Goal: Task Accomplishment & Management: Manage account settings

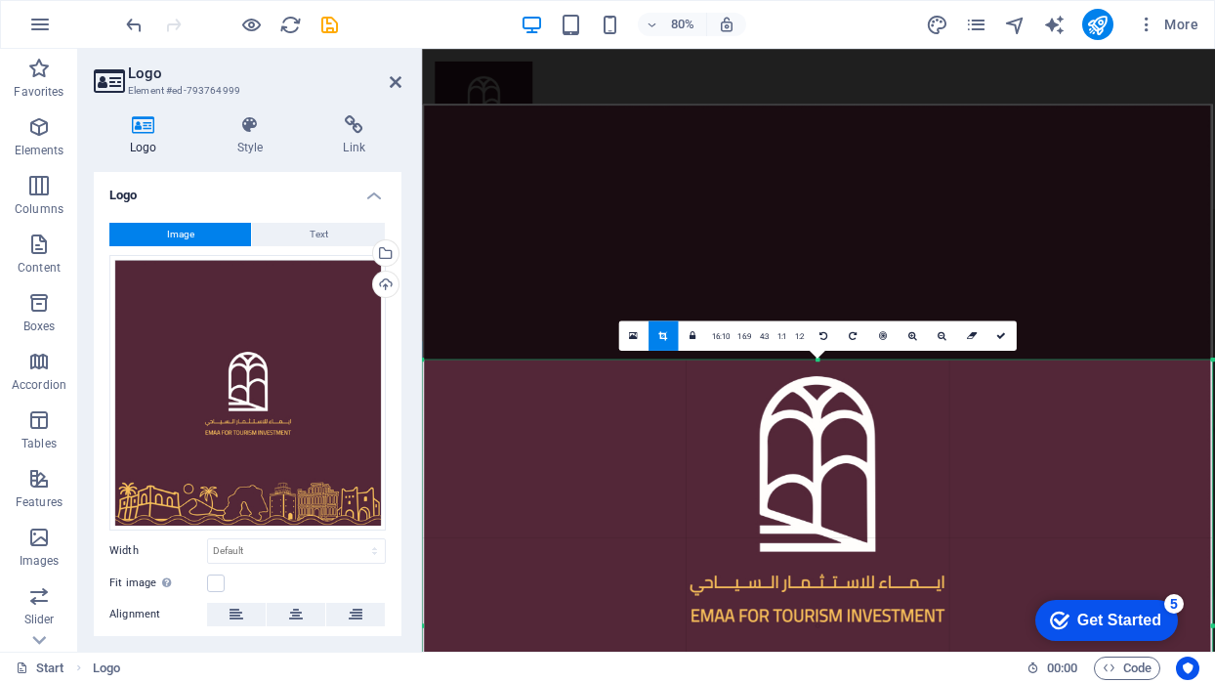
scroll to position [361, 0]
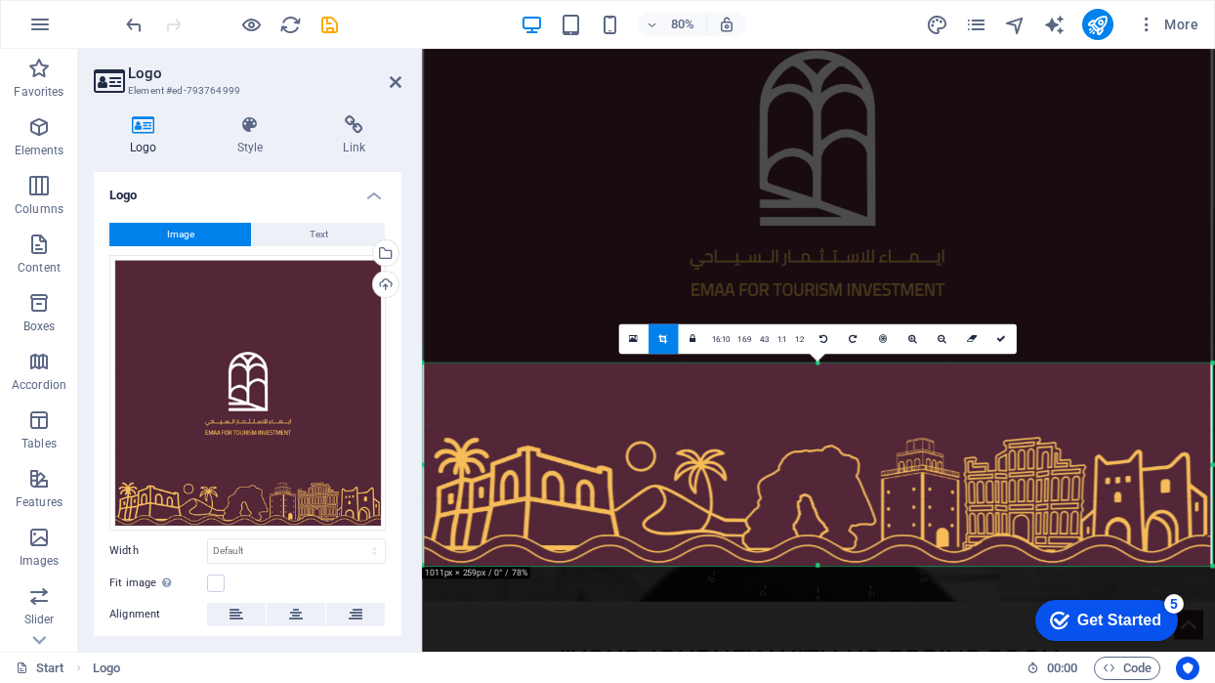
drag, startPoint x: 819, startPoint y: 364, endPoint x: 804, endPoint y: 776, distance: 411.6
click at [804, 682] on html "Emaa Travel & Tourism Start (en) Favorites Elements Columns Content Boxes Accor…" at bounding box center [607, 341] width 1215 height 683
click at [1006, 333] on link at bounding box center [1001, 338] width 29 height 29
type input "1011"
select select "px"
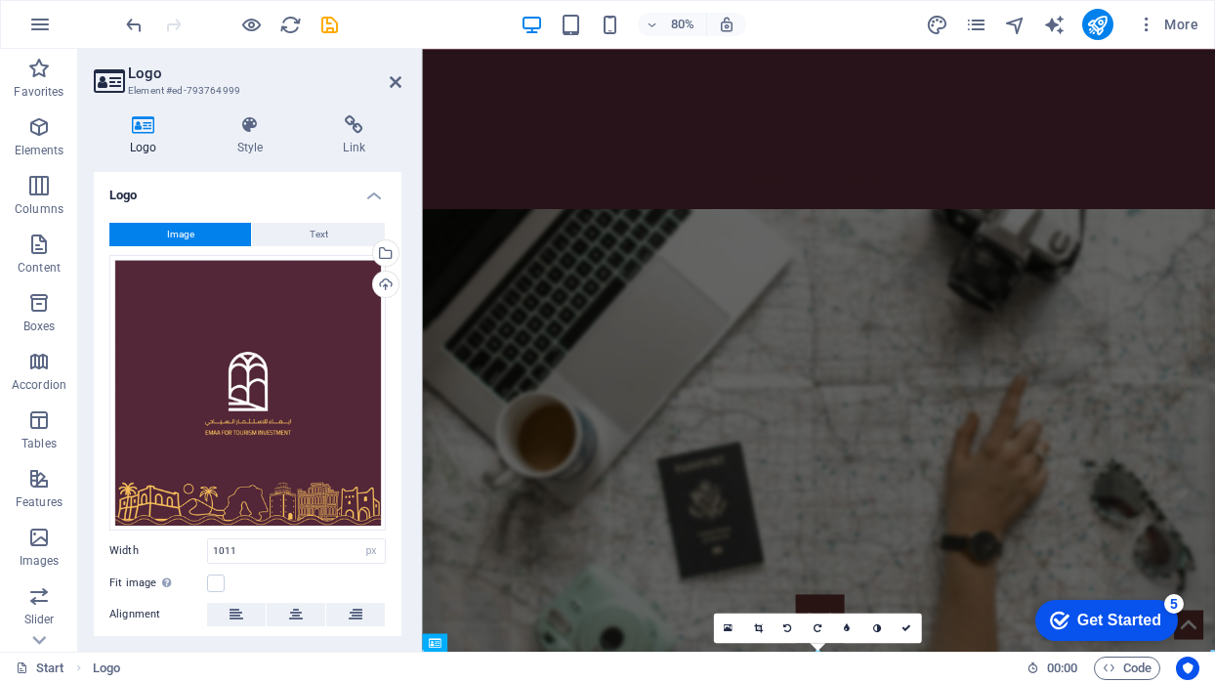
scroll to position [0, 0]
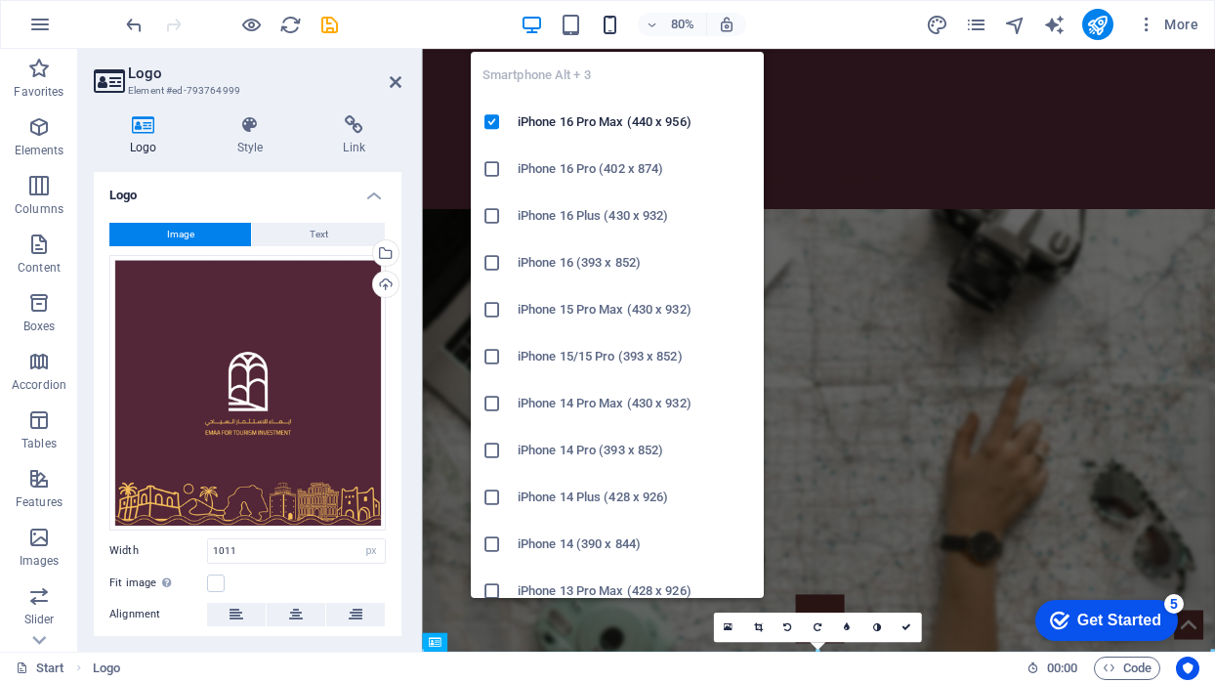
click at [604, 25] on icon "button" at bounding box center [610, 25] width 22 height 22
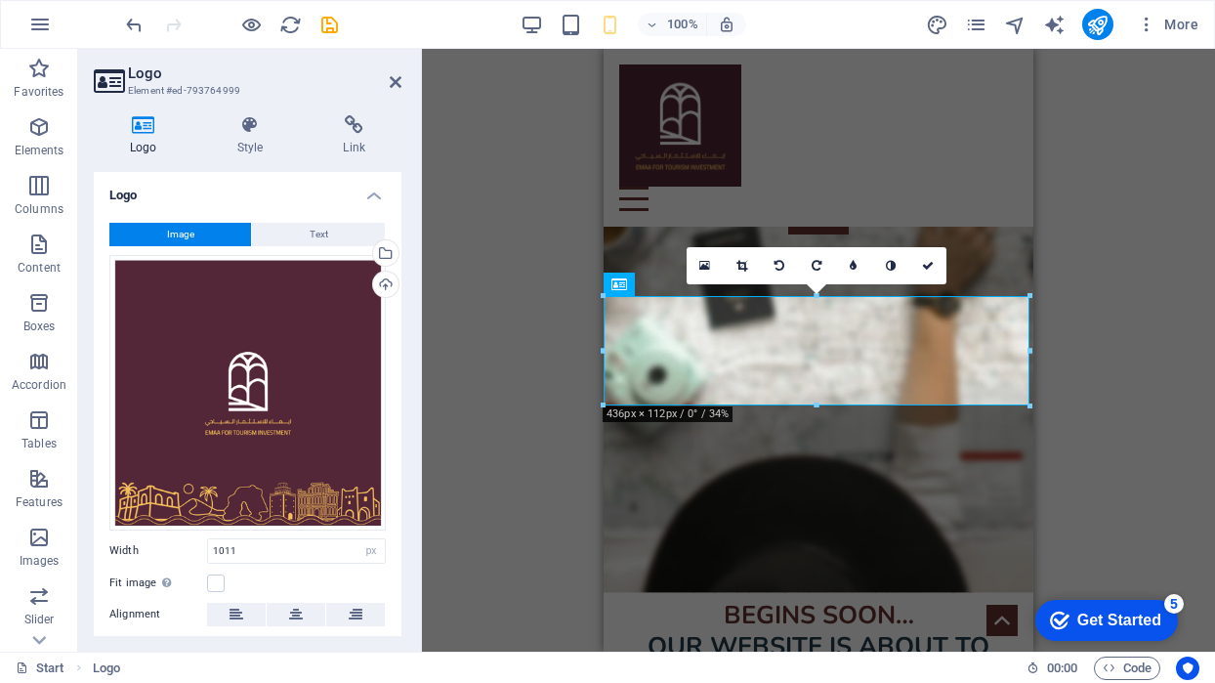
click at [1160, 253] on div "Drag here to replace the existing content. Press “Ctrl” if you want to create a…" at bounding box center [818, 350] width 793 height 603
click at [936, 263] on link at bounding box center [928, 265] width 37 height 37
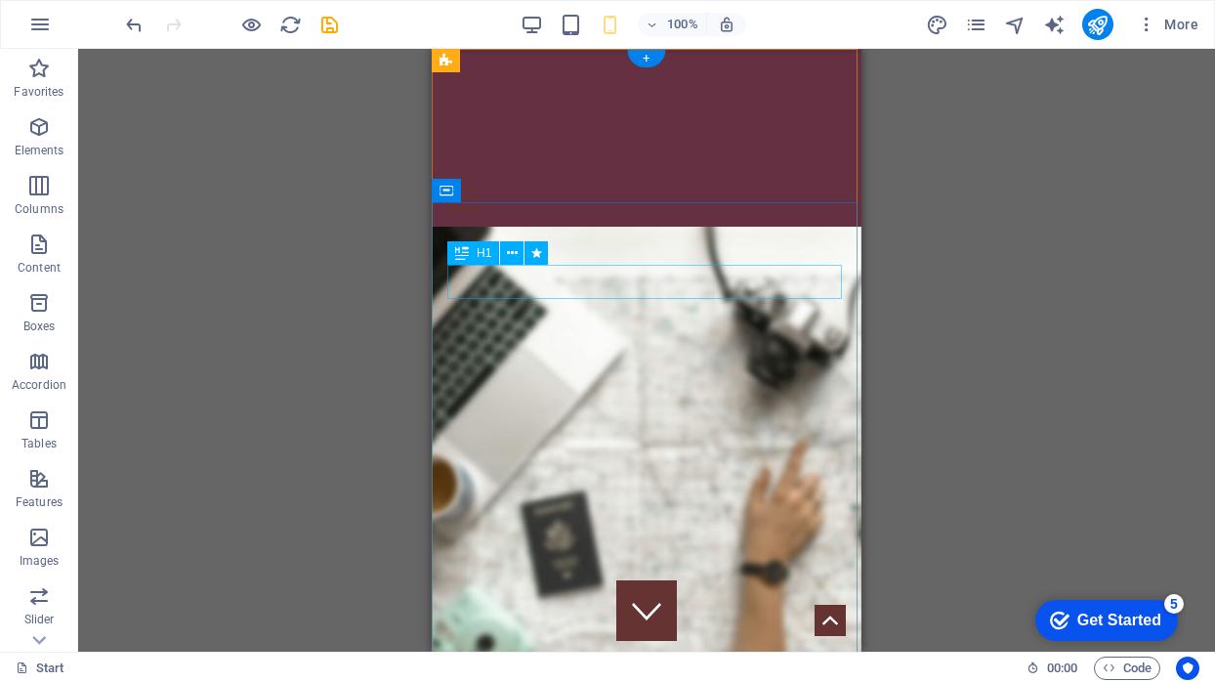
scroll to position [0, 0]
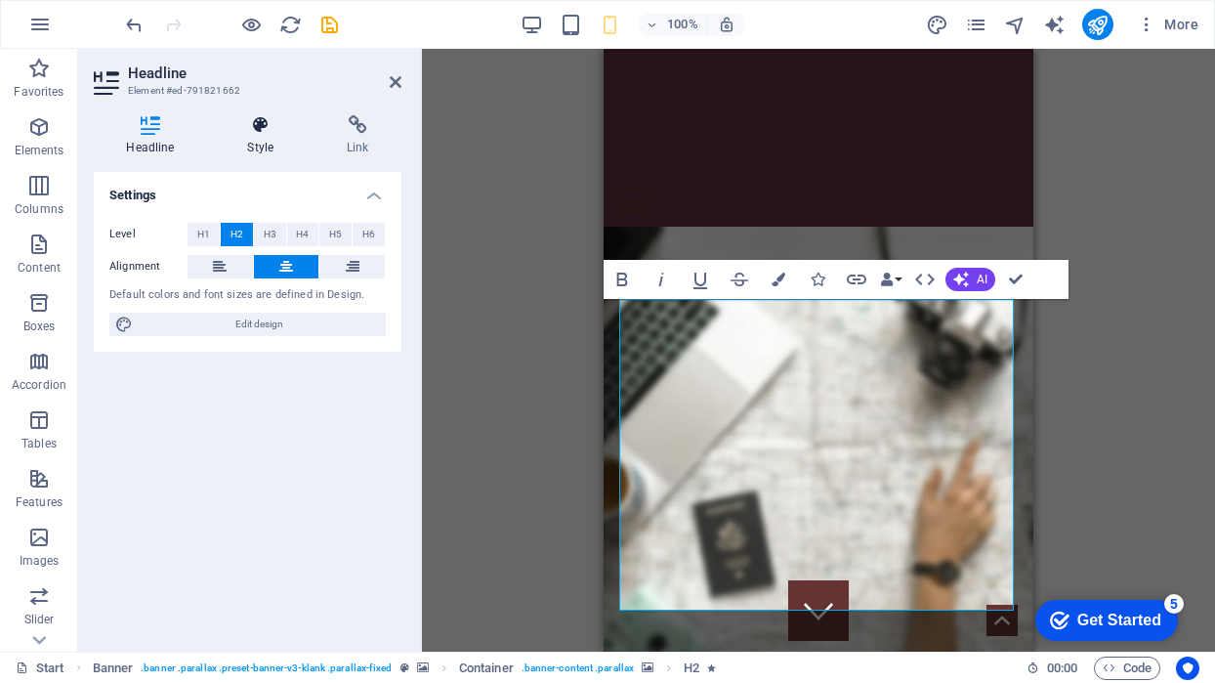
click at [254, 138] on h4 "Style" at bounding box center [265, 135] width 100 height 41
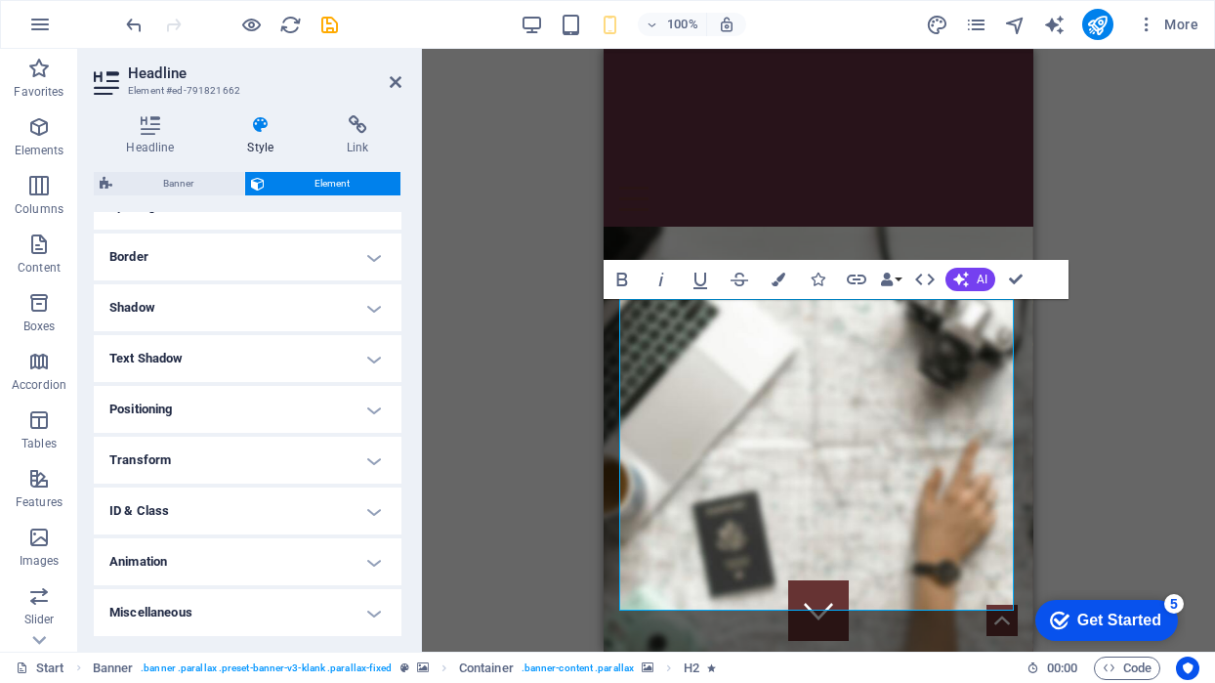
scroll to position [401, 0]
click at [201, 563] on h4 "Animation" at bounding box center [248, 562] width 308 height 47
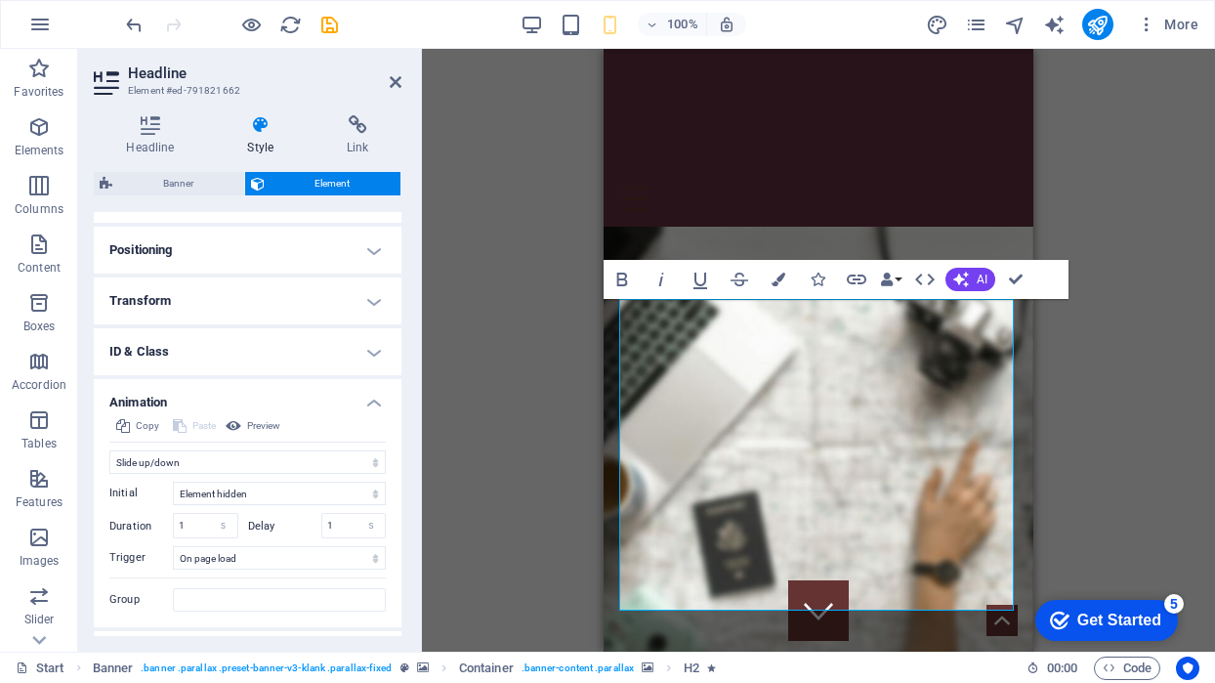
scroll to position [563, 0]
click at [239, 419] on icon at bounding box center [234, 423] width 16 height 23
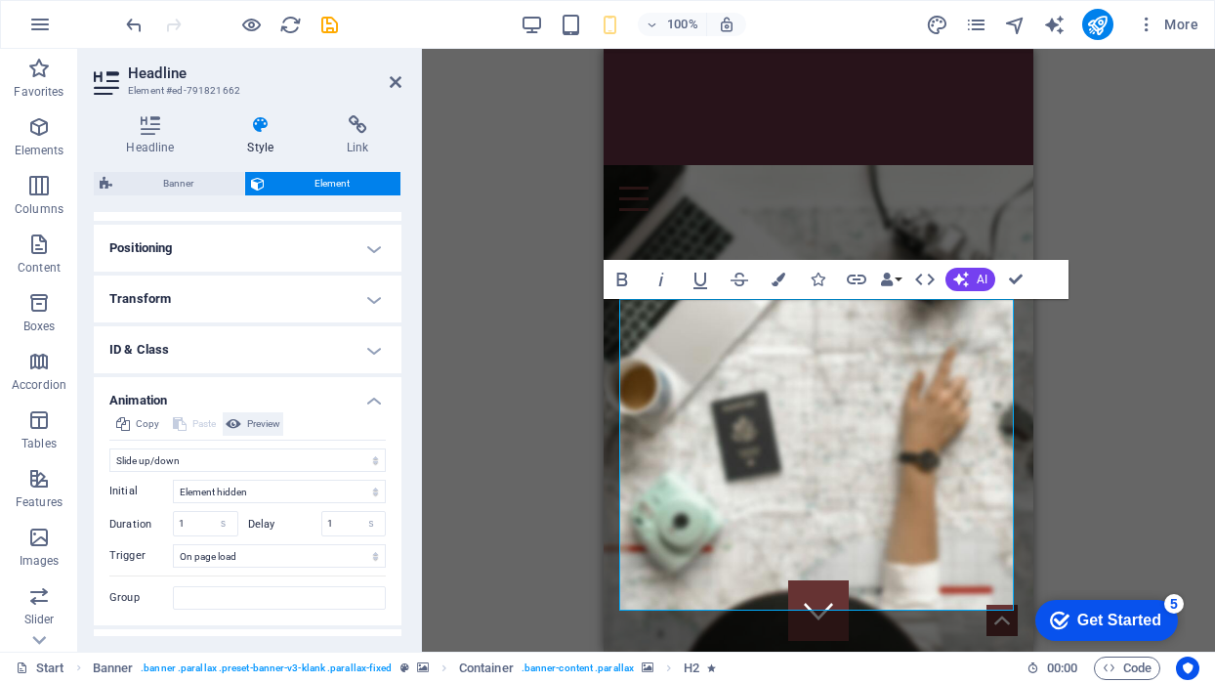
click at [265, 422] on span "Preview" at bounding box center [263, 423] width 33 height 23
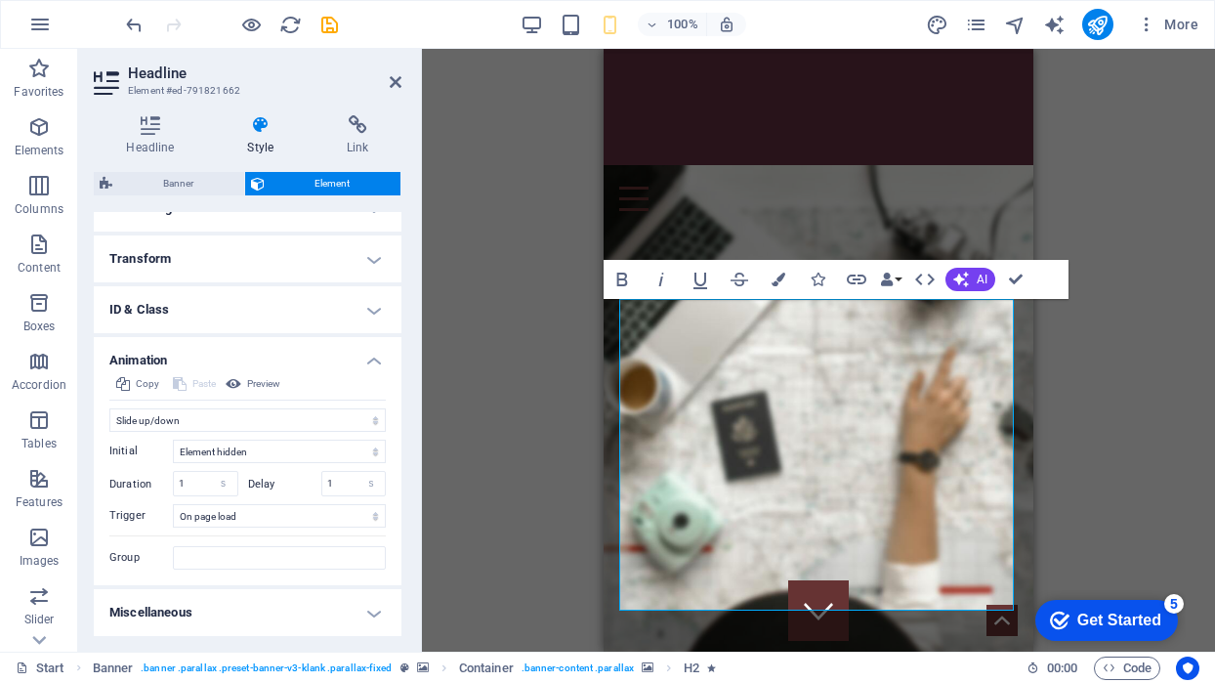
scroll to position [602, 0]
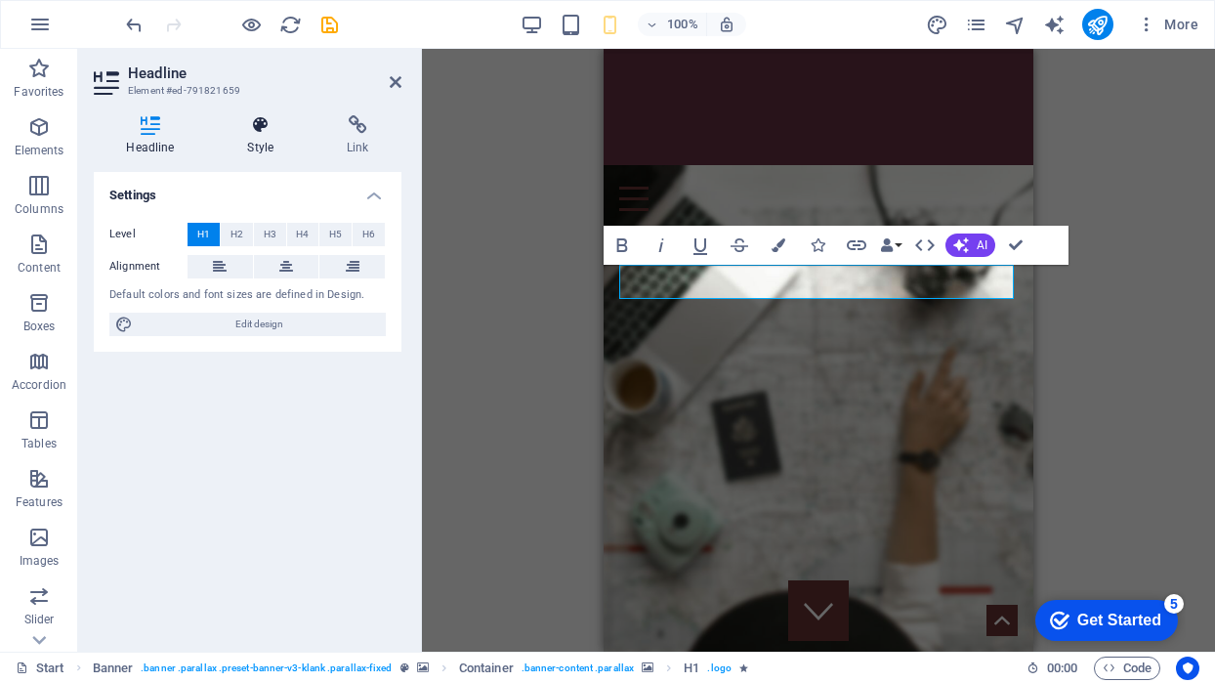
click at [259, 144] on h4 "Style" at bounding box center [265, 135] width 100 height 41
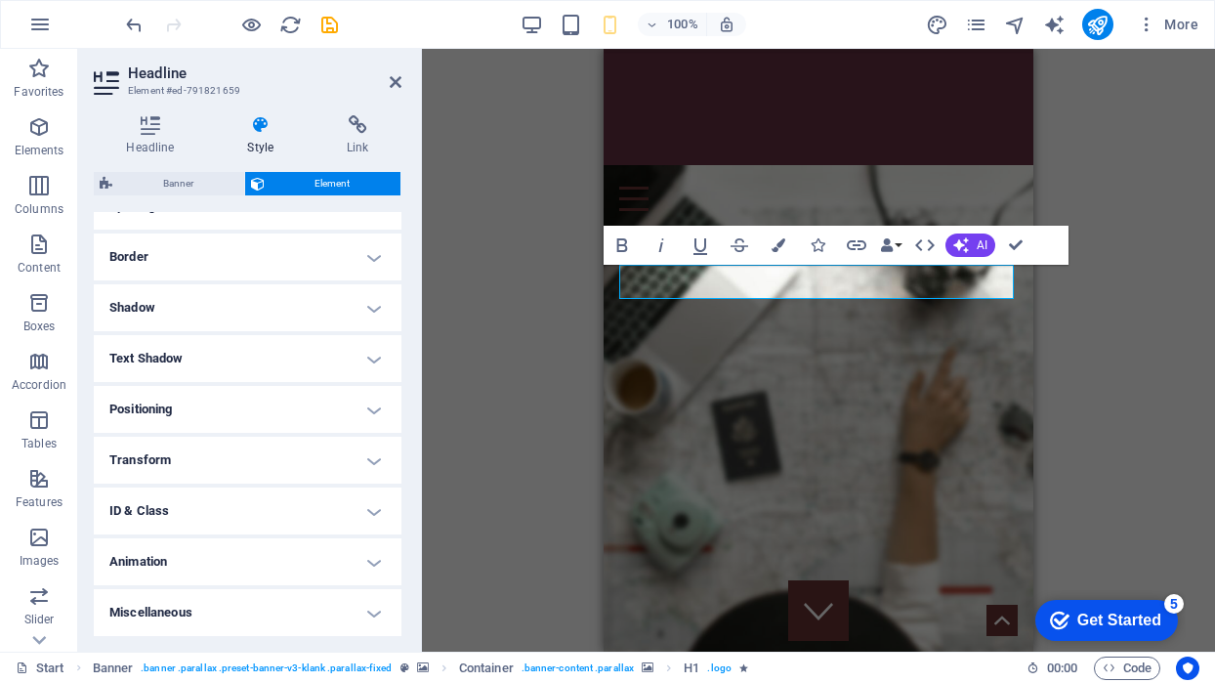
scroll to position [401, 0]
click at [256, 564] on h4 "Animation" at bounding box center [248, 562] width 308 height 47
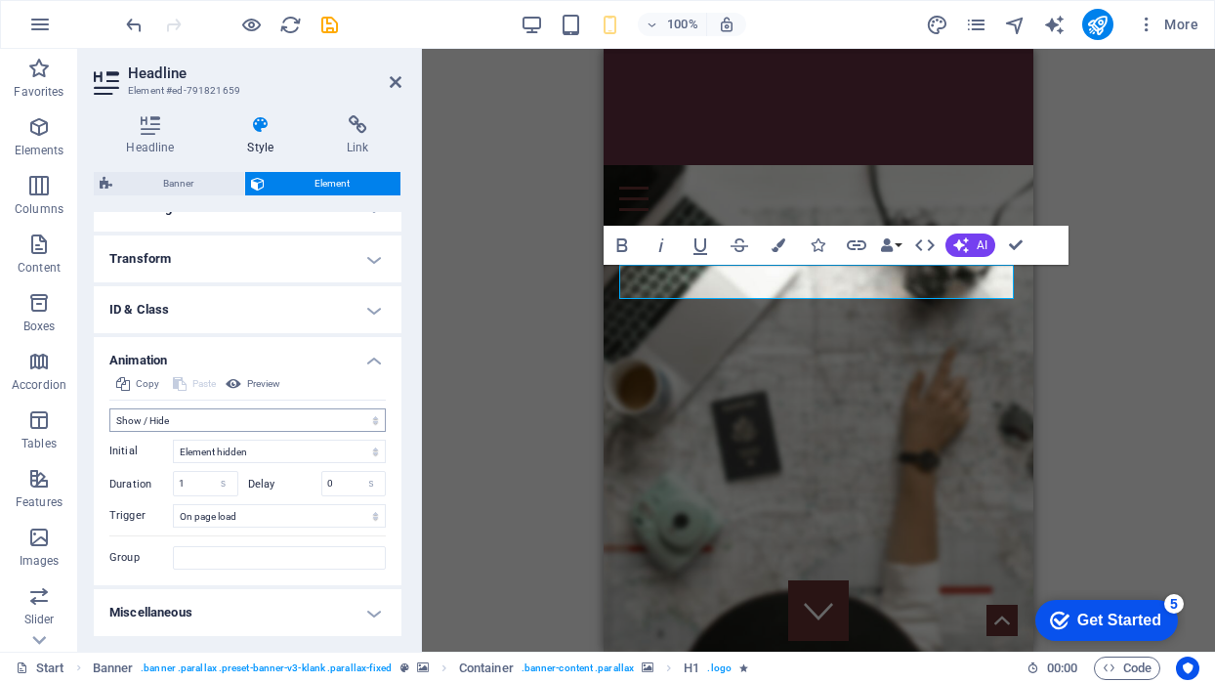
scroll to position [602, 0]
click at [253, 381] on span "Preview" at bounding box center [263, 384] width 33 height 23
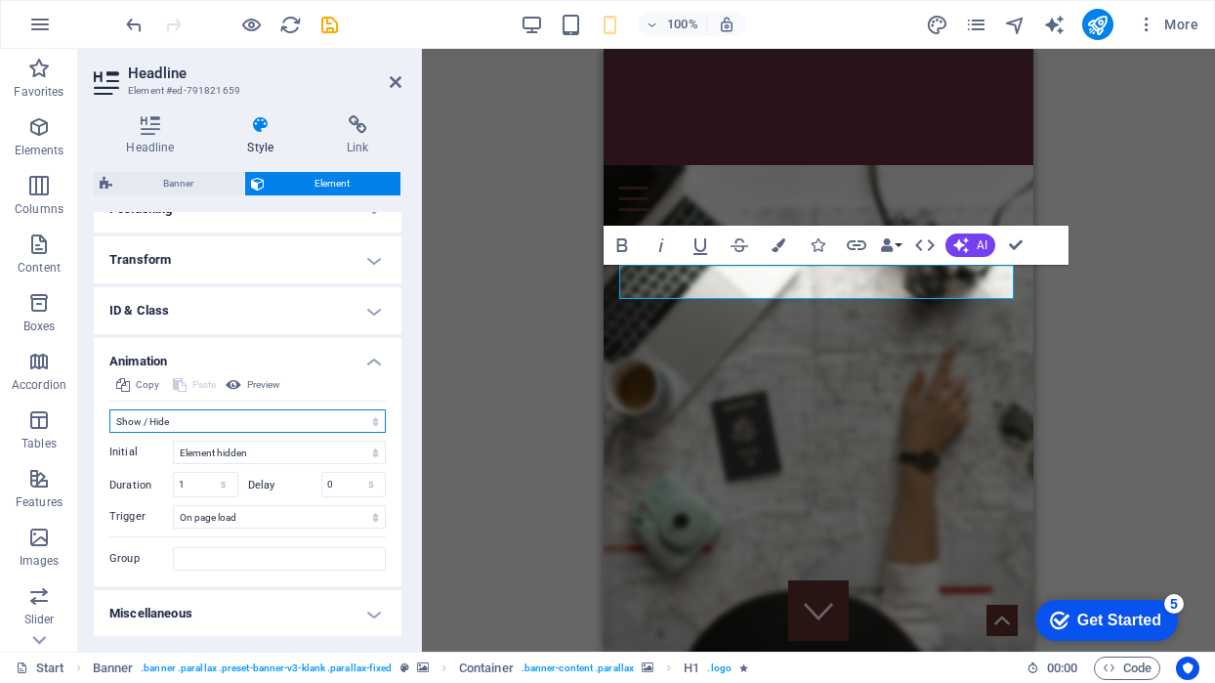
select select "slide"
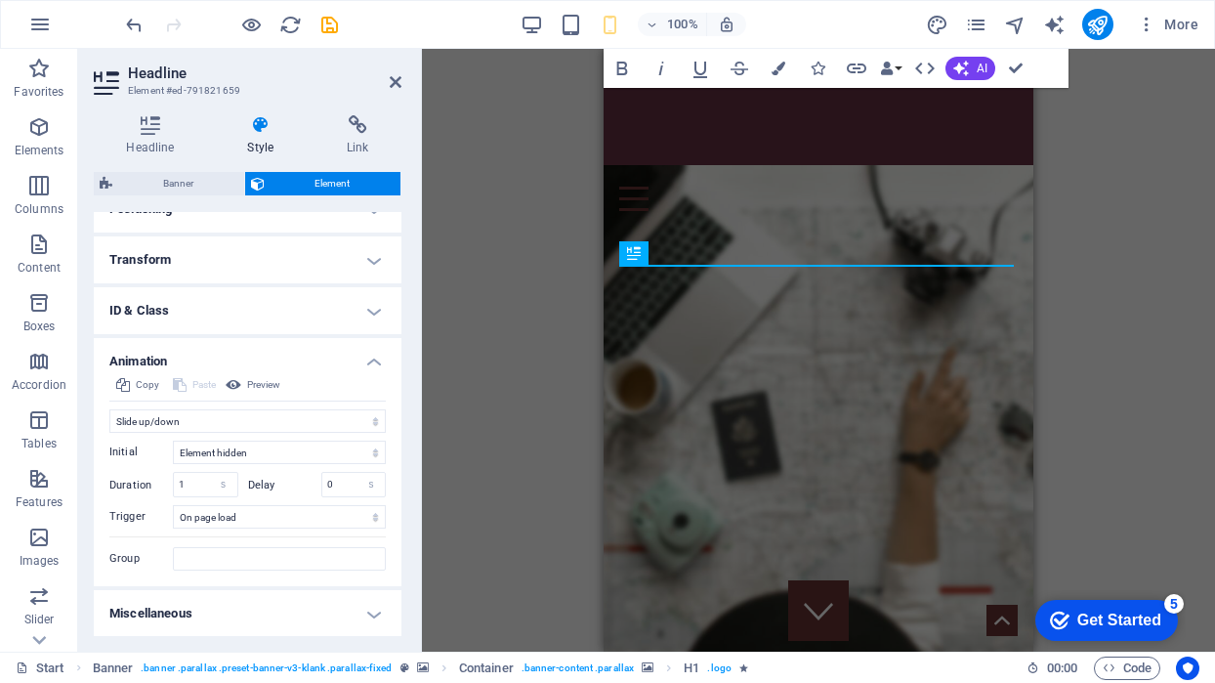
click at [402, 83] on aside "Headline Element #ed-791821659 Headline Style Link Settings Level H1 H2 H3 H4 H…" at bounding box center [250, 350] width 344 height 603
click at [396, 83] on icon at bounding box center [396, 82] width 12 height 16
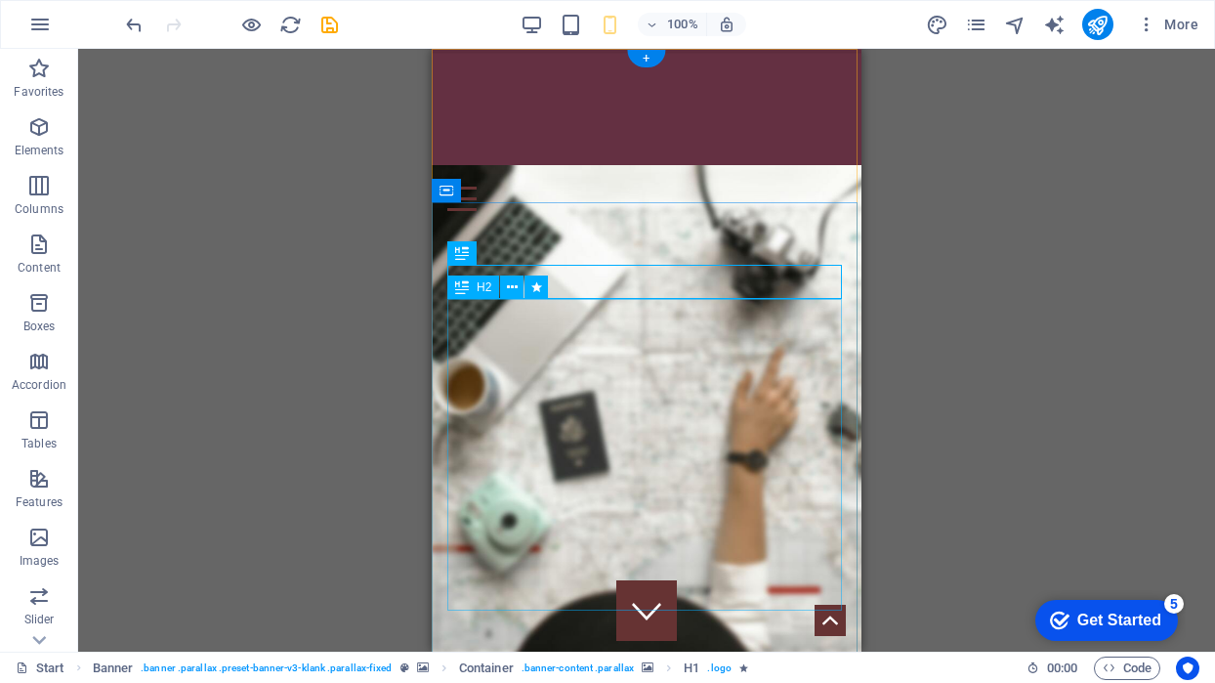
drag, startPoint x: 503, startPoint y: 300, endPoint x: 937, endPoint y: 333, distance: 435.1
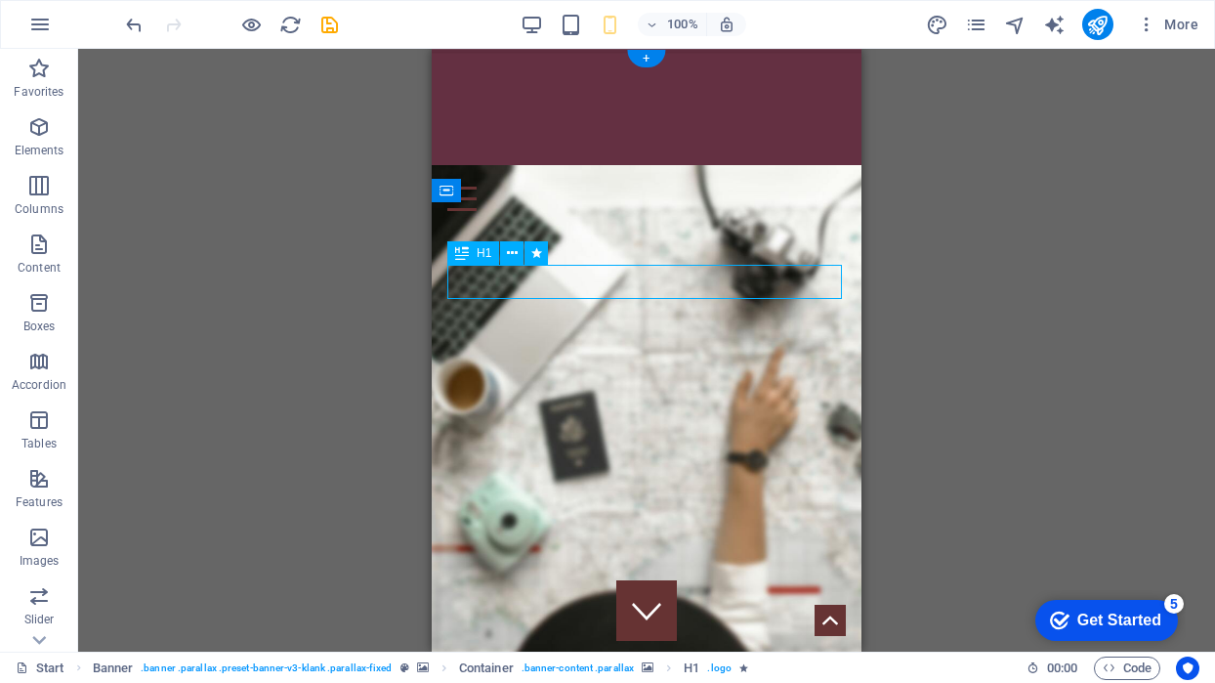
select select "slide"
select select "s"
select select "onload"
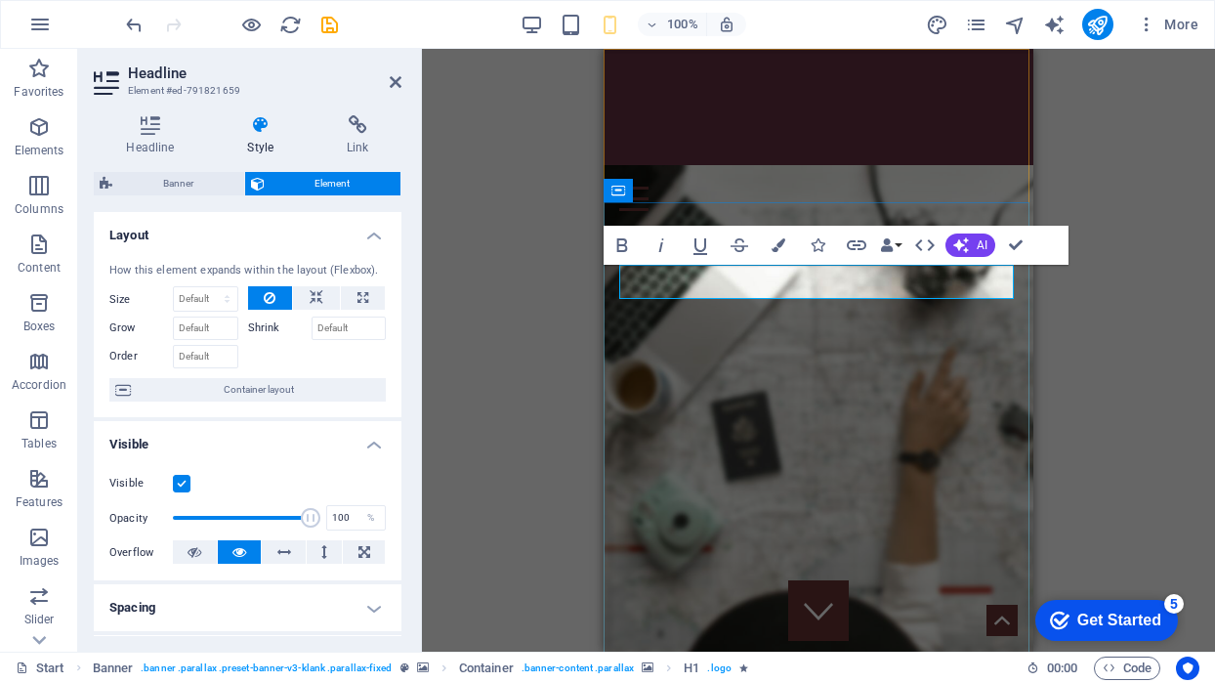
drag, startPoint x: 714, startPoint y: 282, endPoint x: 635, endPoint y: 281, distance: 79.1
click at [787, 247] on button "Colors" at bounding box center [778, 245] width 37 height 39
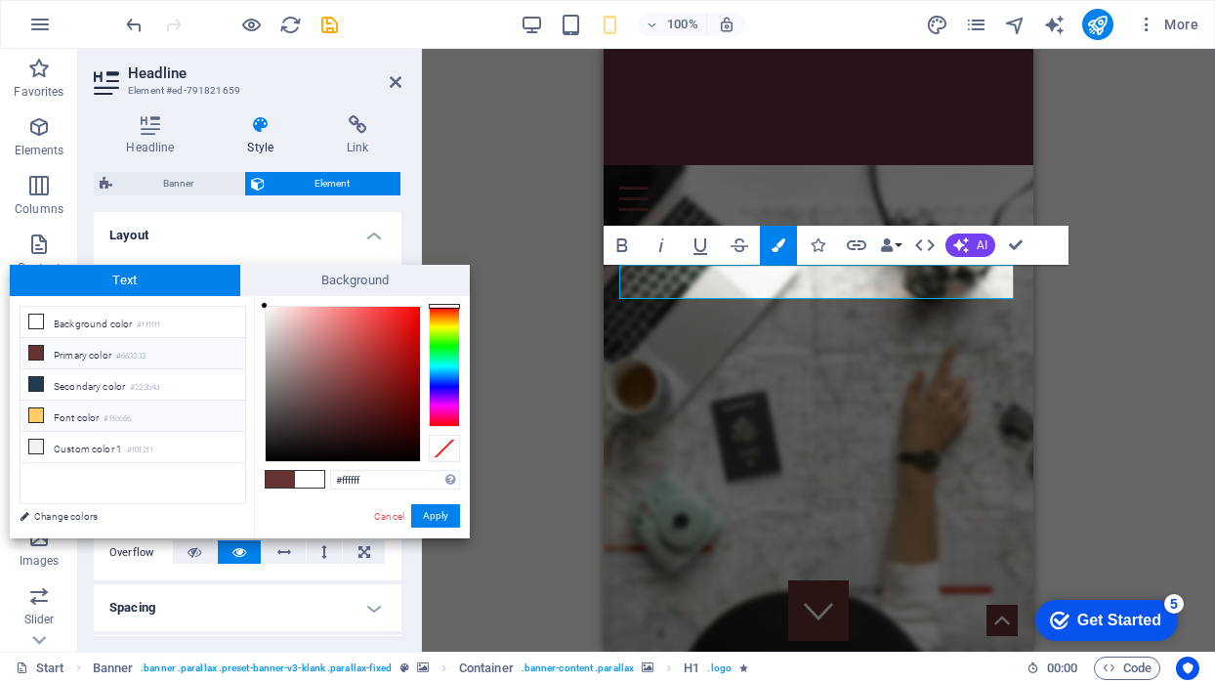
click at [41, 416] on icon at bounding box center [36, 415] width 14 height 14
type input "#ffcc66"
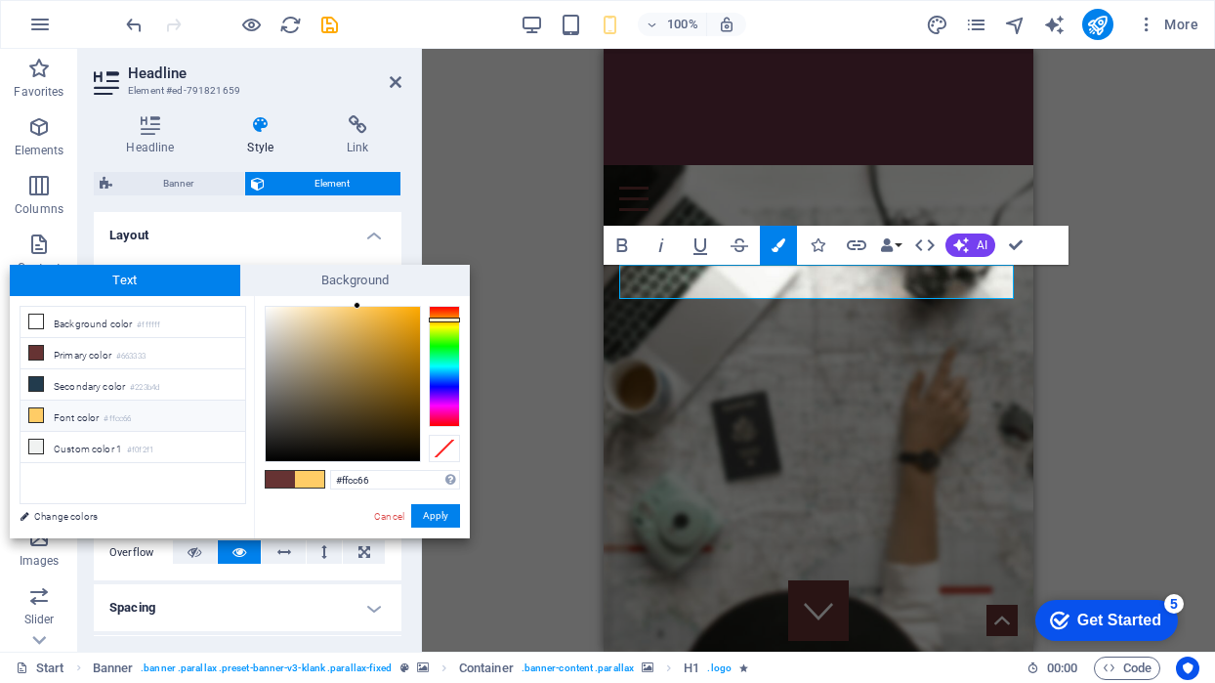
click at [41, 416] on icon at bounding box center [36, 415] width 14 height 14
click at [437, 517] on button "Apply" at bounding box center [435, 515] width 49 height 23
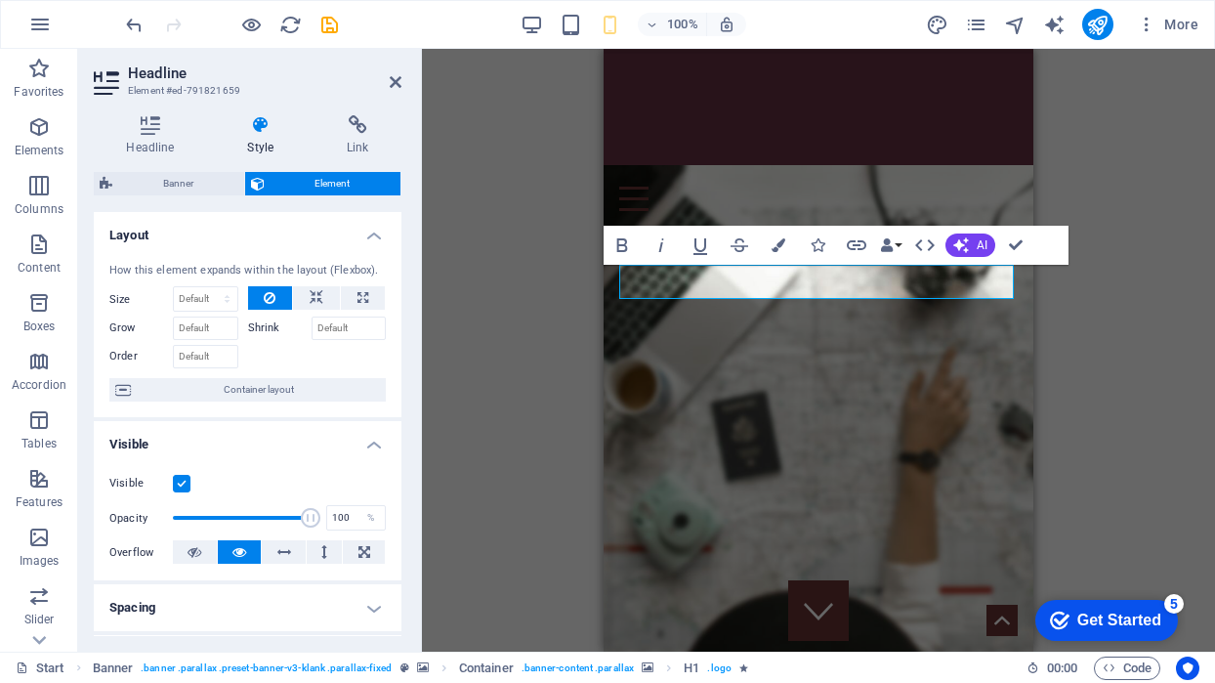
click at [1084, 432] on div "H1 Banner Container Banner Menu Bar Menu H2 Footer Saga Spacer Container Contai…" at bounding box center [818, 350] width 793 height 603
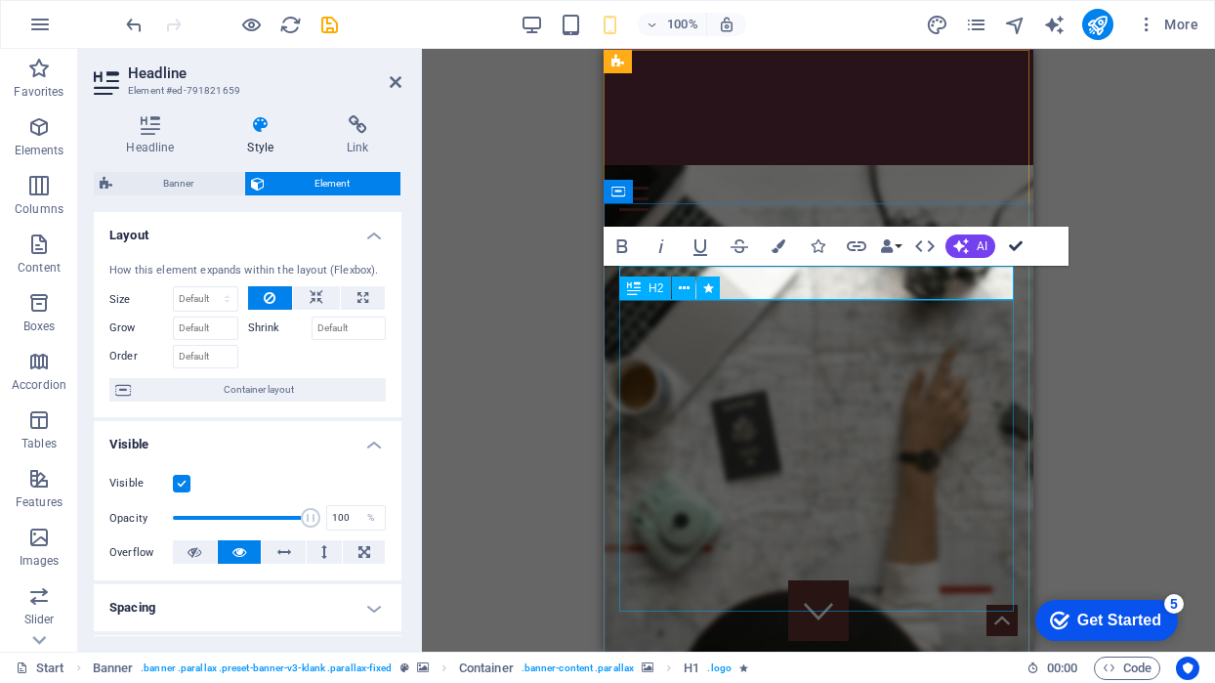
scroll to position [0, 0]
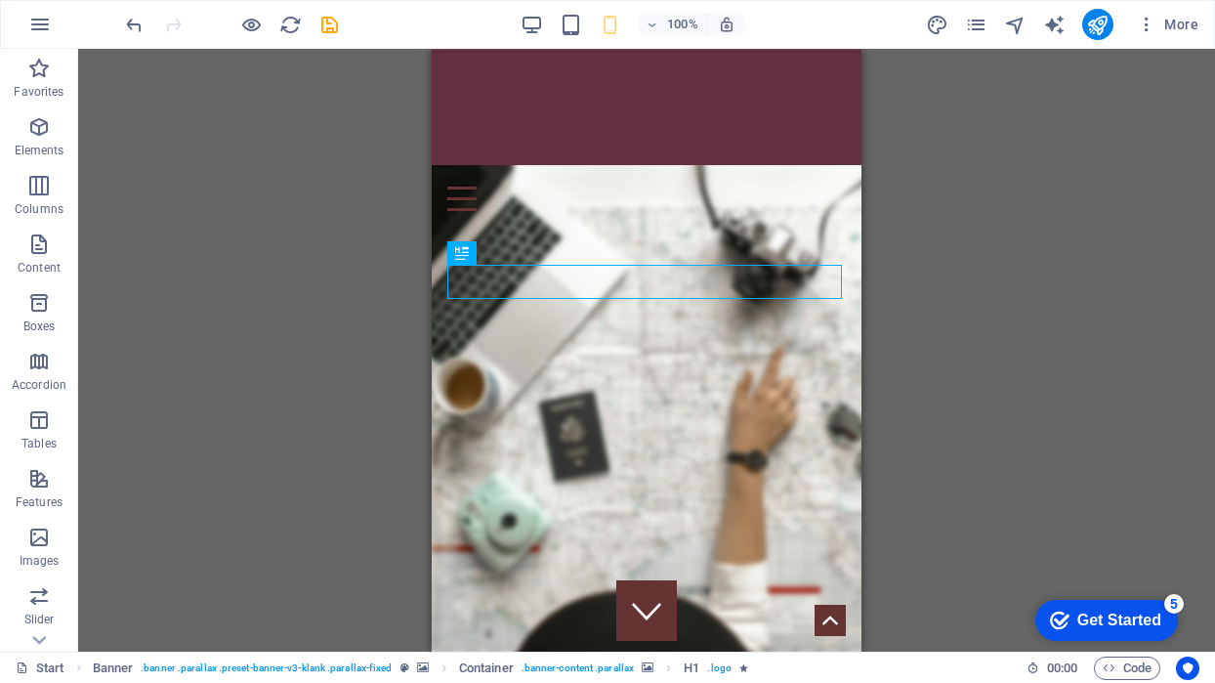
click at [1023, 320] on div "H1 Banner Container Banner Menu Bar Menu H2 Footer Saga Spacer Container Contai…" at bounding box center [646, 350] width 1137 height 603
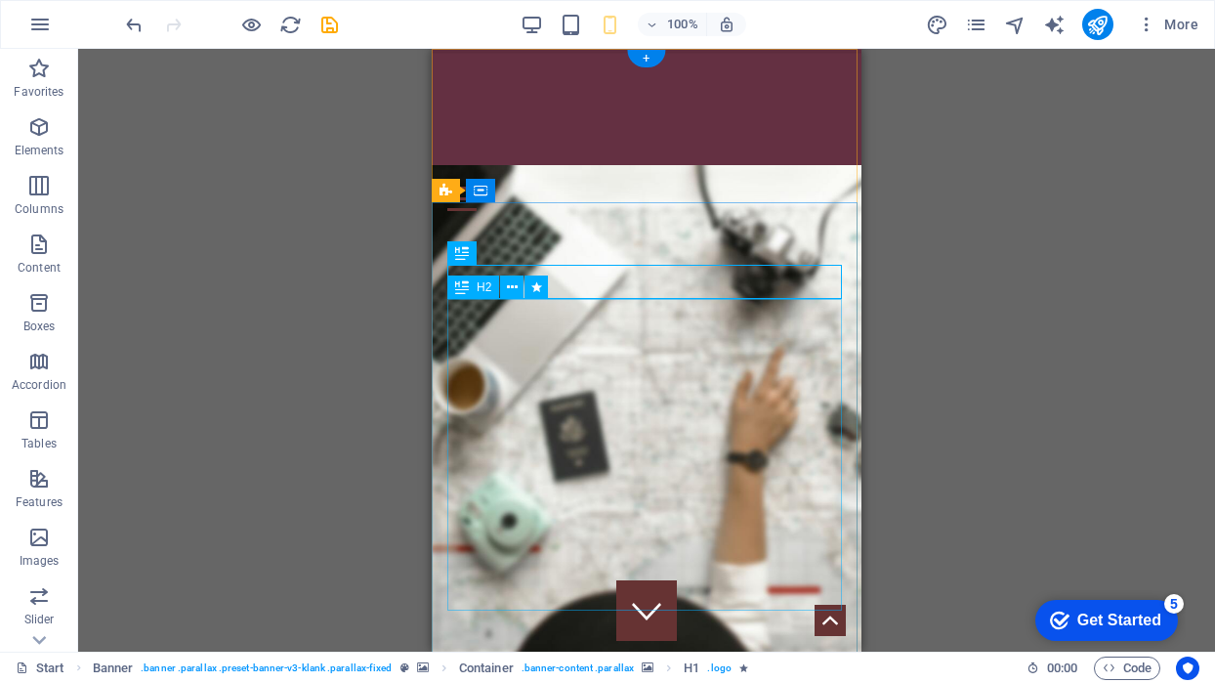
select select "slide"
select select "s"
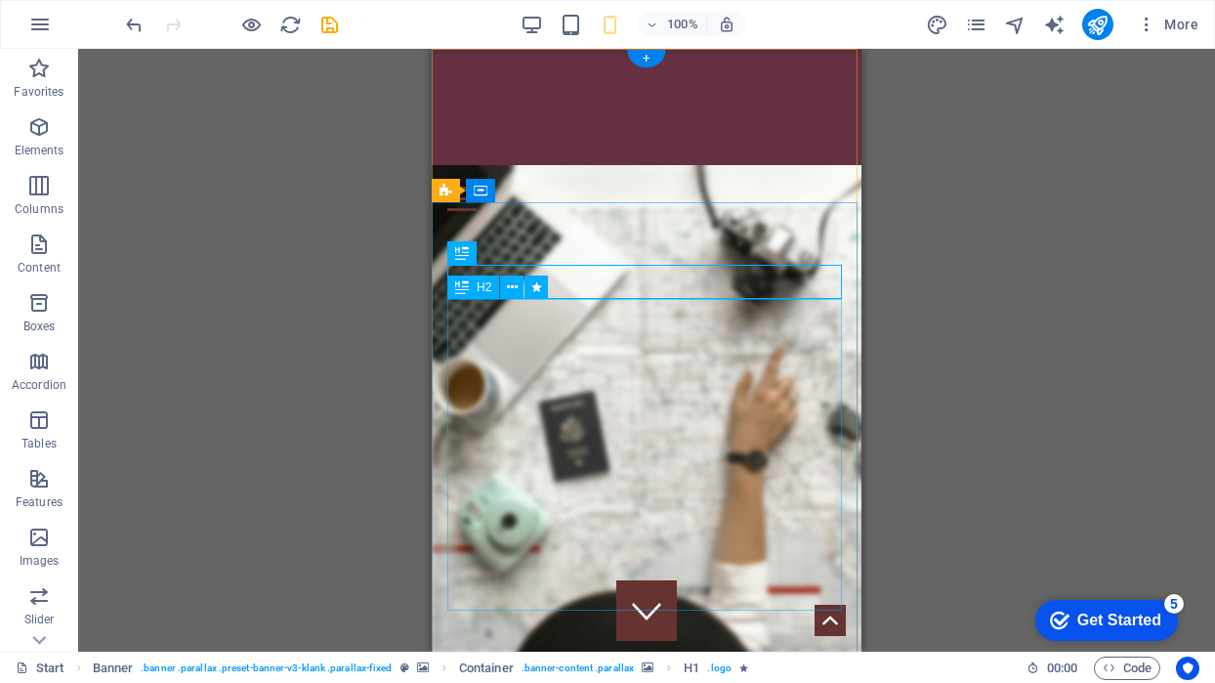
select select "onload"
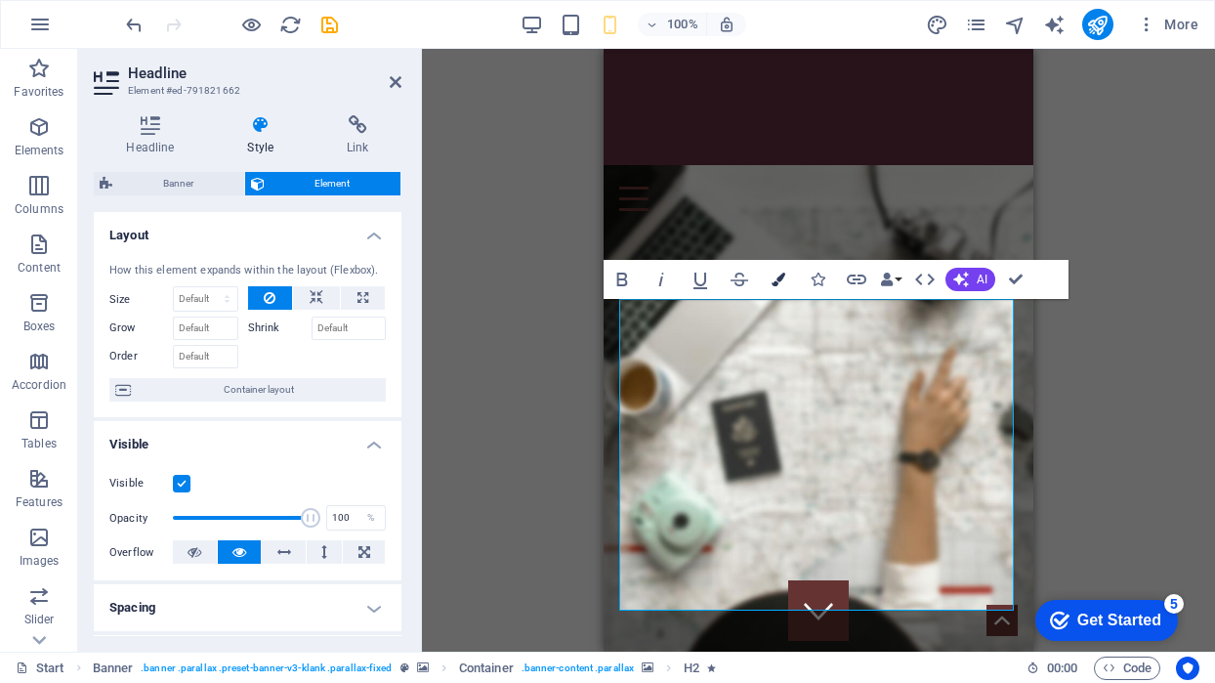
click at [778, 281] on icon "button" at bounding box center [779, 280] width 14 height 14
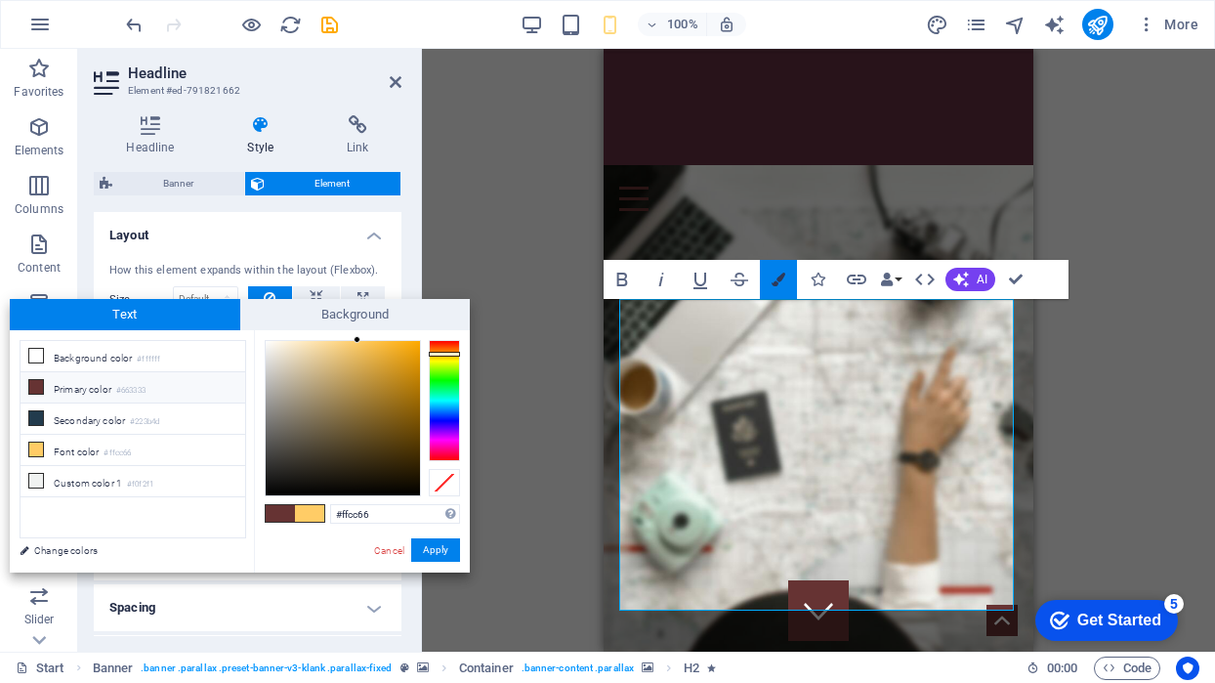
click at [778, 281] on icon "button" at bounding box center [779, 280] width 14 height 14
click at [394, 552] on link "Cancel" at bounding box center [389, 550] width 34 height 15
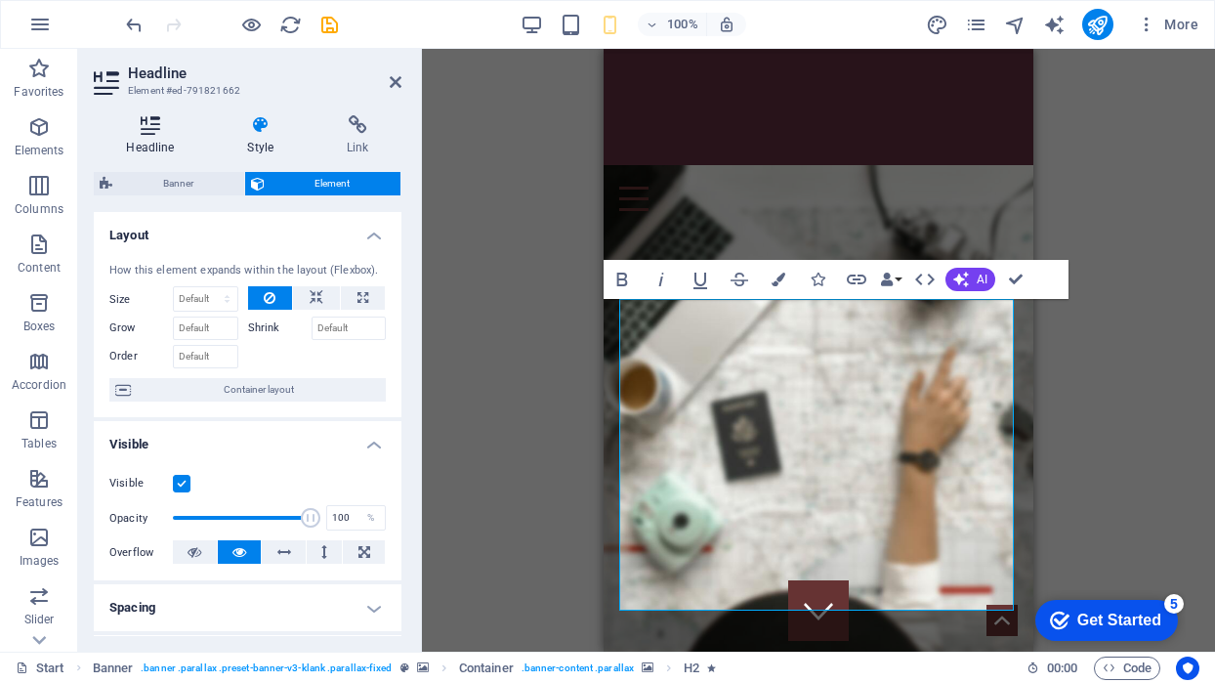
click at [161, 123] on icon at bounding box center [150, 125] width 113 height 20
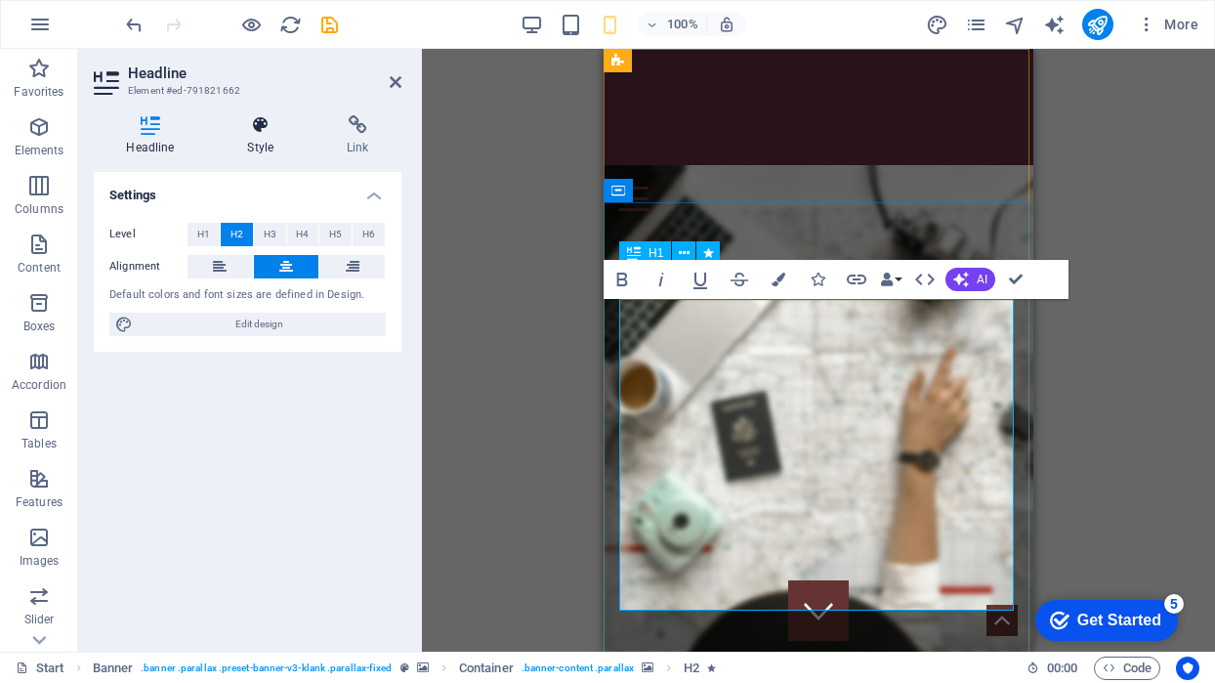
click at [277, 120] on icon at bounding box center [261, 125] width 92 height 20
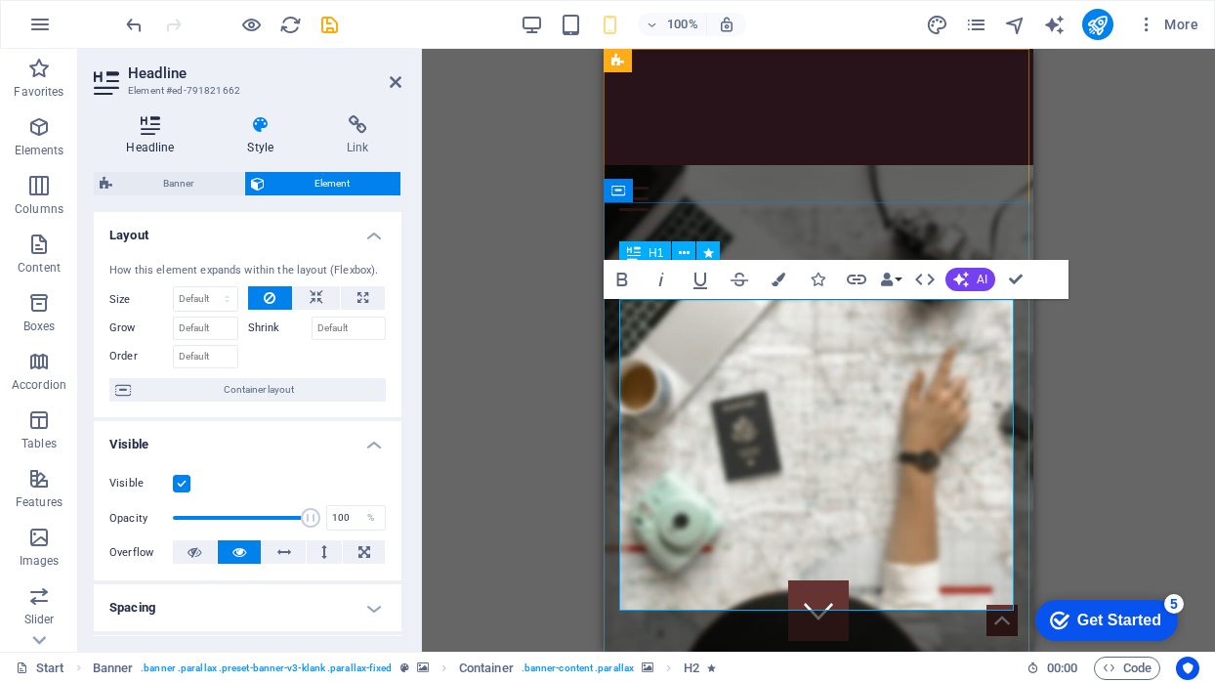
click at [143, 118] on icon at bounding box center [150, 125] width 113 height 20
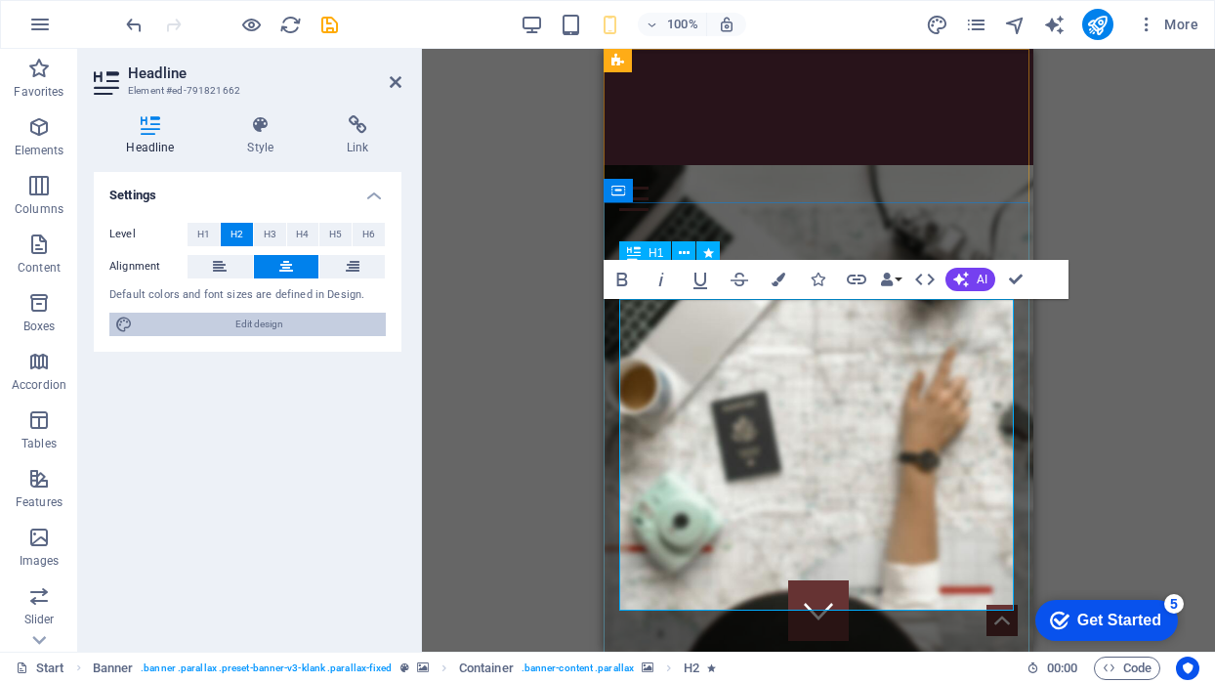
click at [170, 319] on span "Edit design" at bounding box center [259, 324] width 241 height 23
select select "rem"
select select "300"
select select "px"
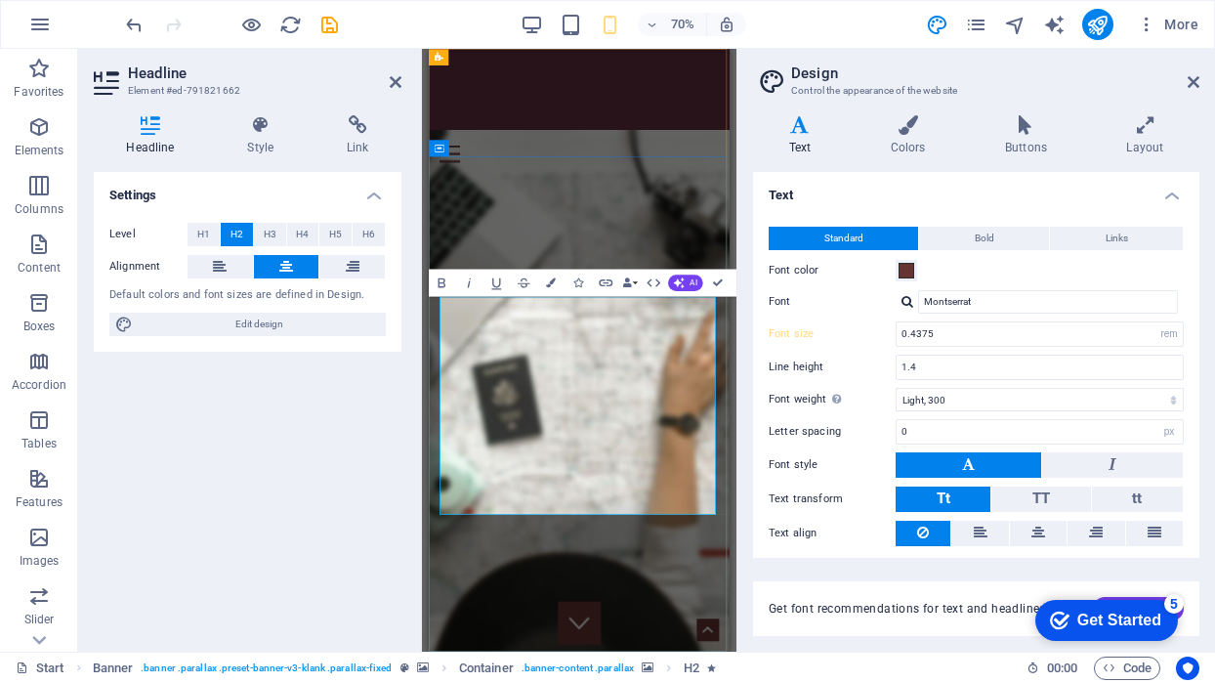
click at [925, 331] on input "0.4375" at bounding box center [1040, 333] width 286 height 23
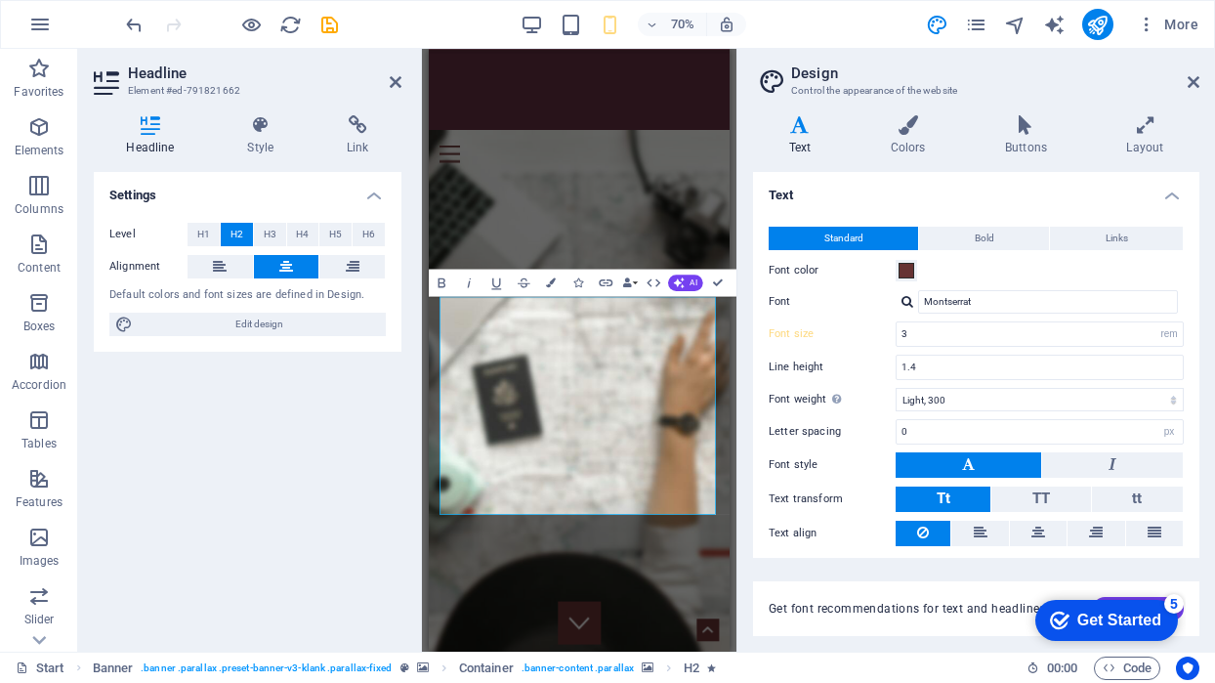
click at [1011, 270] on div "Font color" at bounding box center [976, 270] width 415 height 23
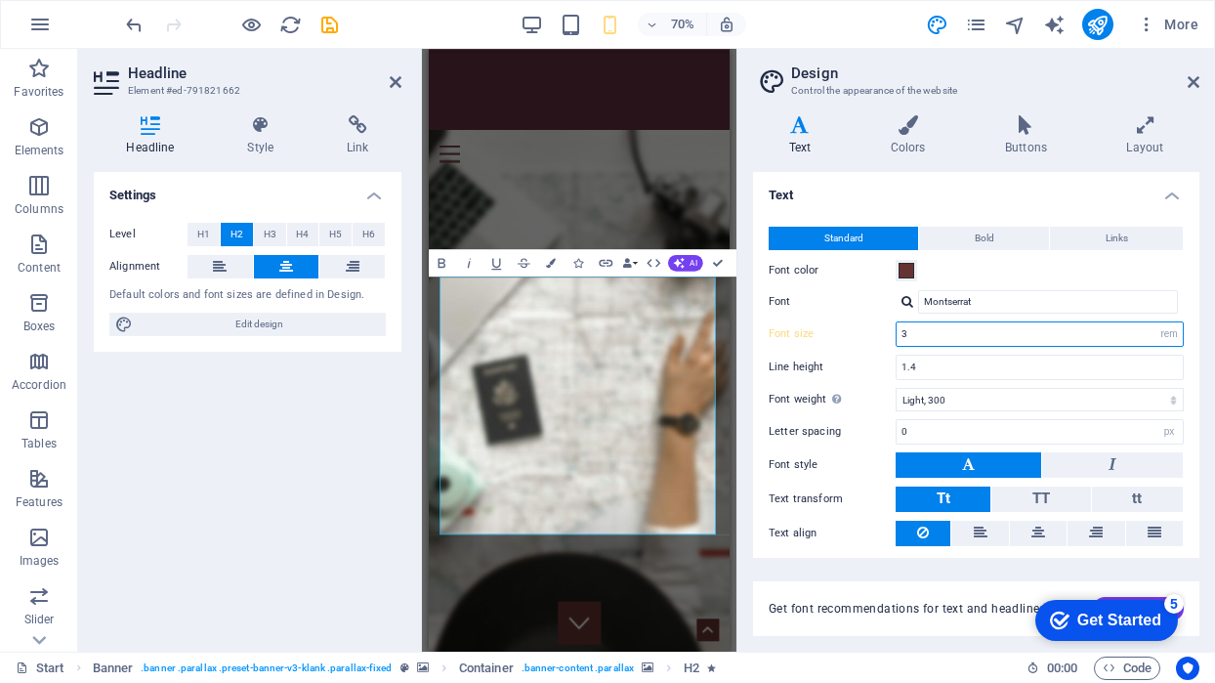
click at [920, 343] on input "3" at bounding box center [1040, 333] width 286 height 23
type input "0.3"
click at [860, 312] on label "Font" at bounding box center [832, 301] width 127 height 23
click at [918, 312] on input "Montserrat" at bounding box center [1048, 301] width 260 height 23
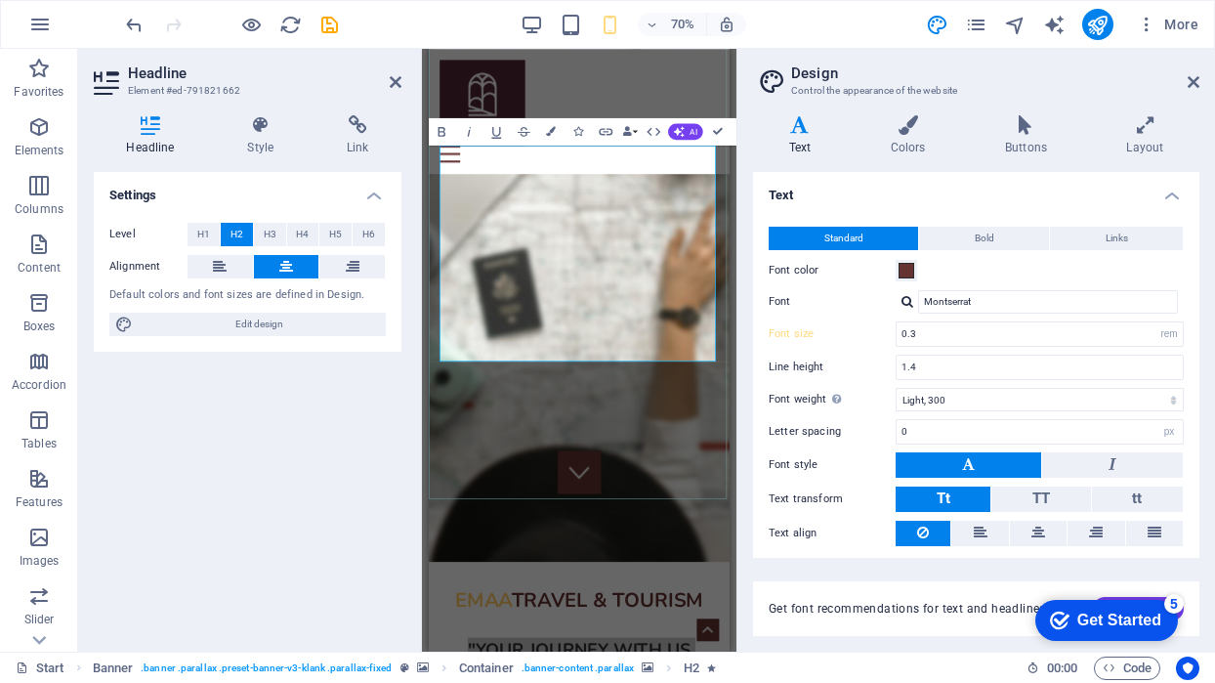
scroll to position [222, 0]
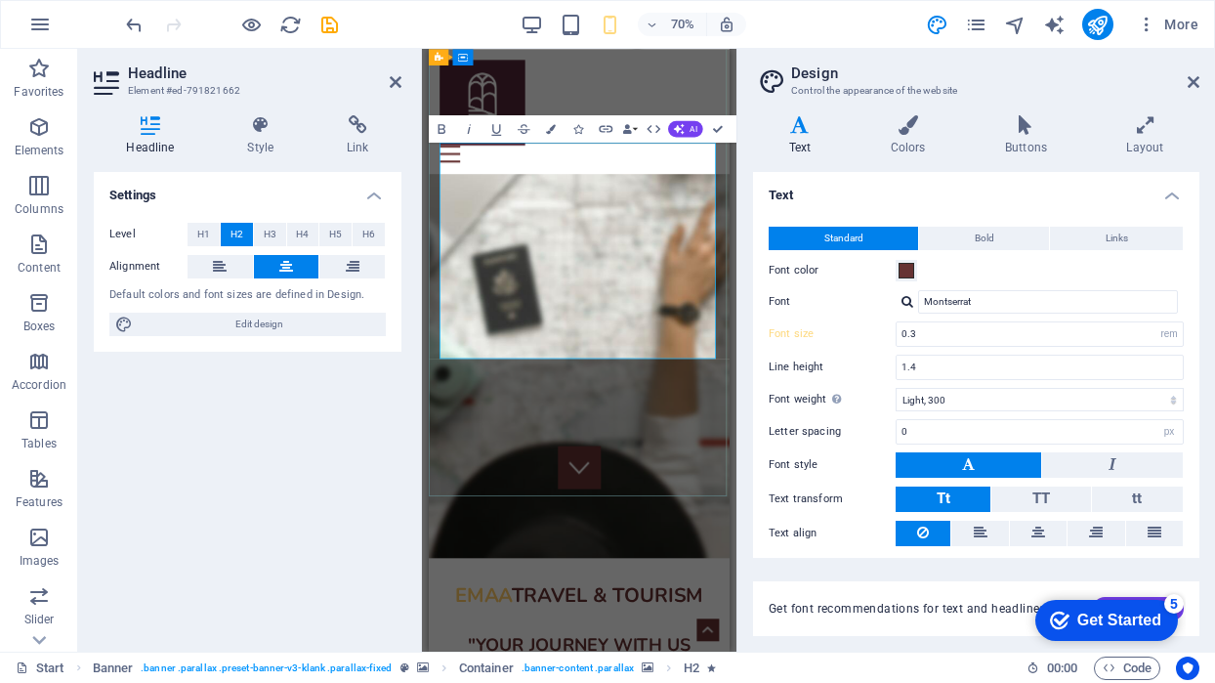
click at [974, 304] on input "Montserrat" at bounding box center [1048, 301] width 260 height 23
click at [910, 295] on div at bounding box center [908, 301] width 12 height 13
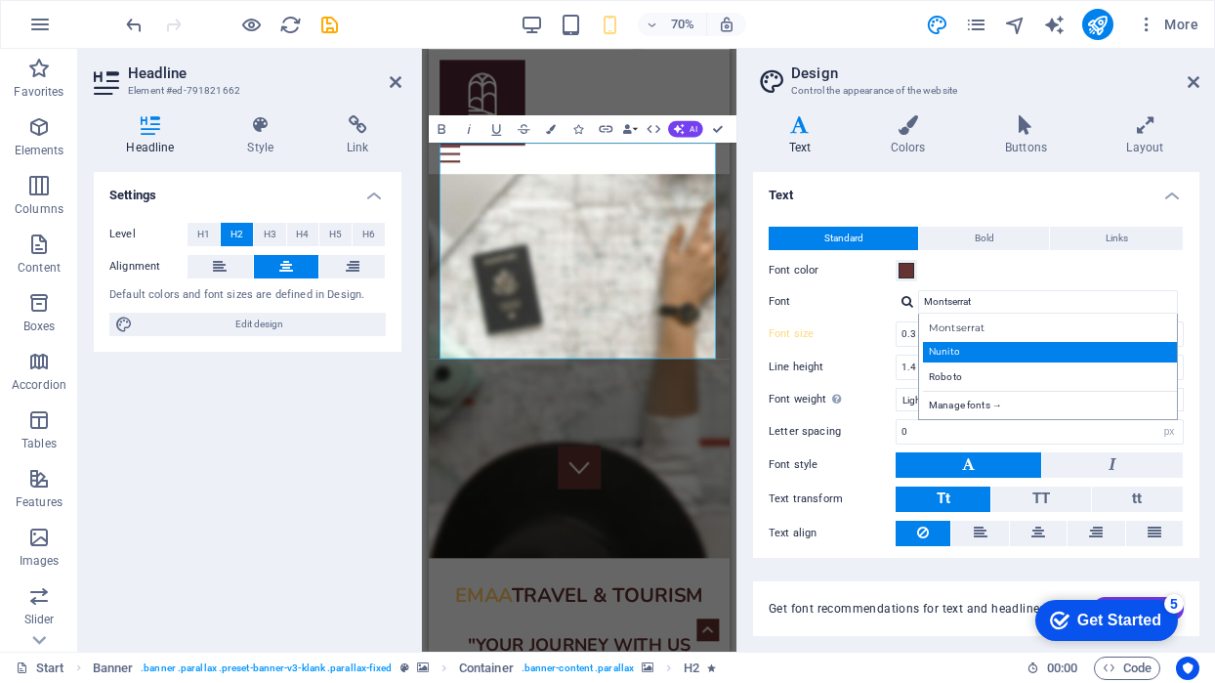
click at [948, 345] on div "Nunito" at bounding box center [1052, 352] width 258 height 21
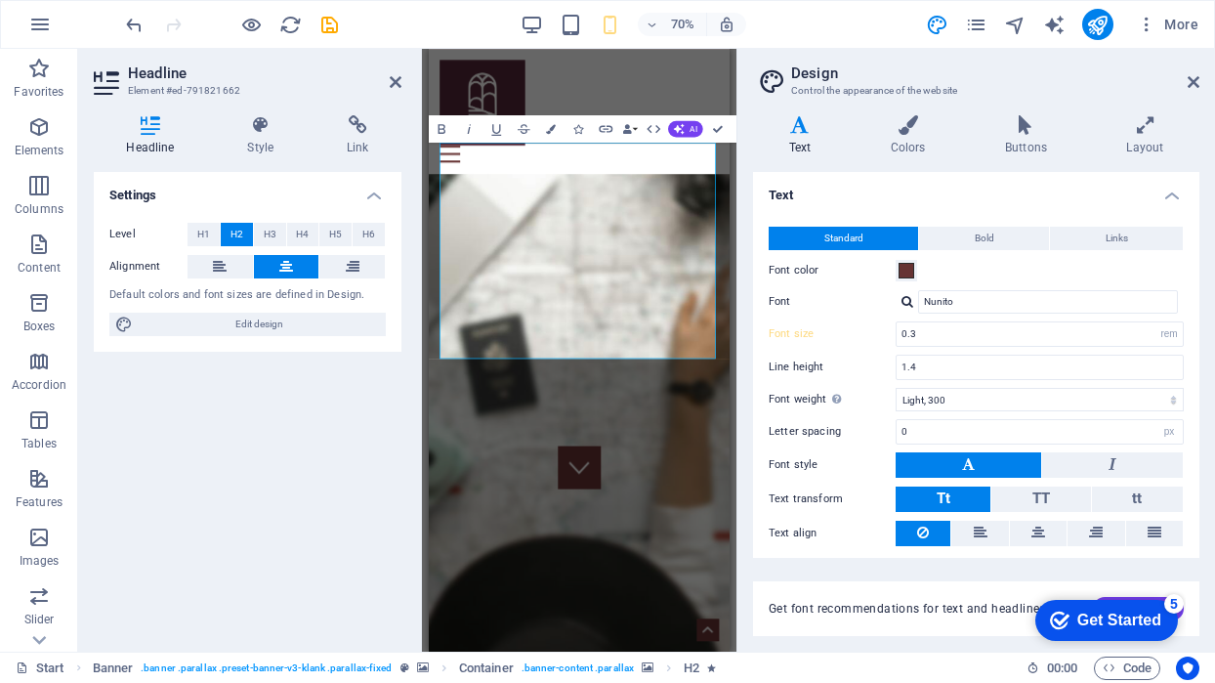
click at [912, 302] on div at bounding box center [908, 301] width 12 height 13
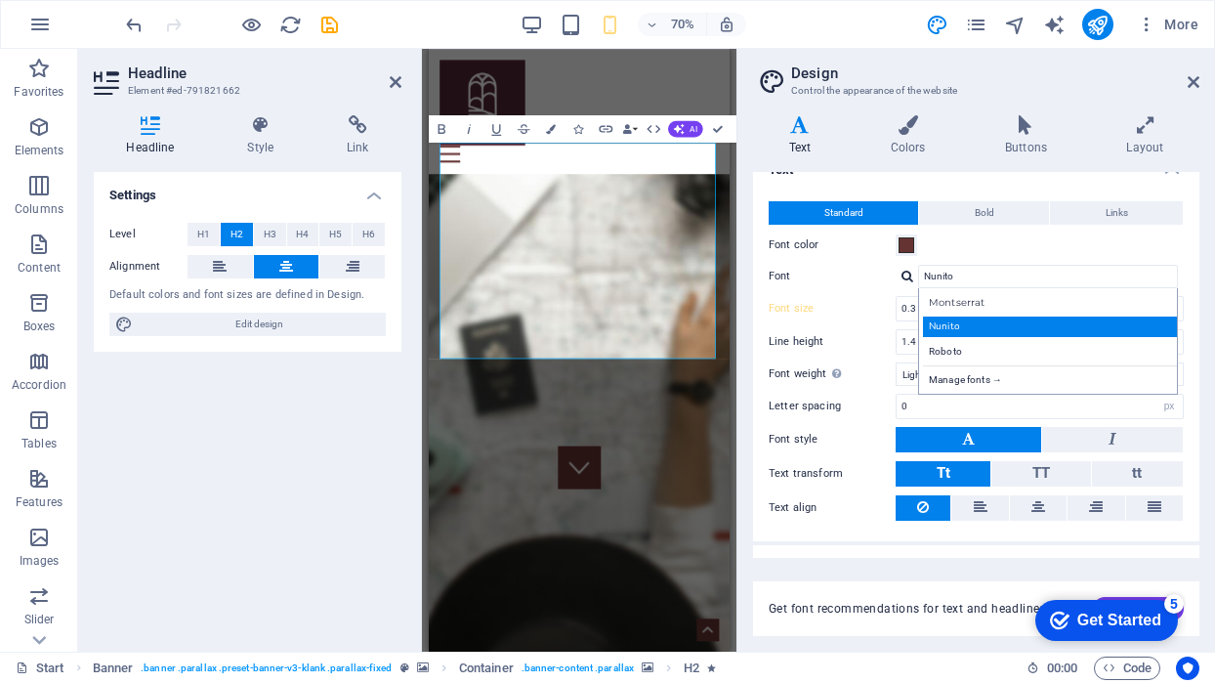
scroll to position [31, 0]
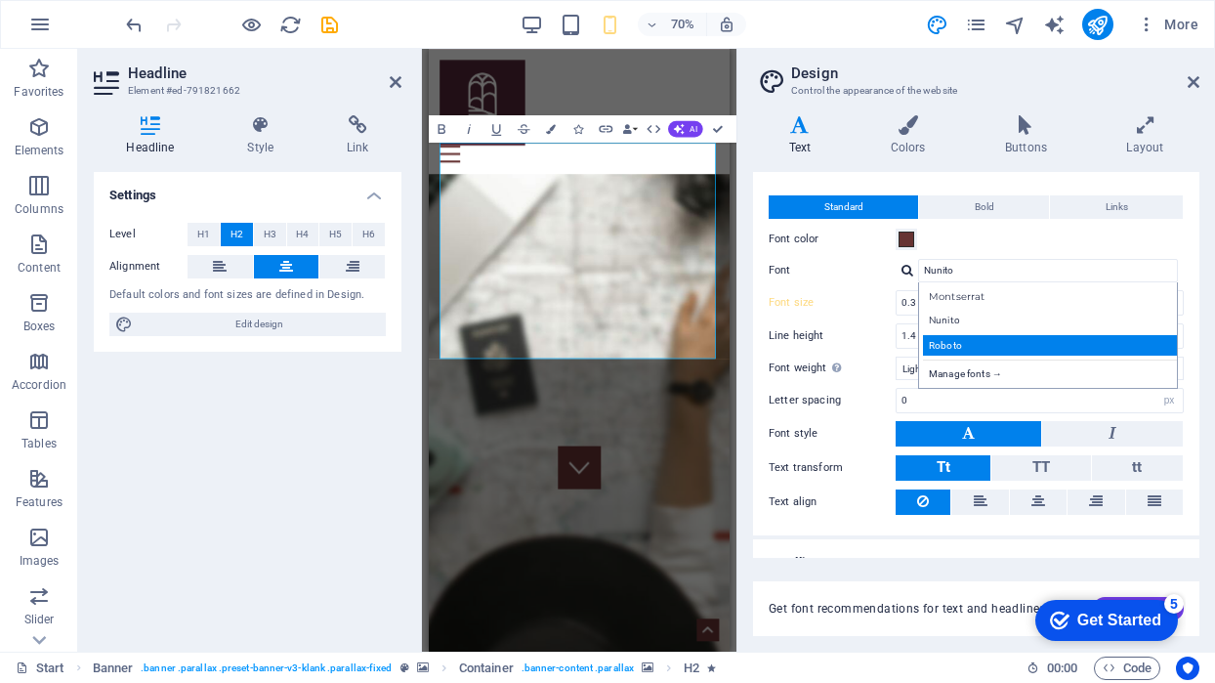
click at [964, 344] on div "Roboto" at bounding box center [1052, 345] width 258 height 21
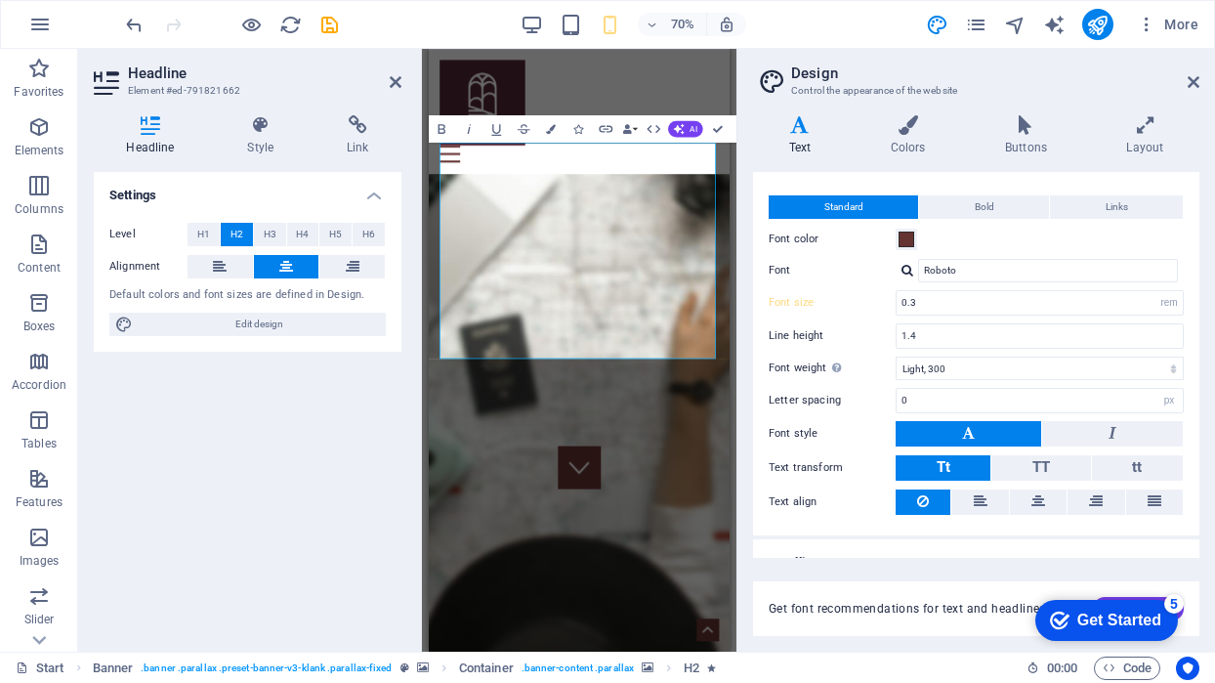
click at [909, 269] on div at bounding box center [908, 270] width 12 height 13
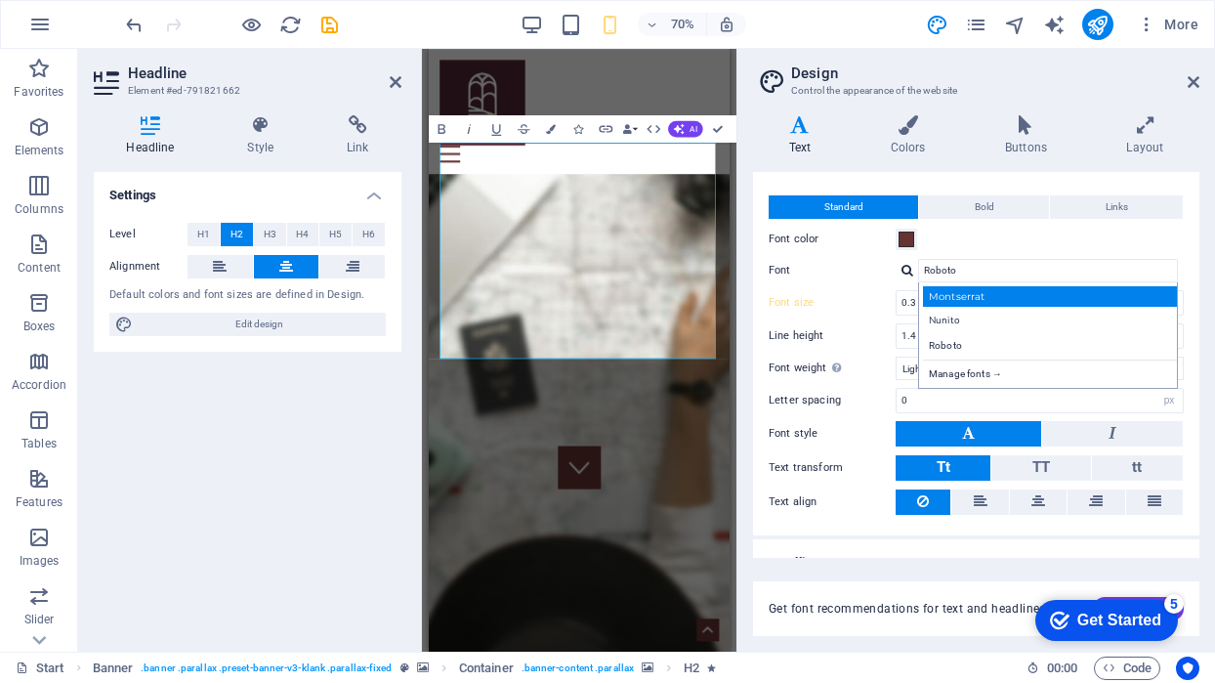
click at [954, 300] on div "Montserrat" at bounding box center [1052, 296] width 258 height 21
type input "Montserrat"
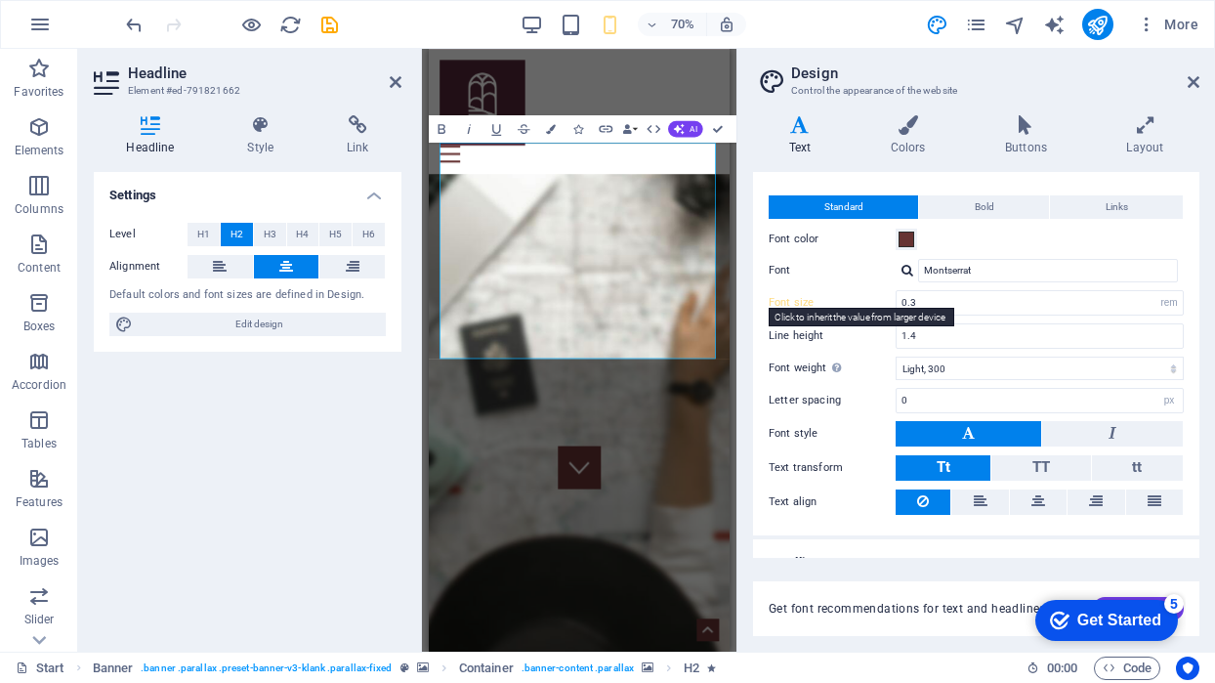
click at [859, 299] on label "Font size" at bounding box center [832, 302] width 127 height 11
type input "1"
click at [859, 299] on label "Font size" at bounding box center [832, 302] width 127 height 11
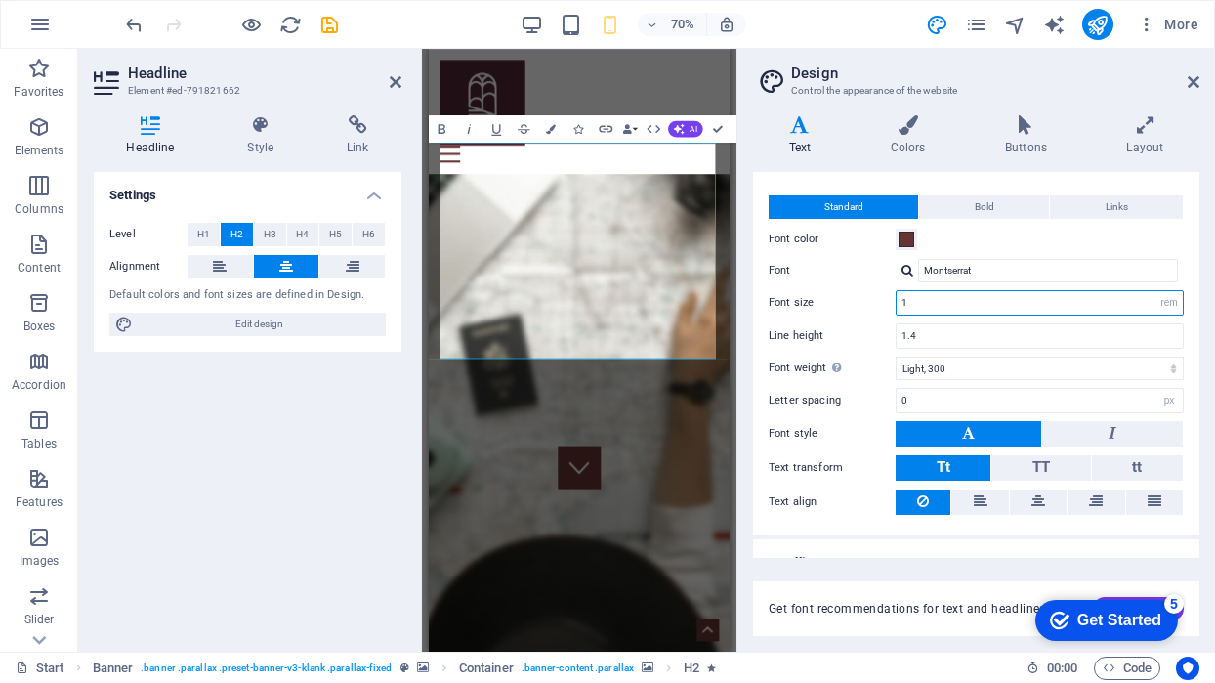
click at [939, 300] on input "1" at bounding box center [1040, 302] width 286 height 23
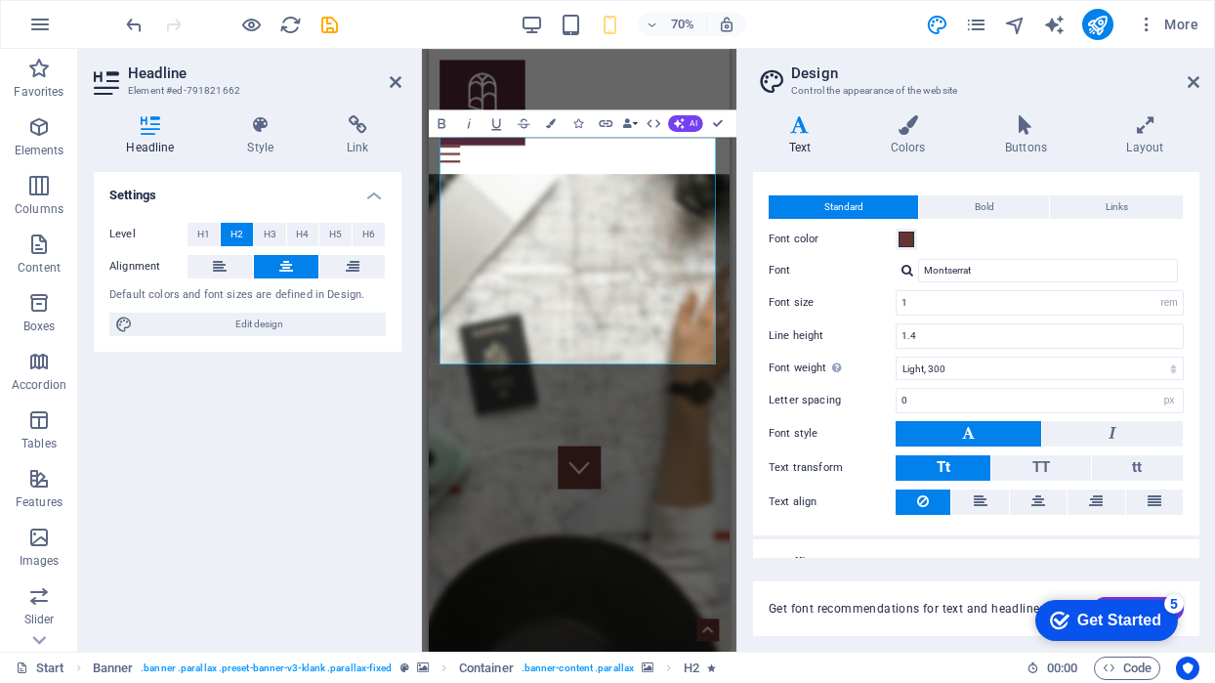
click at [857, 282] on div "Standard Bold Links Font color Font Montserrat Manage fonts → Font size 1 rem p…" at bounding box center [976, 356] width 454 height 360
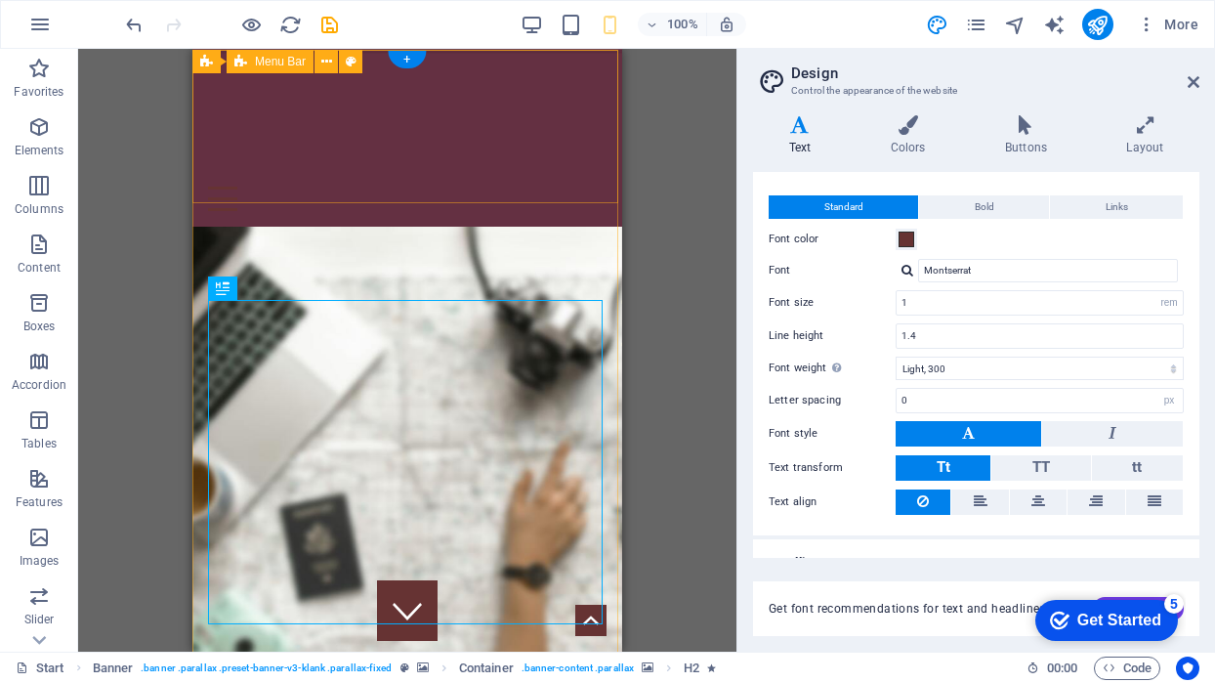
scroll to position [0, 0]
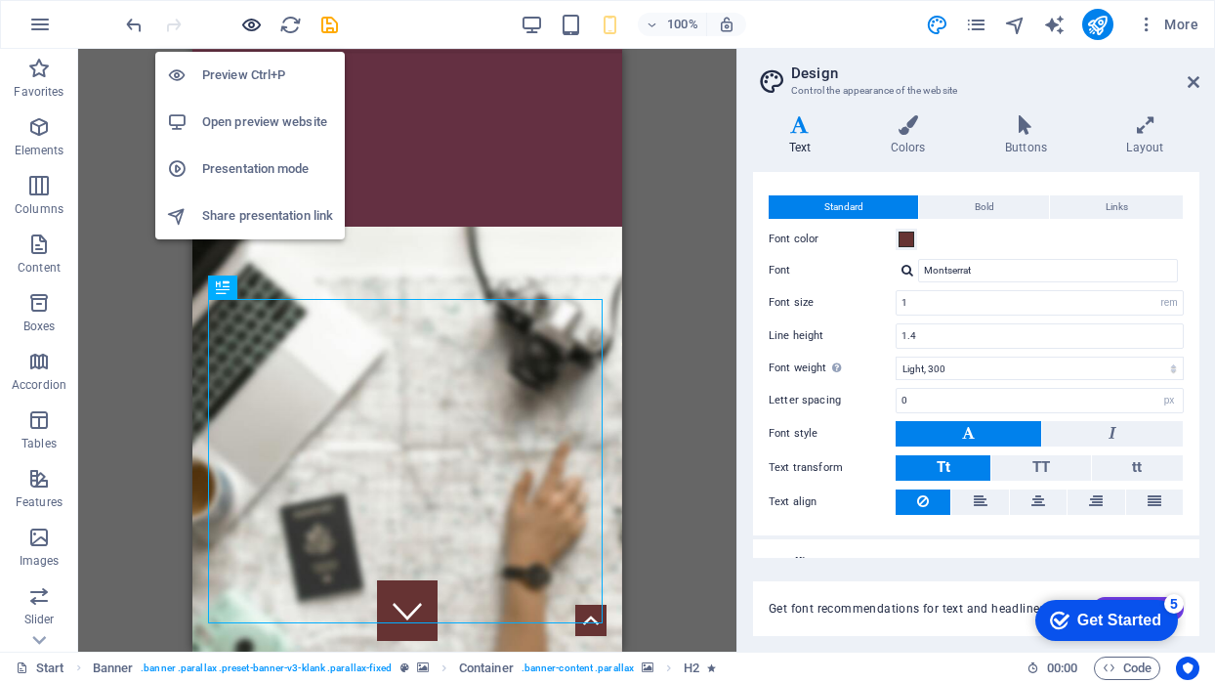
click at [248, 23] on icon "button" at bounding box center [251, 25] width 22 height 22
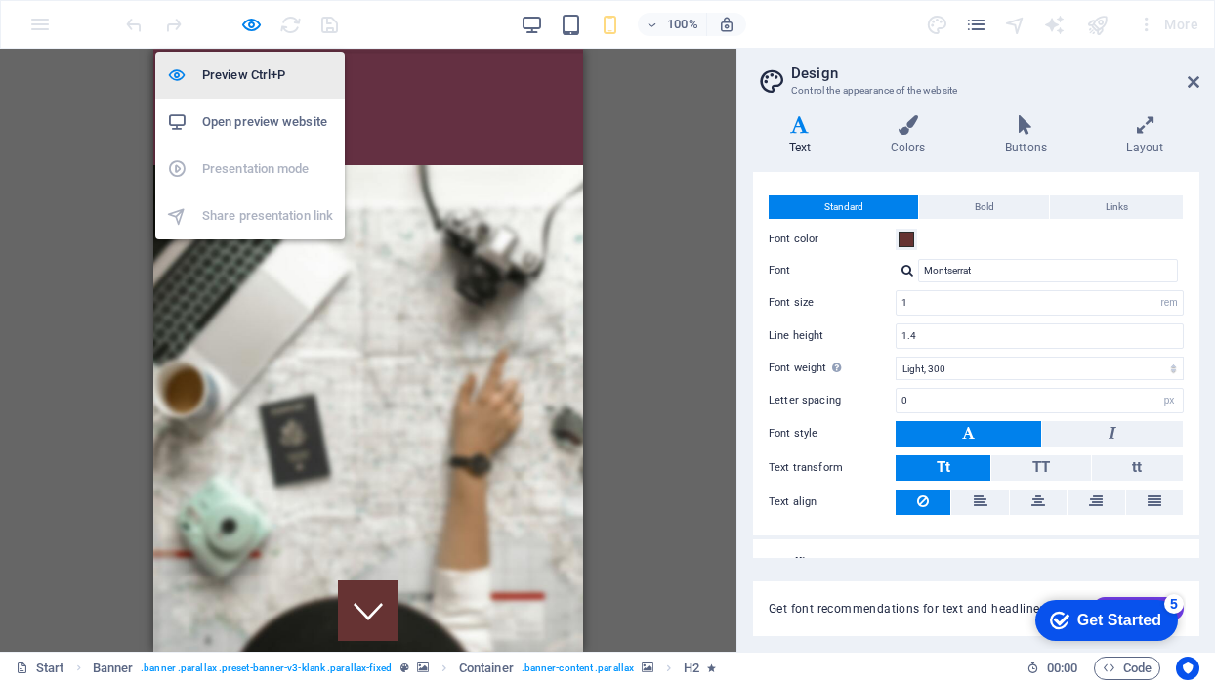
click at [246, 76] on h6 "Preview Ctrl+P" at bounding box center [267, 75] width 131 height 23
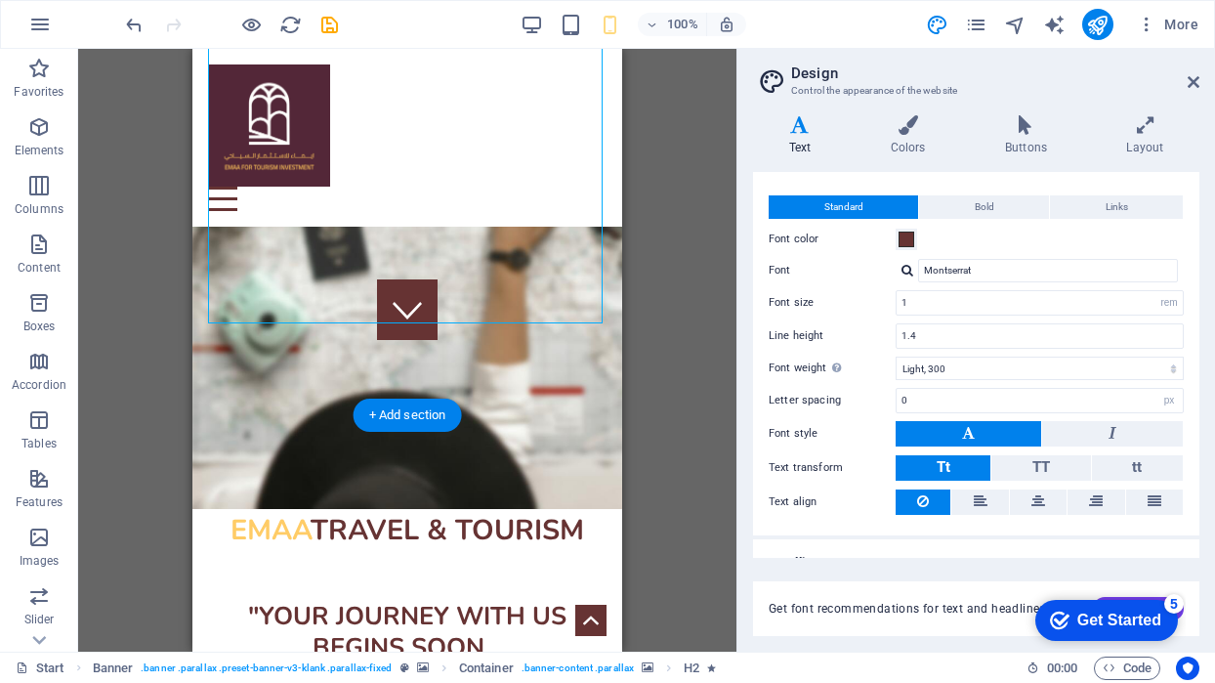
scroll to position [302, 0]
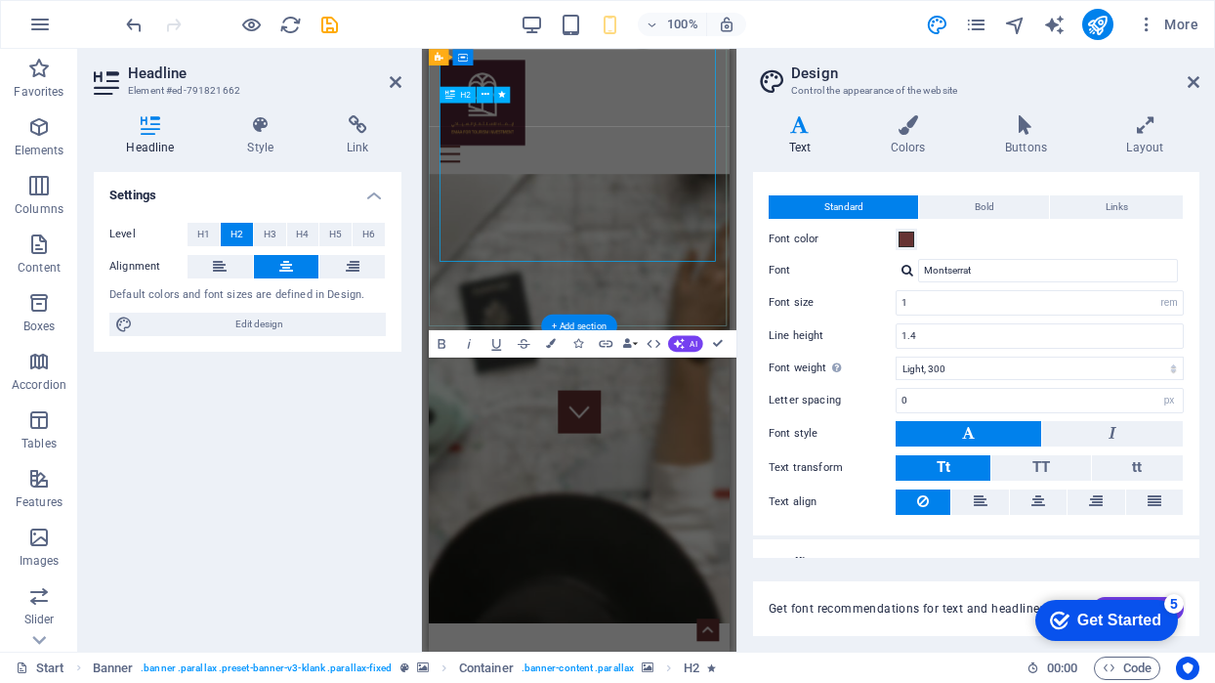
scroll to position [271, 0]
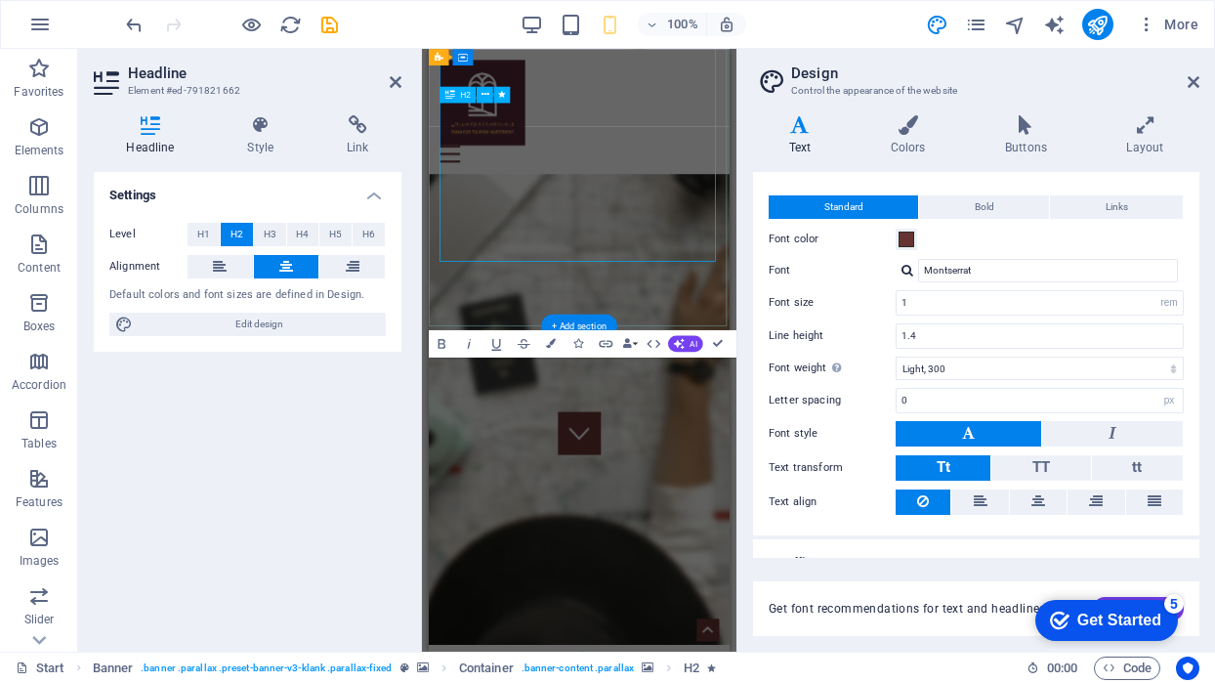
click at [397, 277] on div "Level H1 H2 H3 H4 H5 H6 Alignment Default colors and font sizes are defined in …" at bounding box center [248, 280] width 308 height 146
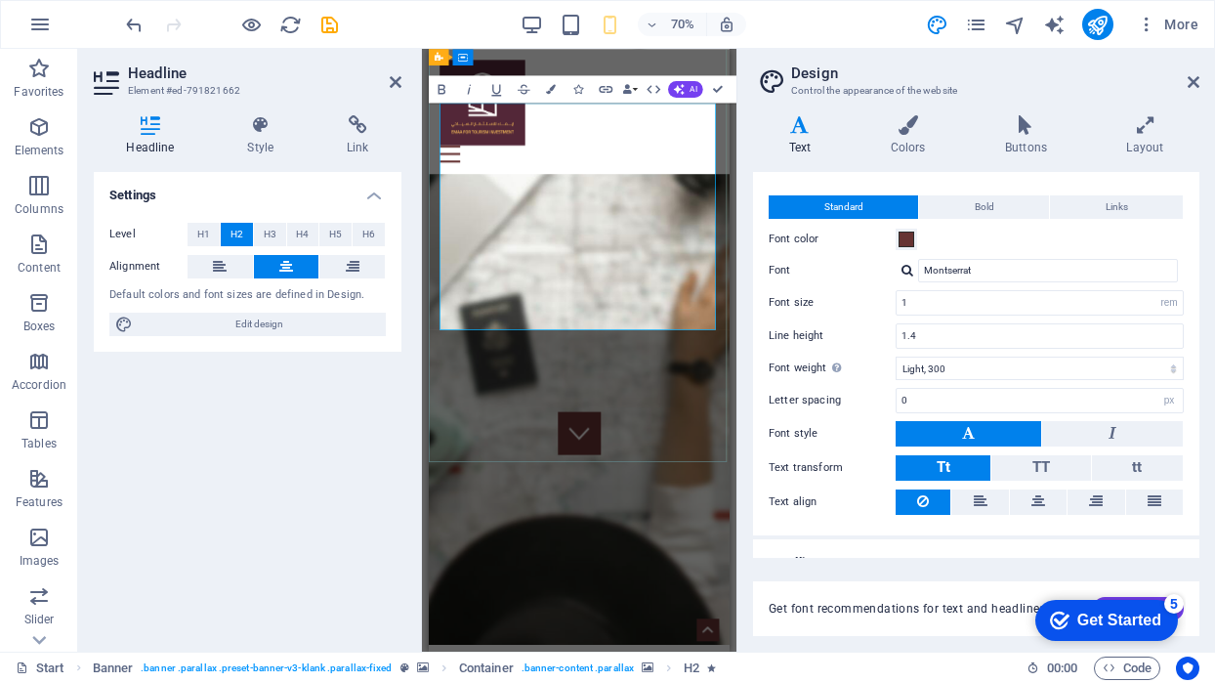
drag, startPoint x: 745, startPoint y: 437, endPoint x: 540, endPoint y: 395, distance: 208.5
click at [553, 83] on button "Colors" at bounding box center [551, 88] width 26 height 27
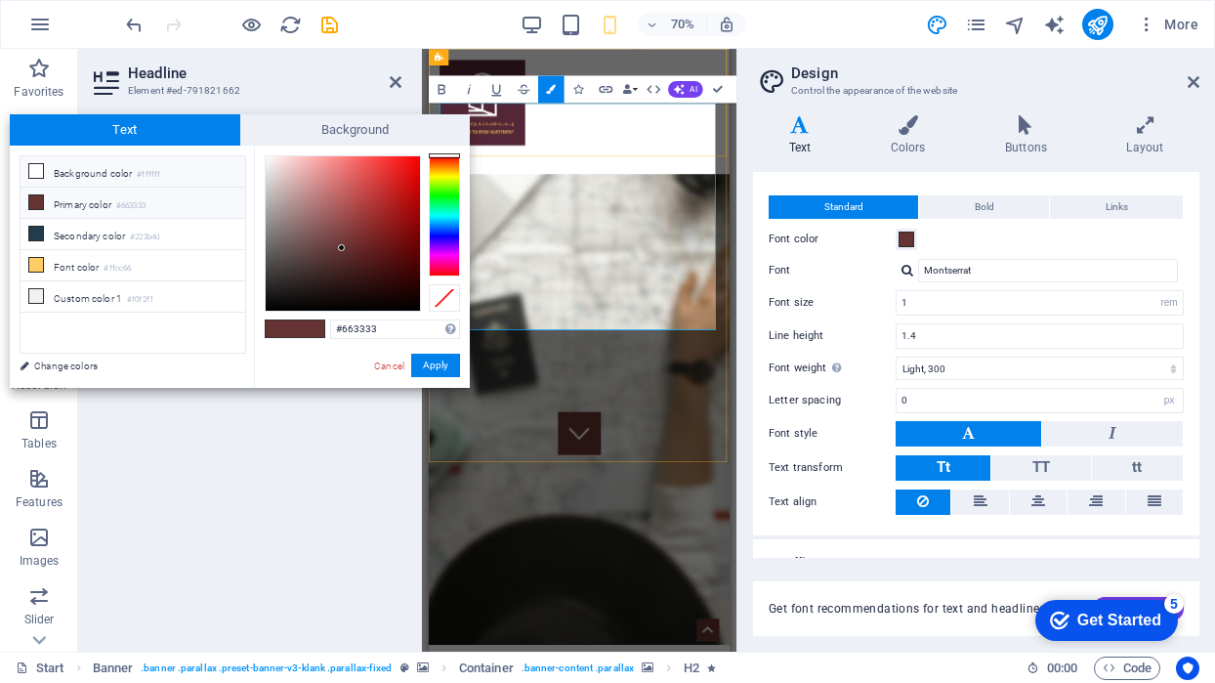
click at [41, 169] on icon at bounding box center [36, 171] width 14 height 14
click at [434, 365] on button "Apply" at bounding box center [435, 365] width 49 height 23
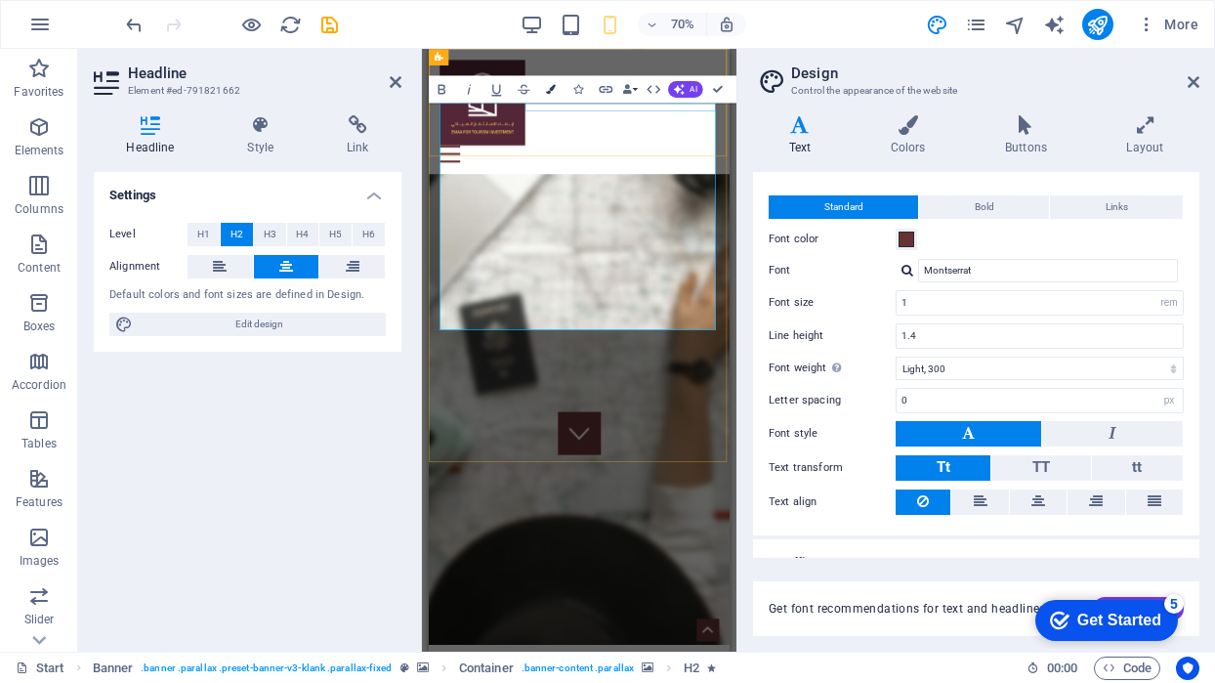
click at [546, 90] on button "Colors" at bounding box center [551, 88] width 26 height 27
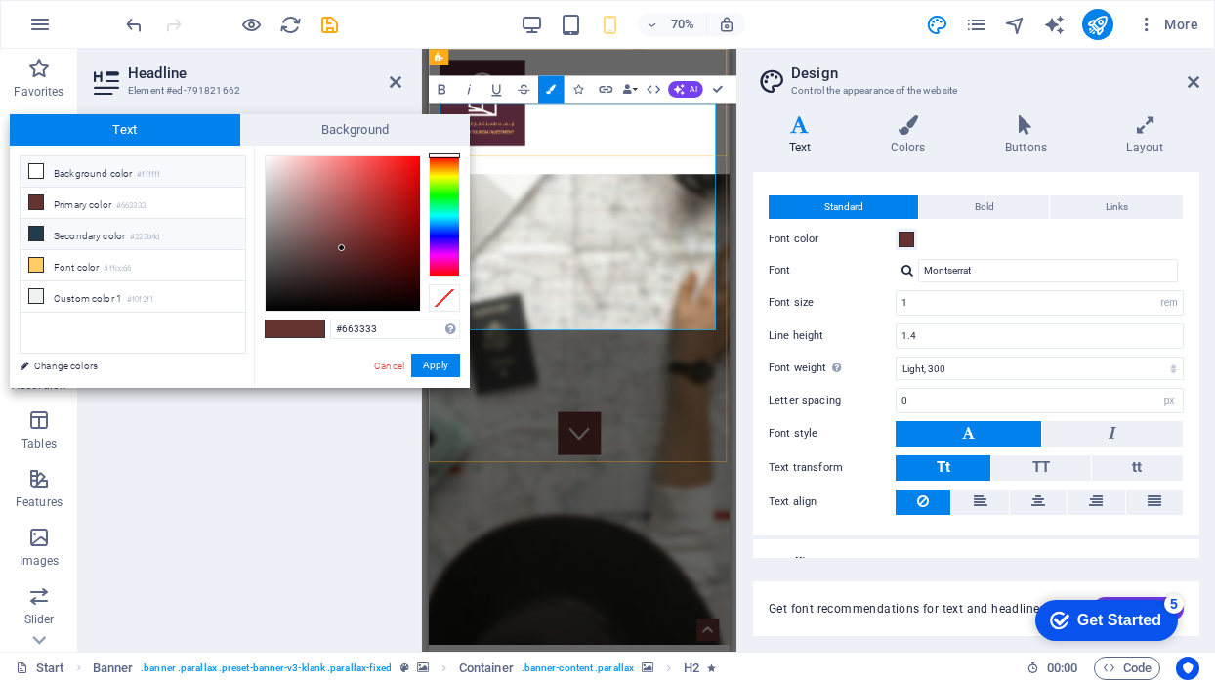
click at [50, 233] on li "Secondary color #223b4d" at bounding box center [133, 234] width 225 height 31
type input "#223b4d"
click at [50, 233] on li "Secondary color #223b4d" at bounding box center [133, 234] width 225 height 31
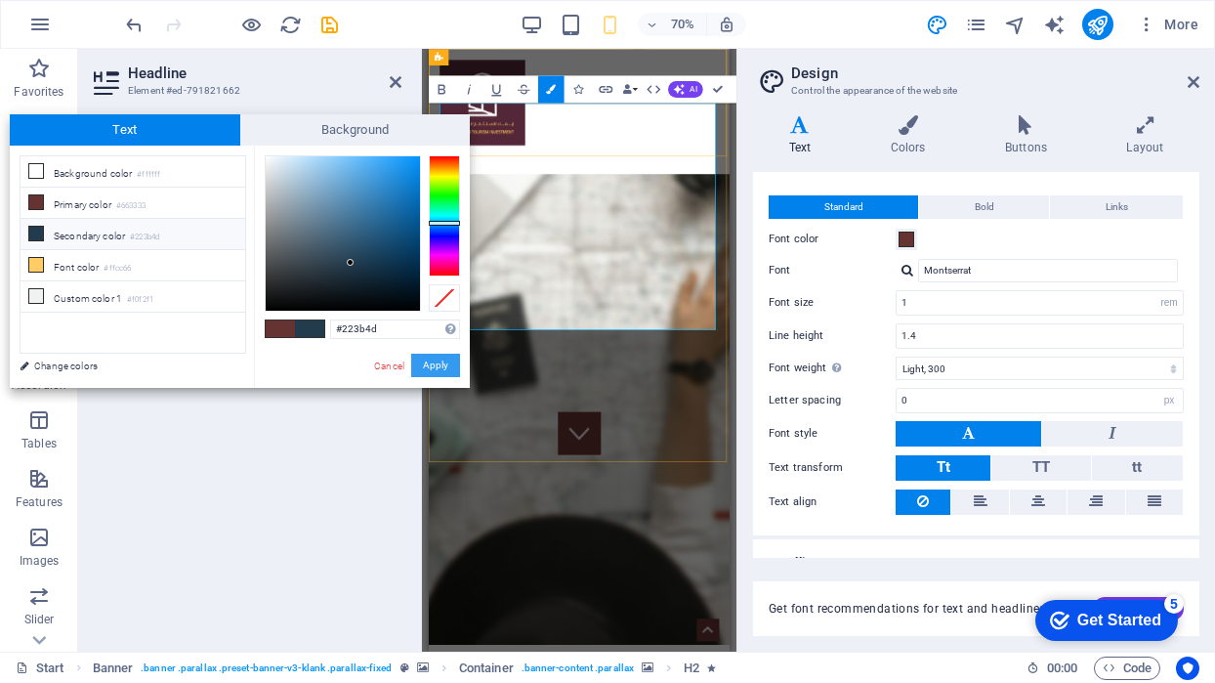
click at [429, 368] on button "Apply" at bounding box center [435, 365] width 49 height 23
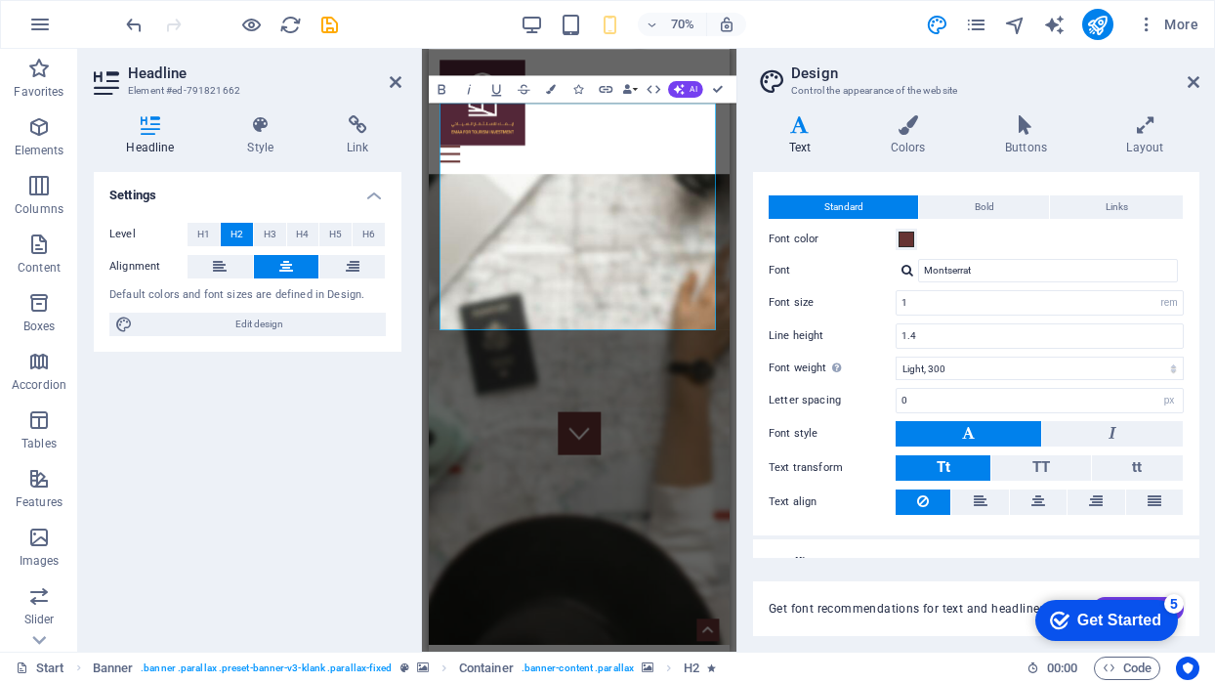
click at [328, 468] on div "Settings Level H1 H2 H3 H4 H5 H6 Alignment Default colors and font sizes are de…" at bounding box center [248, 404] width 308 height 464
click at [336, 415] on div "Settings Level H1 H2 H3 H4 H5 H6 Alignment Default colors and font sizes are de…" at bounding box center [248, 404] width 308 height 464
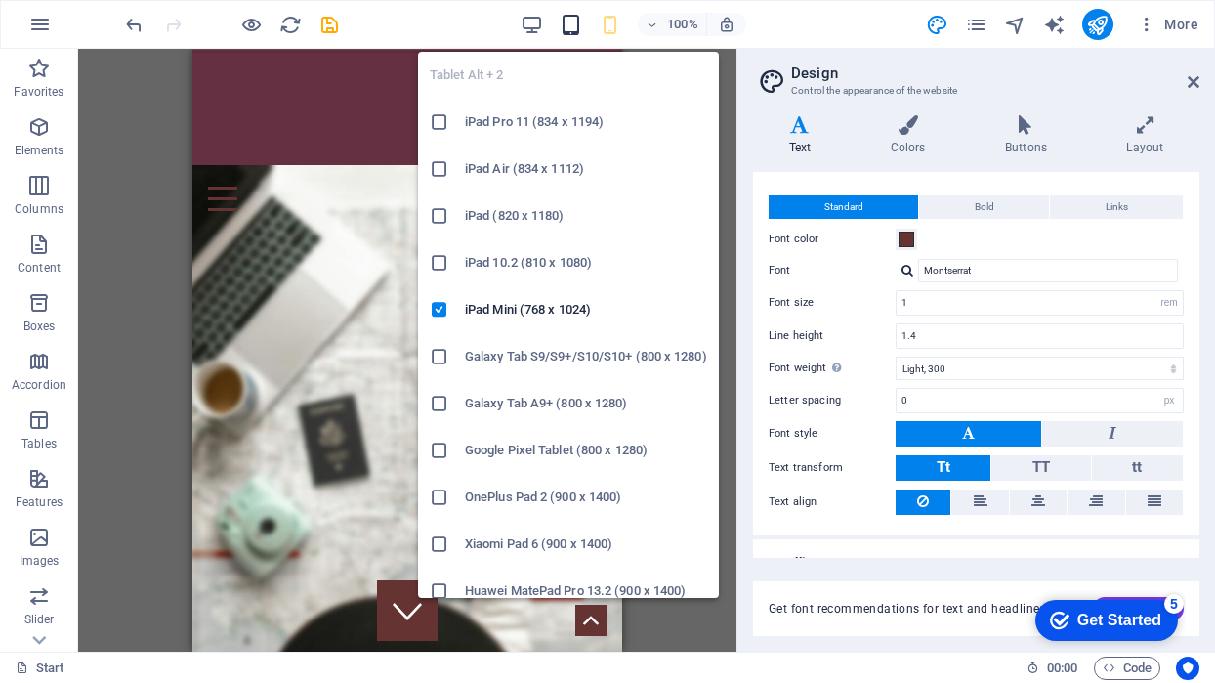
scroll to position [0, 0]
click at [575, 26] on icon "button" at bounding box center [571, 25] width 22 height 22
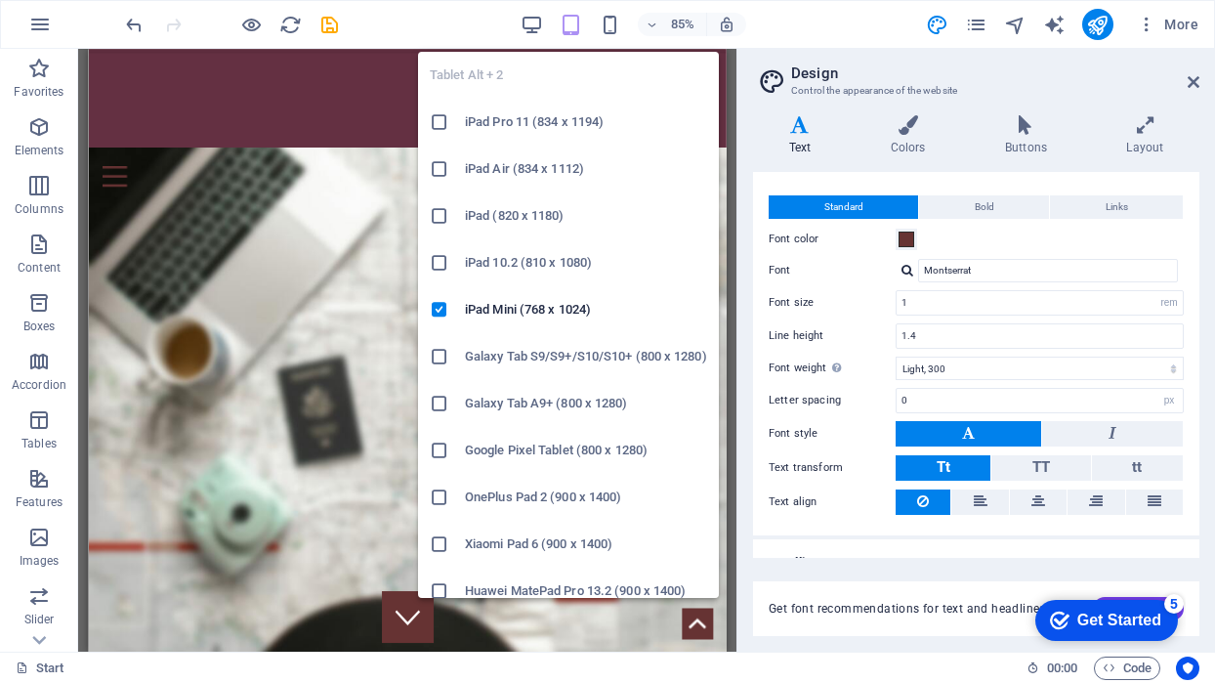
click at [542, 118] on h6 "iPad Pro 11 (834 x 1194)" at bounding box center [586, 121] width 242 height 23
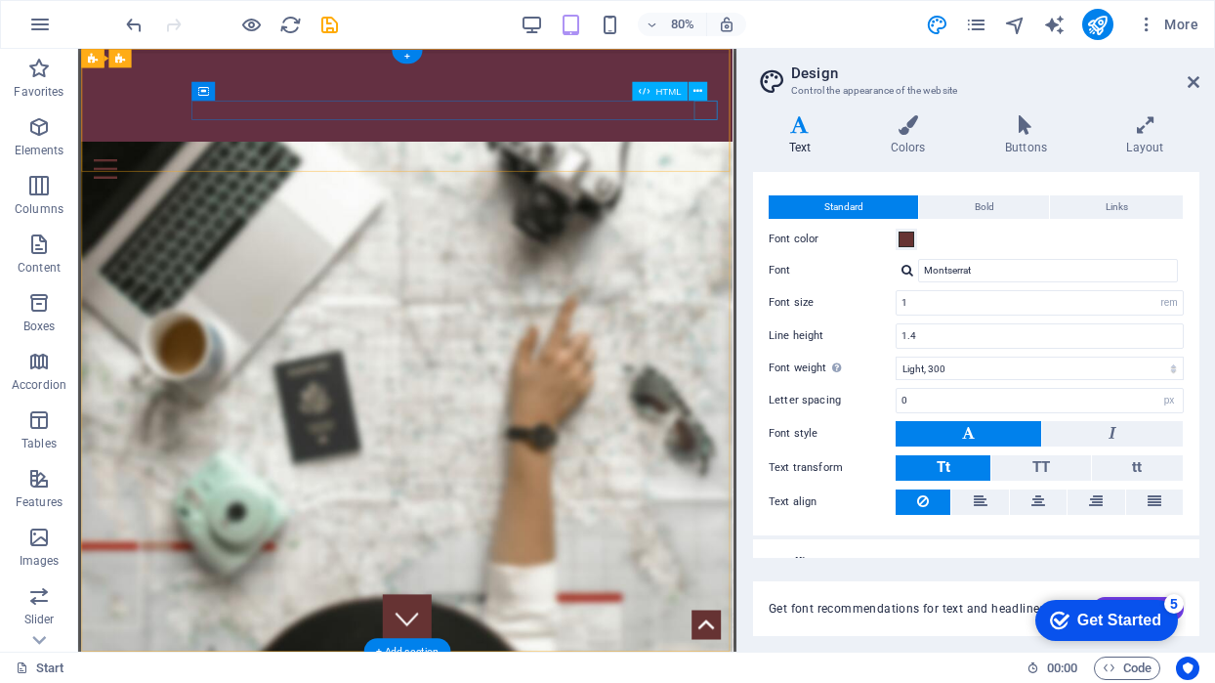
click at [865, 187] on div at bounding box center [489, 199] width 784 height 24
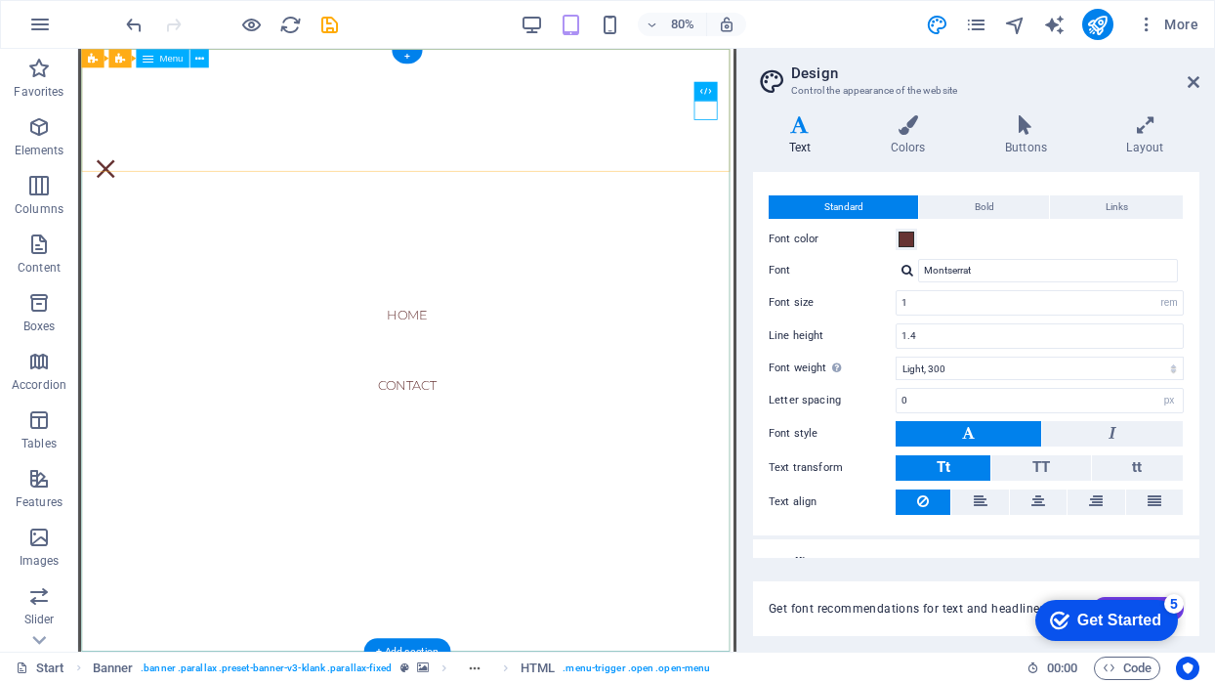
click at [501, 383] on nav "Home Contact" at bounding box center [488, 425] width 815 height 753
click at [490, 466] on nav "Home Contact" at bounding box center [488, 425] width 815 height 753
select select
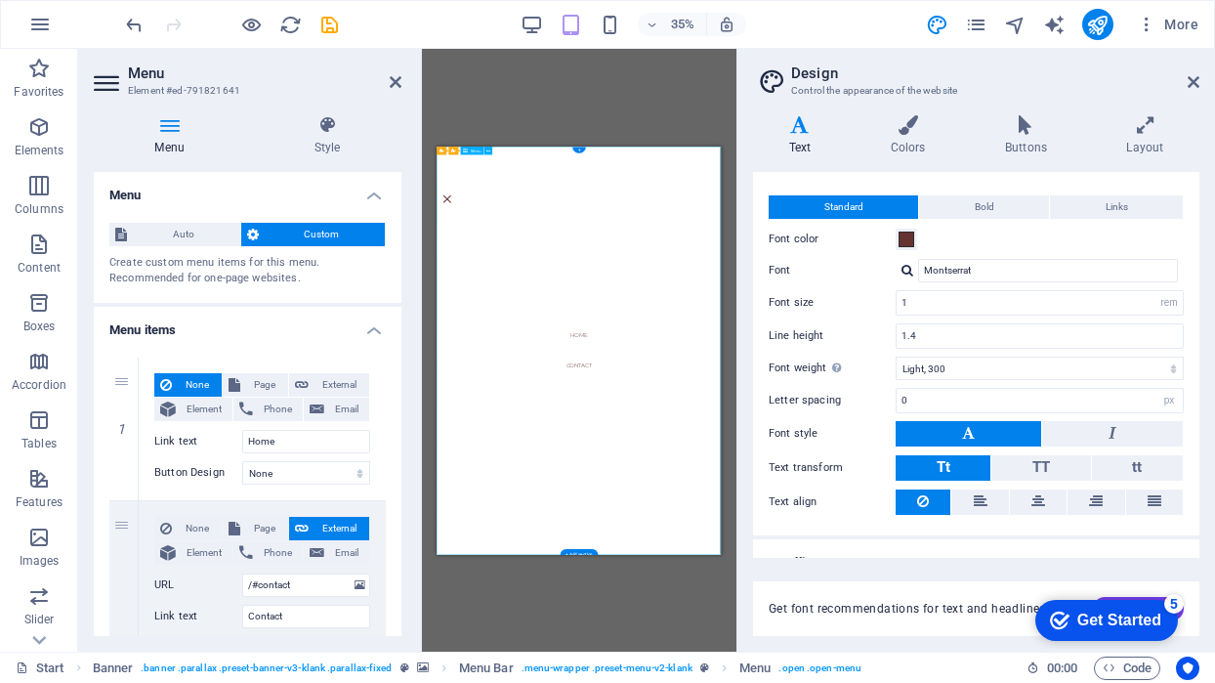
click at [408, 383] on div "Menu Style Menu Auto Custom Create custom menu items for this menu. Recommended…" at bounding box center [247, 376] width 339 height 552
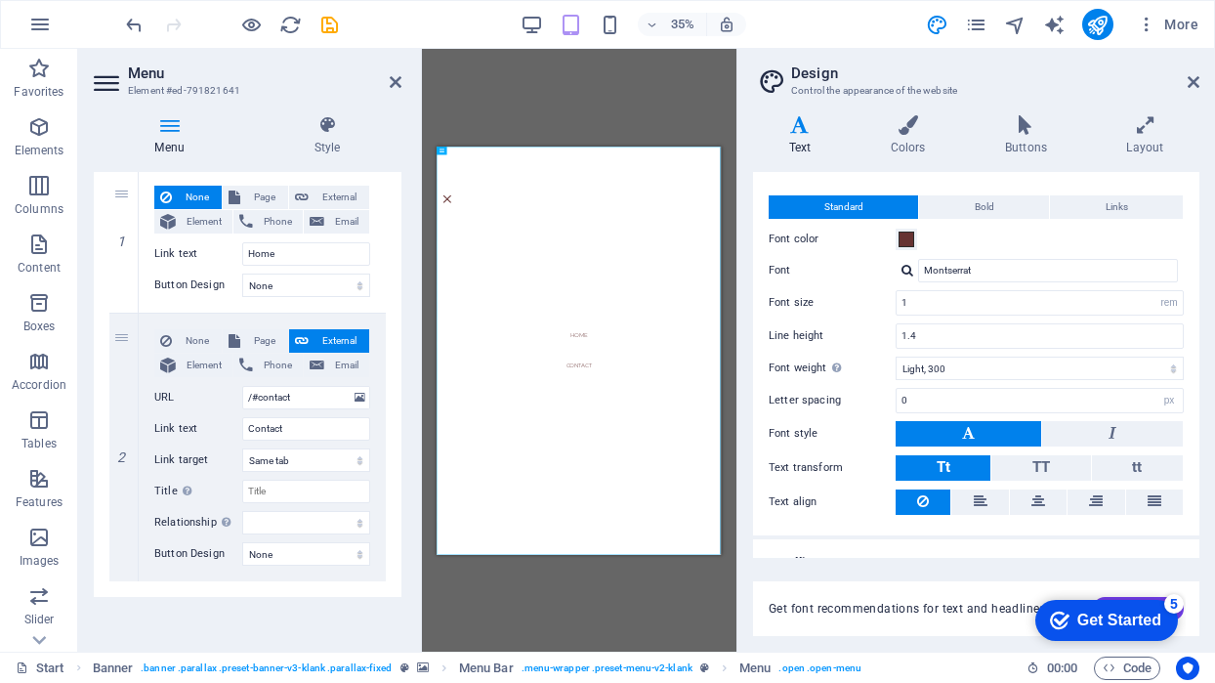
scroll to position [188, 0]
click at [482, 283] on div at bounding box center [466, 295] width 29 height 24
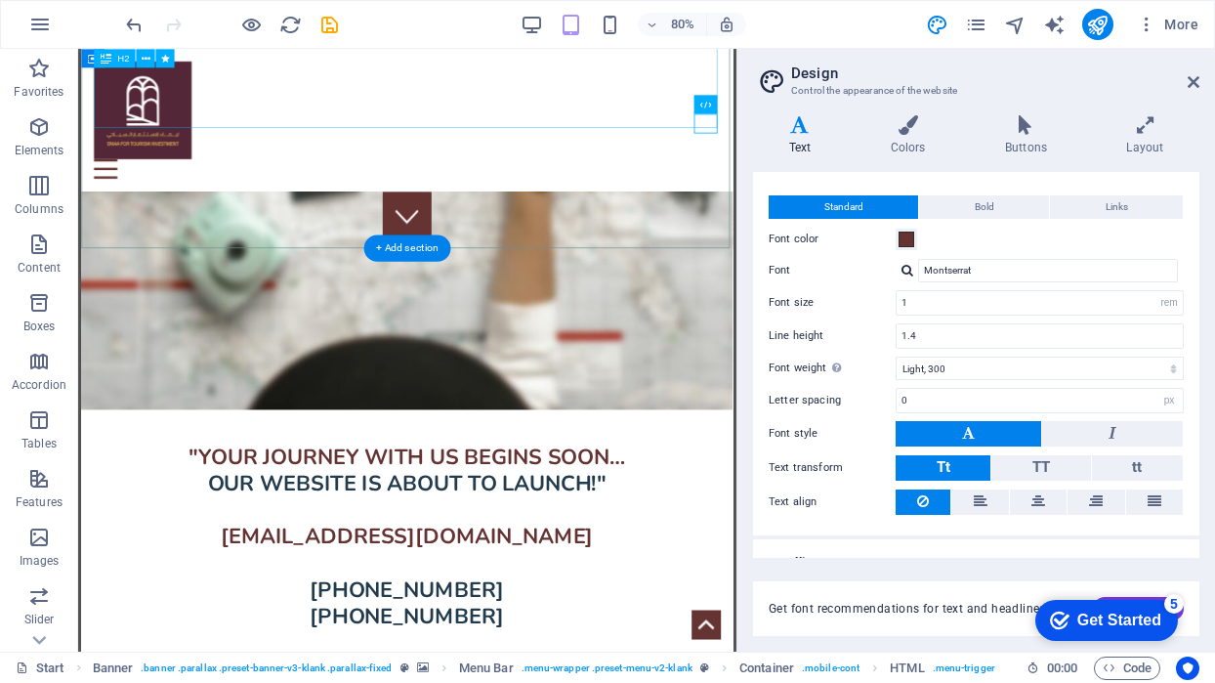
scroll to position [502, 0]
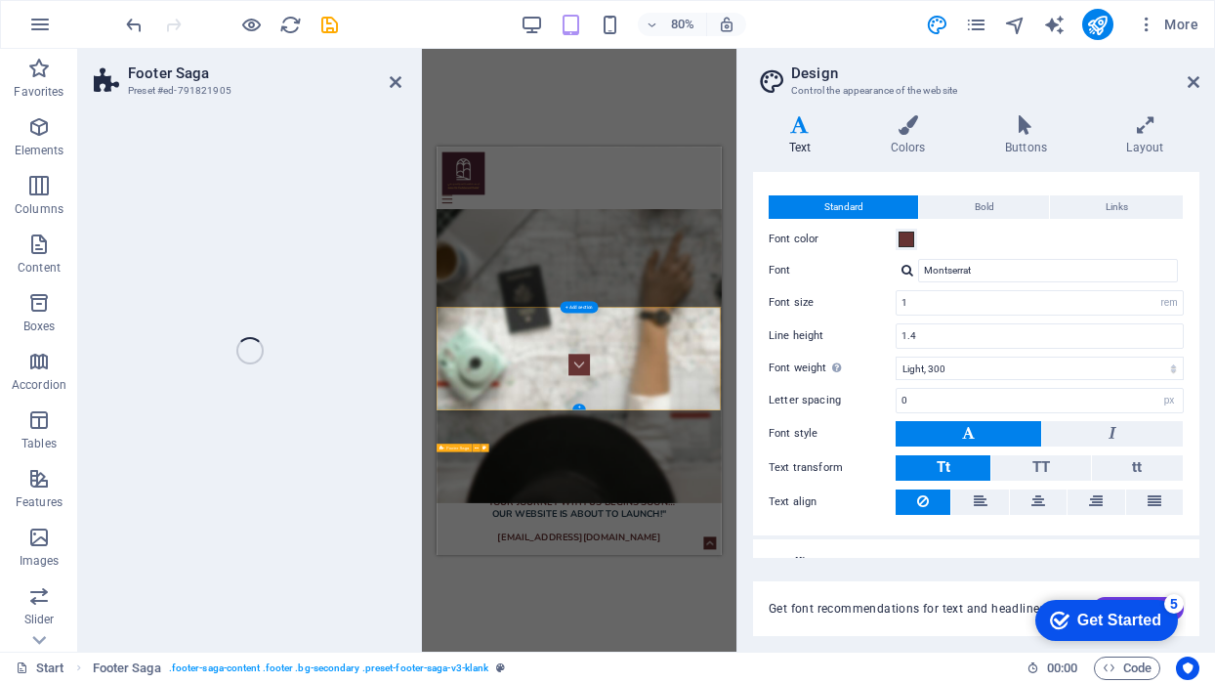
select select "footer"
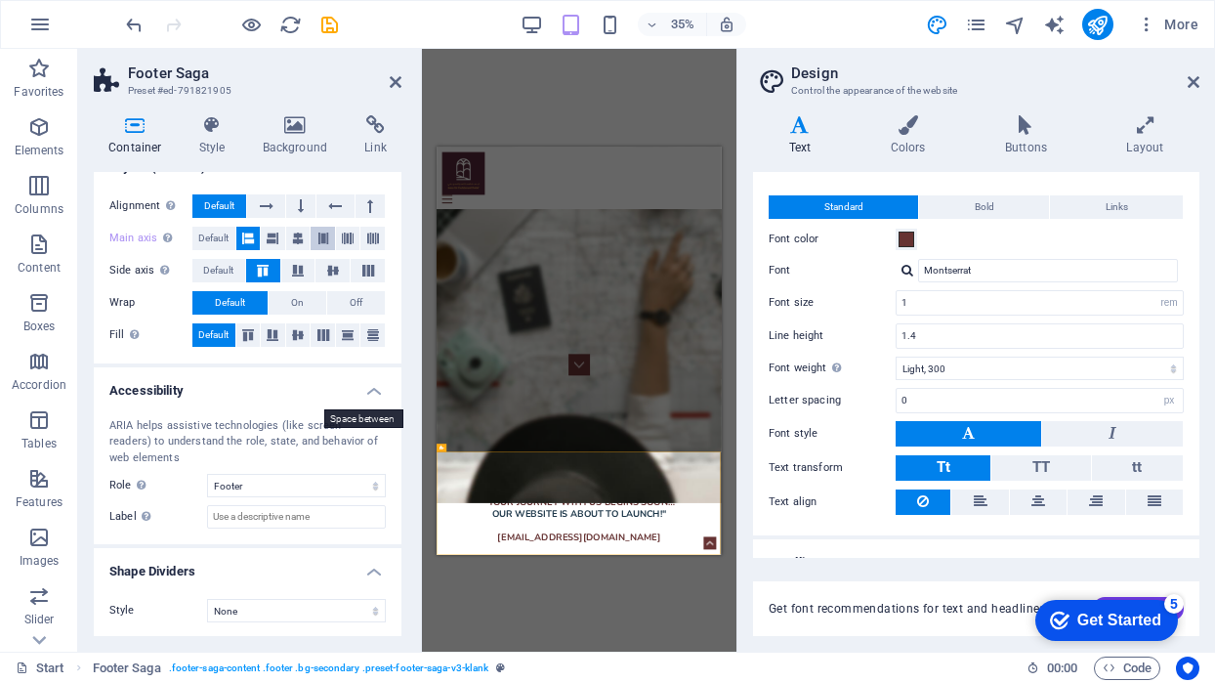
scroll to position [290, 0]
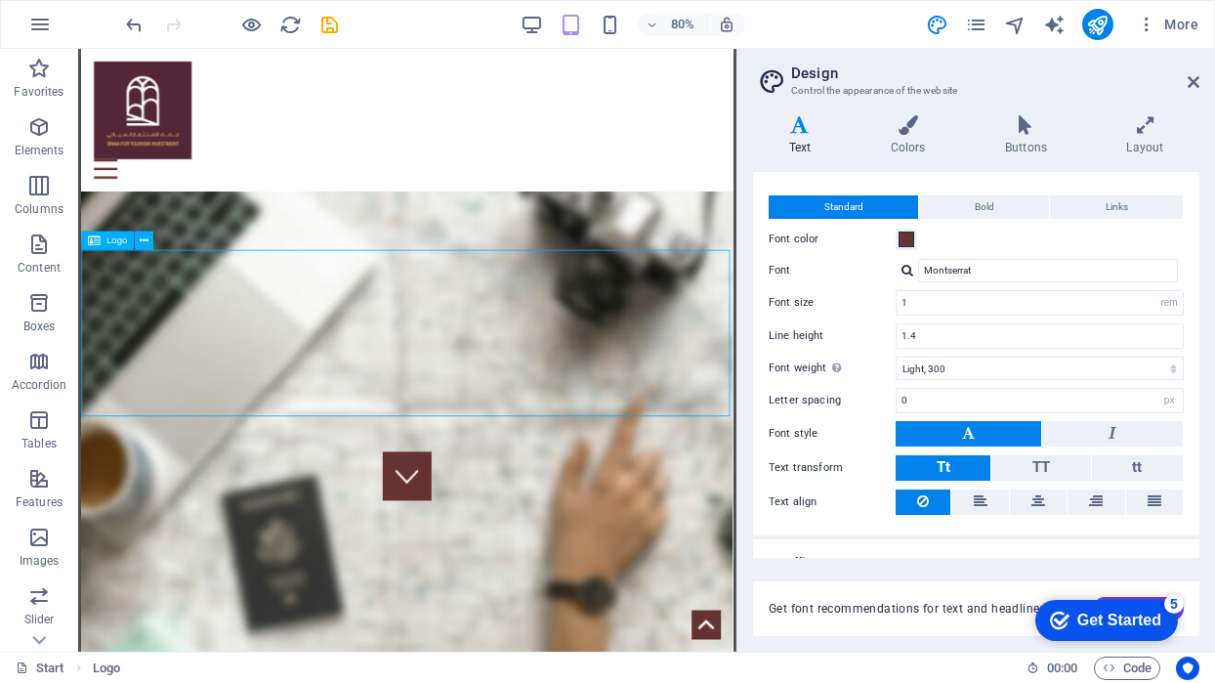
select select "px"
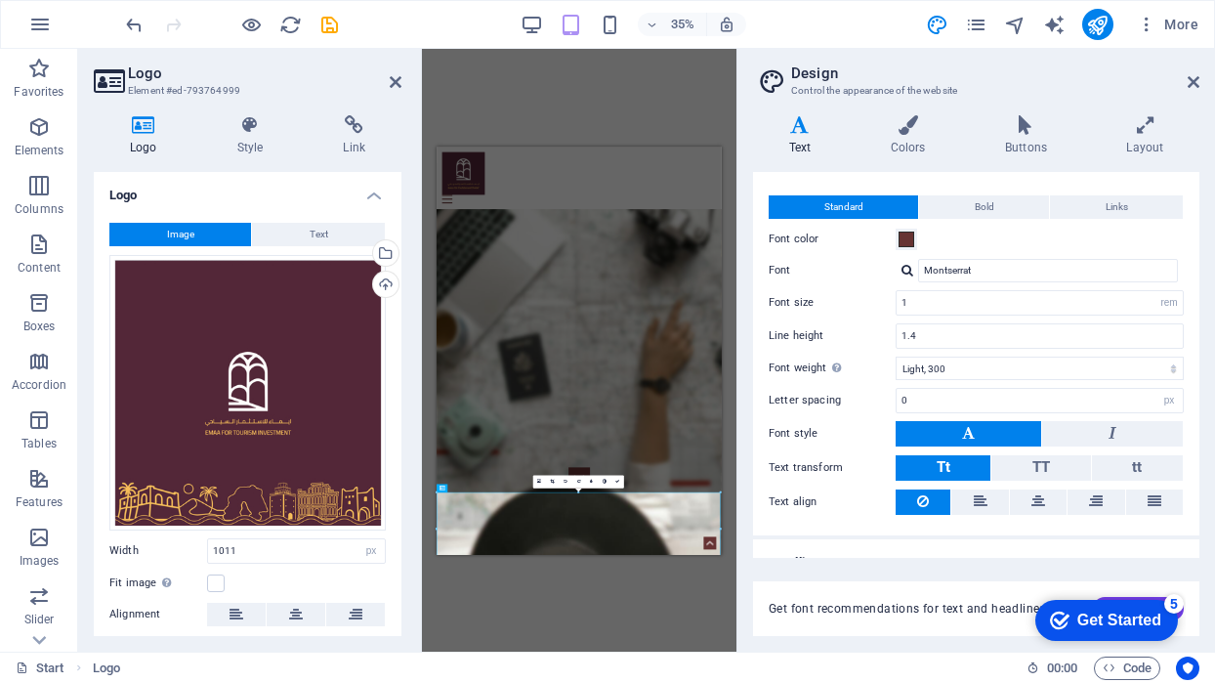
scroll to position [0, 0]
click at [1194, 81] on icon at bounding box center [1194, 82] width 12 height 16
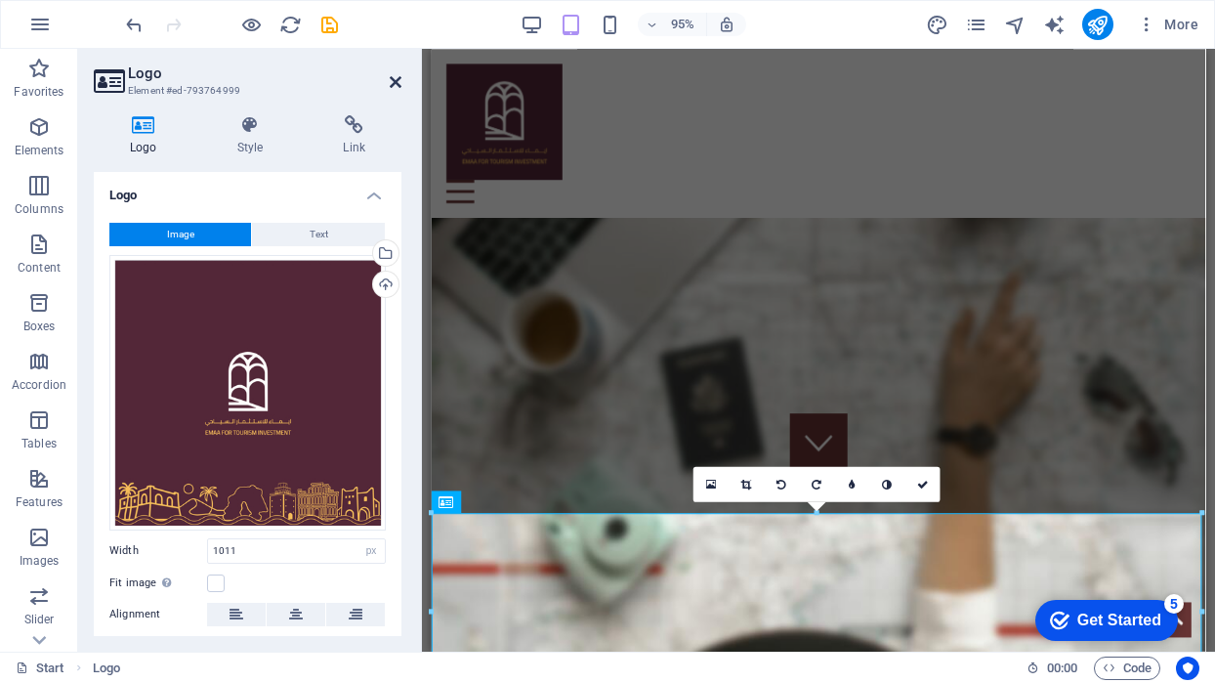
click at [392, 82] on icon at bounding box center [396, 82] width 12 height 16
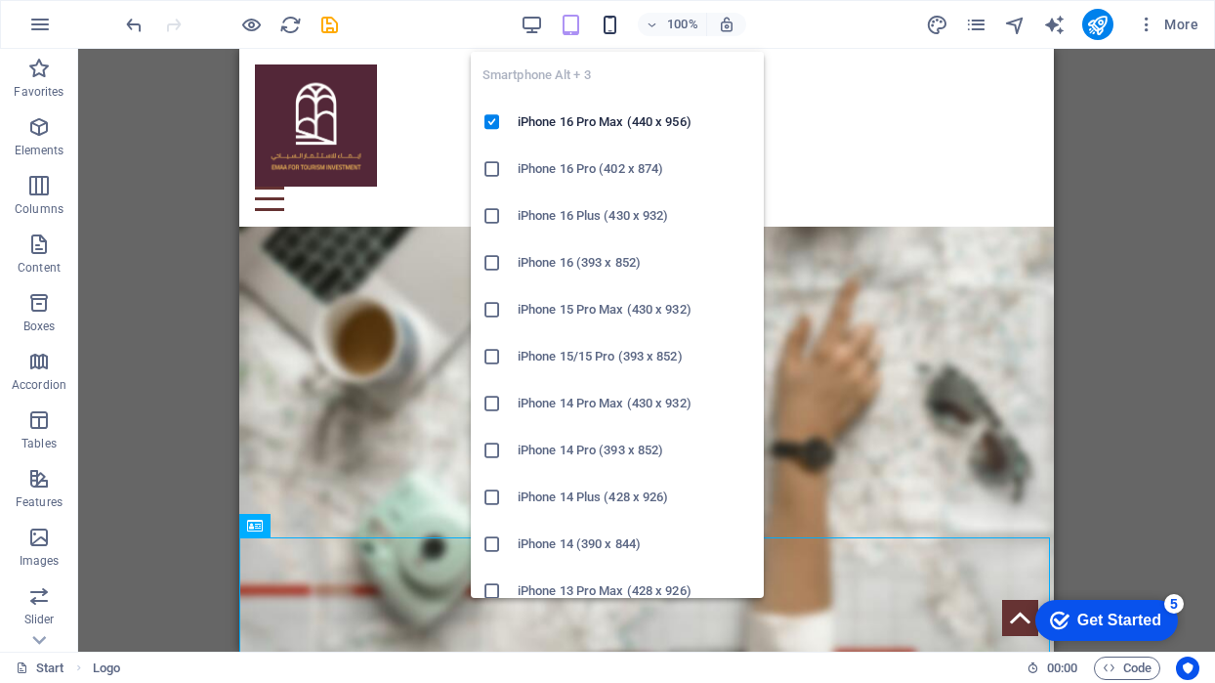
click at [612, 19] on icon "button" at bounding box center [610, 25] width 22 height 22
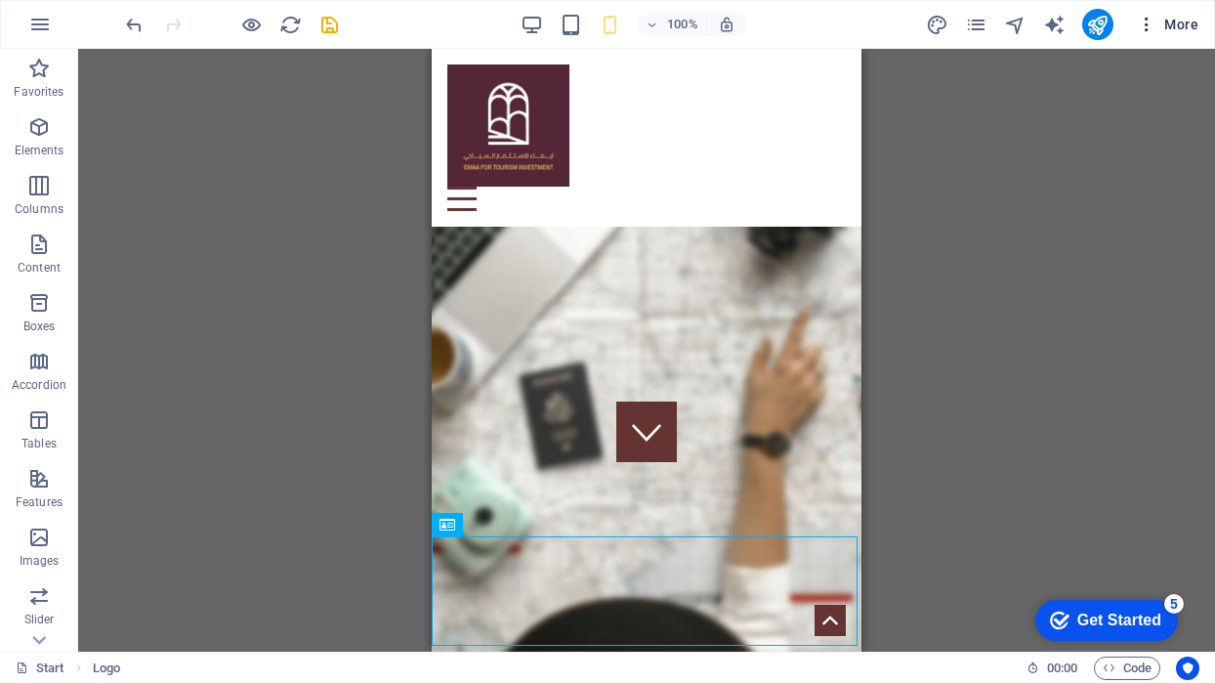
click at [1164, 18] on span "More" at bounding box center [1168, 25] width 62 height 20
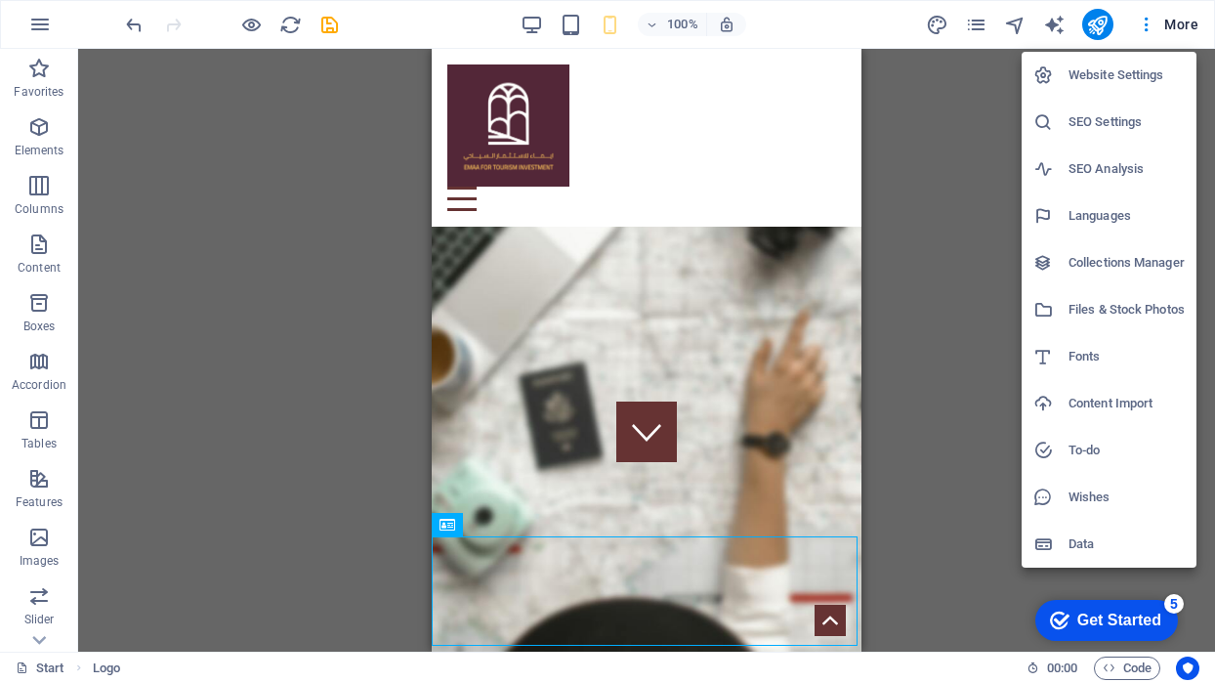
click at [1145, 72] on h6 "Website Settings" at bounding box center [1127, 75] width 116 height 23
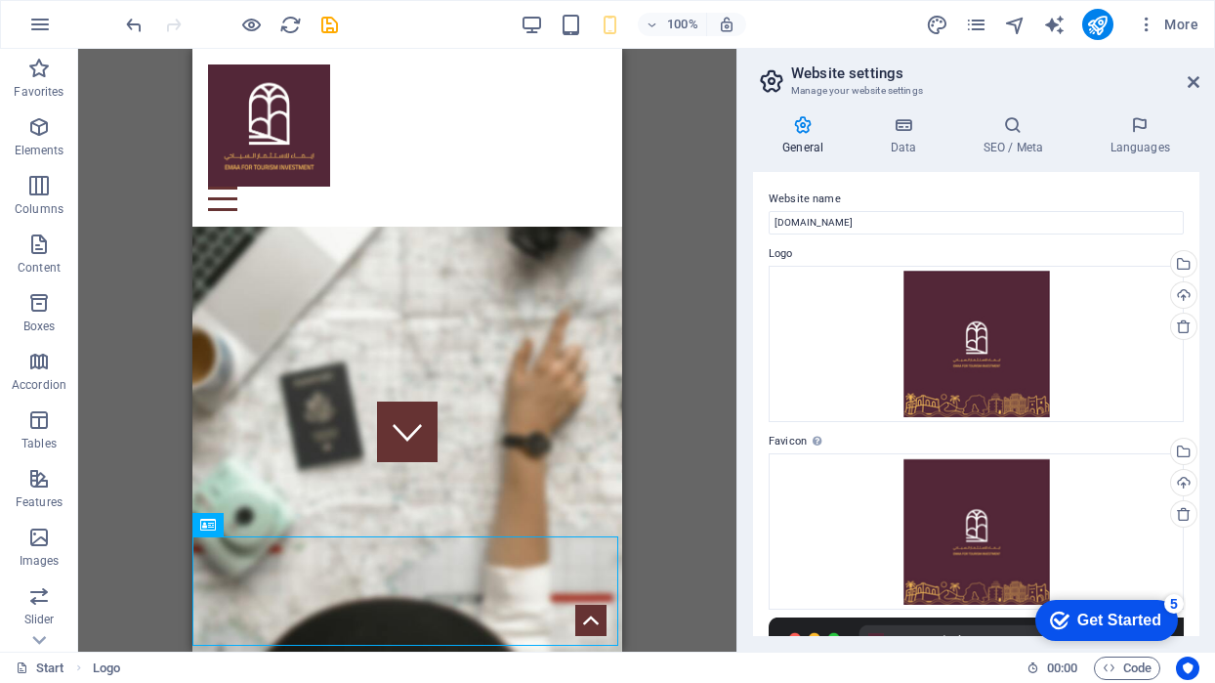
click at [1141, 114] on div "General Data SEO / Meta Languages Website name emaa.ly Logo Drag files here, cl…" at bounding box center [977, 376] width 478 height 552
click at [1132, 138] on h4 "Languages" at bounding box center [1140, 135] width 119 height 41
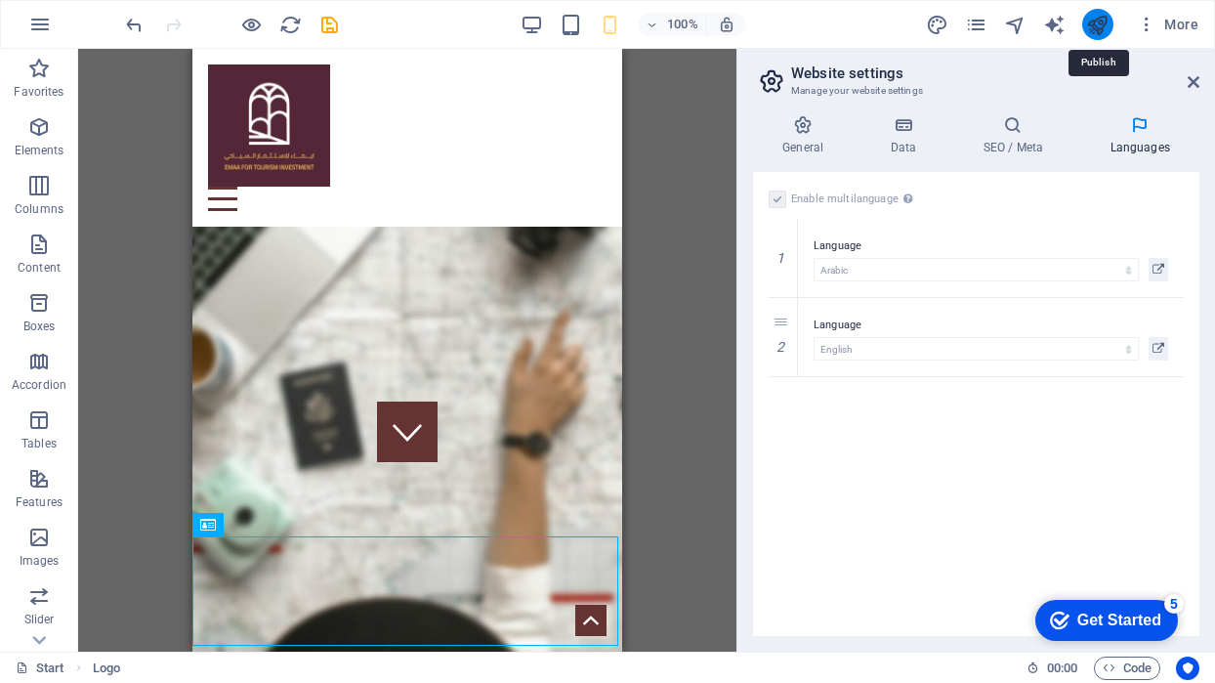
click at [1104, 22] on icon "publish" at bounding box center [1097, 25] width 22 height 22
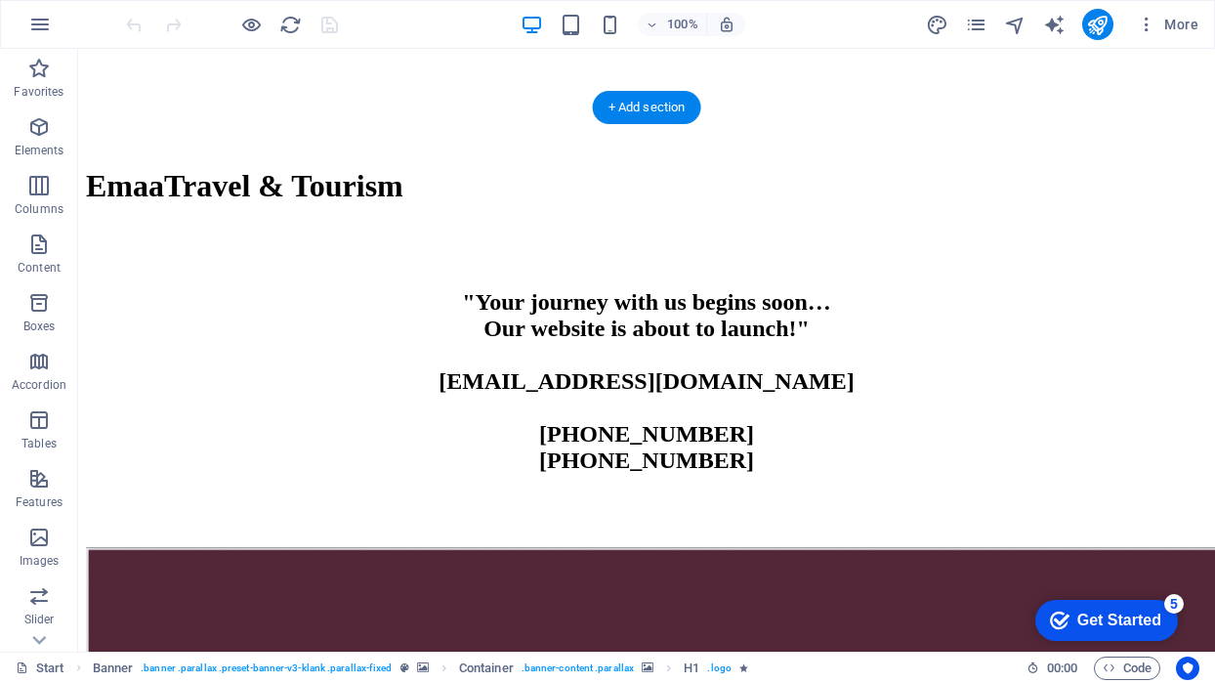
scroll to position [832, 0]
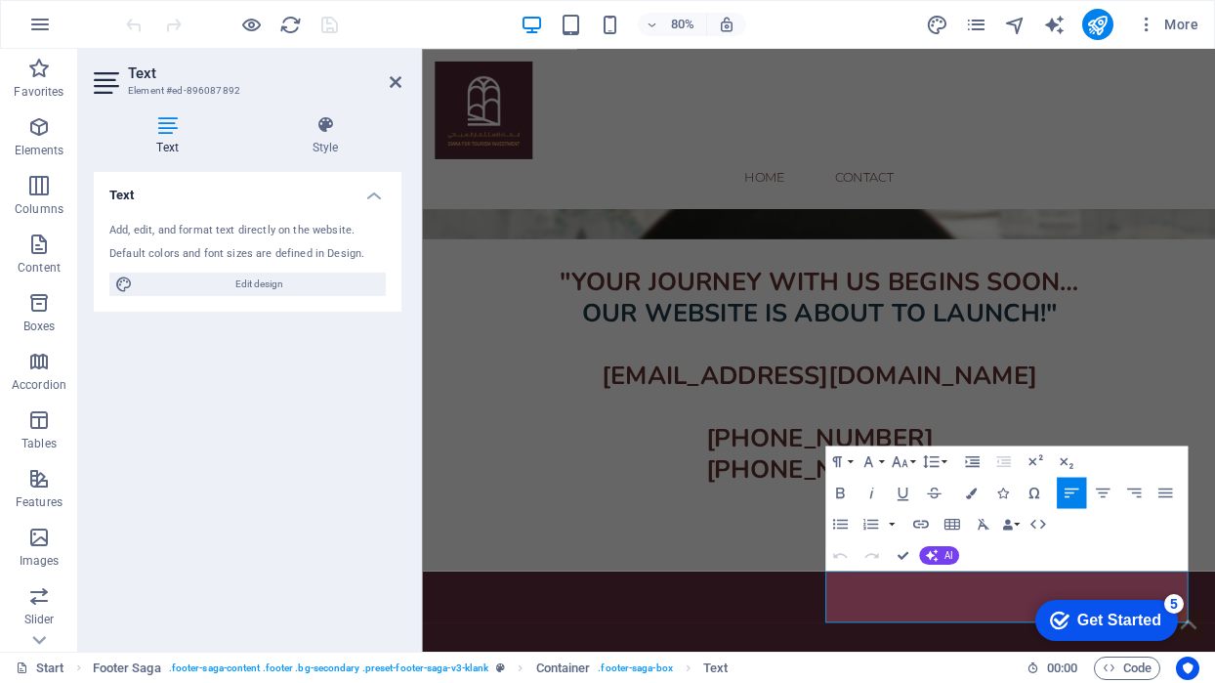
scroll to position [407, 0]
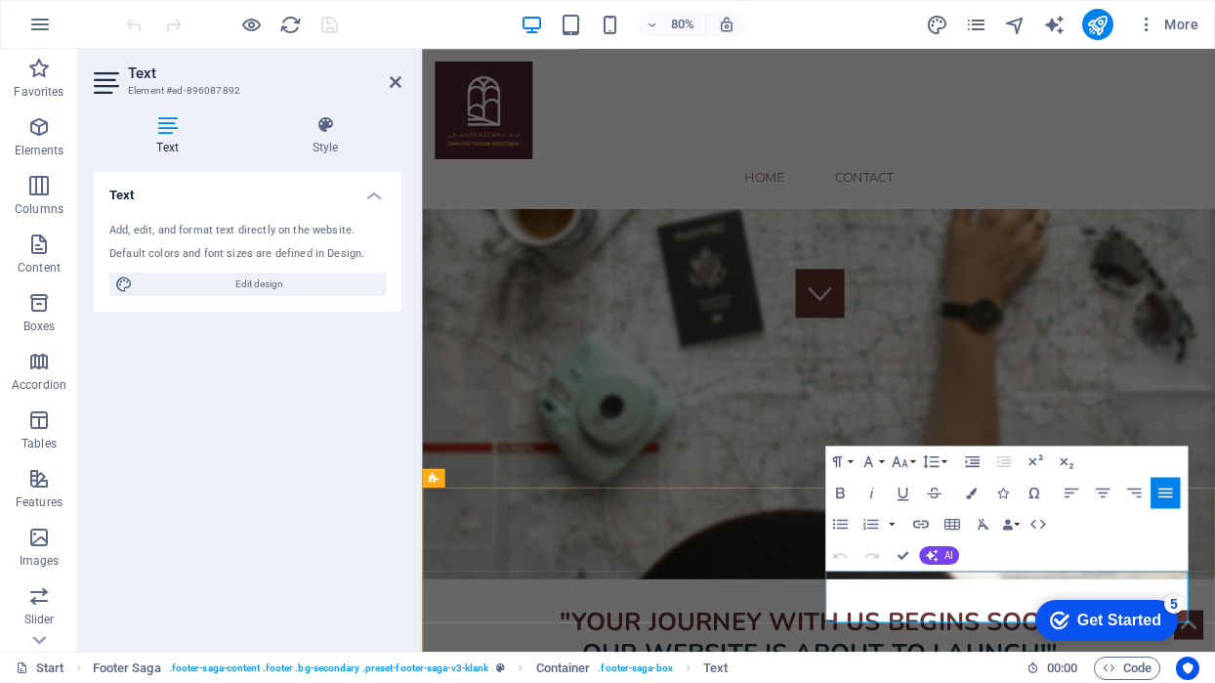
drag, startPoint x: 1092, startPoint y: 735, endPoint x: 982, endPoint y: 730, distance: 110.5
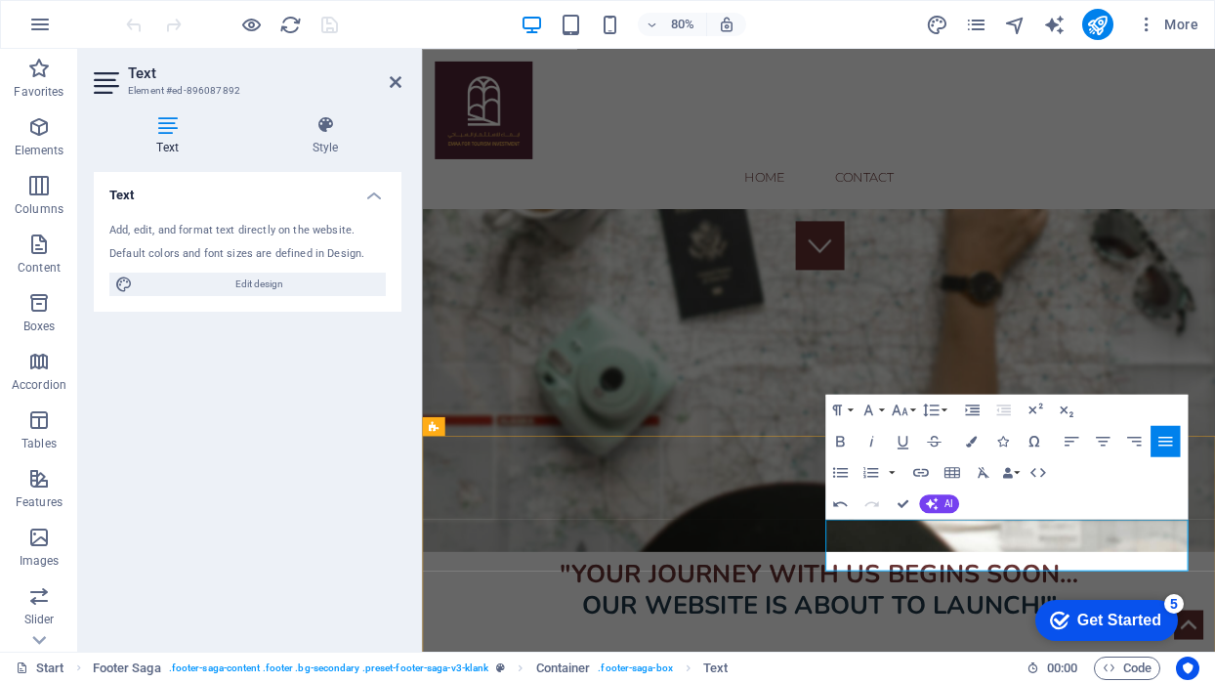
scroll to position [472, 0]
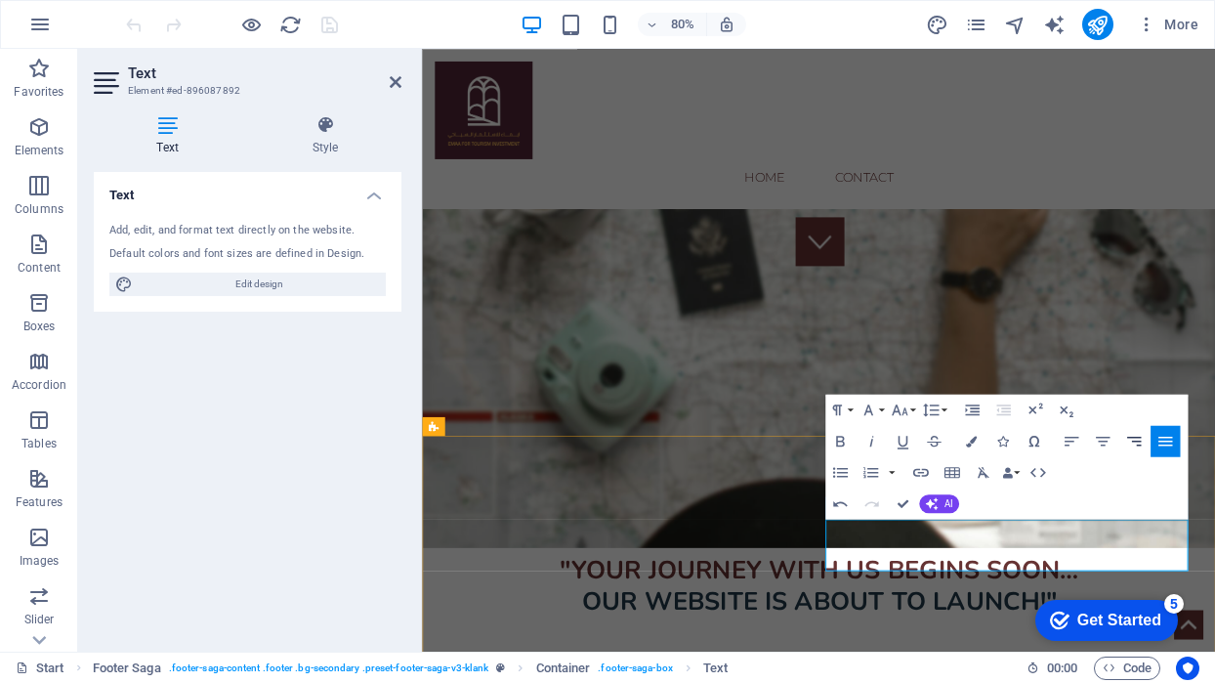
click at [1133, 446] on icon "button" at bounding box center [1134, 441] width 19 height 19
click at [1169, 438] on icon "button" at bounding box center [1165, 442] width 14 height 10
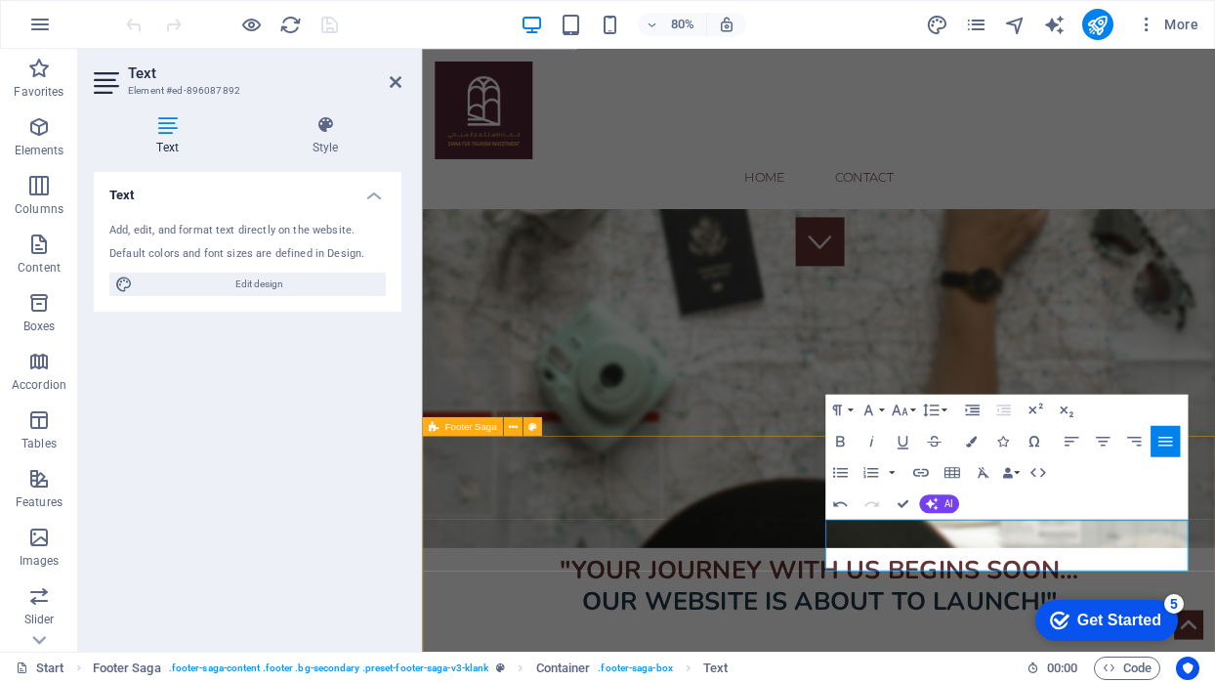
drag, startPoint x: 1034, startPoint y: 685, endPoint x: 920, endPoint y: 663, distance: 115.4
click at [973, 413] on icon "button" at bounding box center [971, 410] width 19 height 19
click at [877, 472] on icon "button" at bounding box center [870, 472] width 15 height 11
click at [872, 474] on icon "button" at bounding box center [870, 472] width 19 height 19
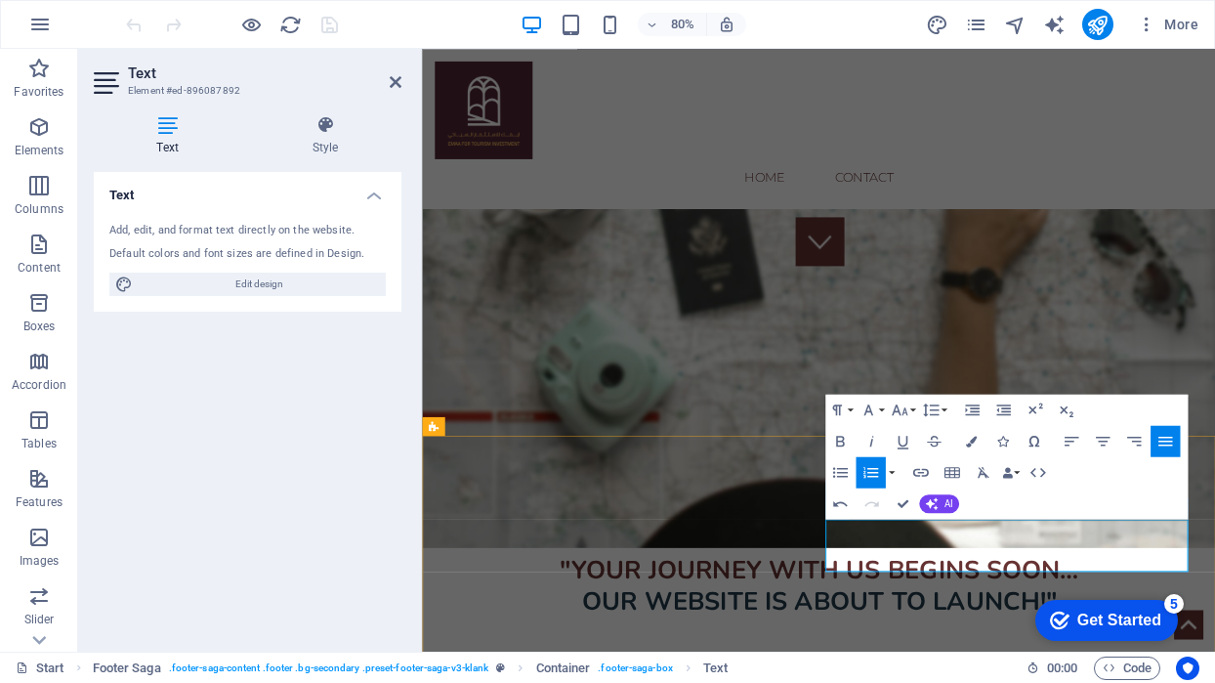
click at [872, 474] on icon "button" at bounding box center [870, 472] width 19 height 19
click at [845, 471] on icon "button" at bounding box center [840, 472] width 19 height 19
click at [1101, 439] on icon "button" at bounding box center [1102, 441] width 19 height 19
click at [1139, 437] on icon "button" at bounding box center [1134, 442] width 14 height 10
click at [1160, 437] on icon "button" at bounding box center [1165, 442] width 14 height 10
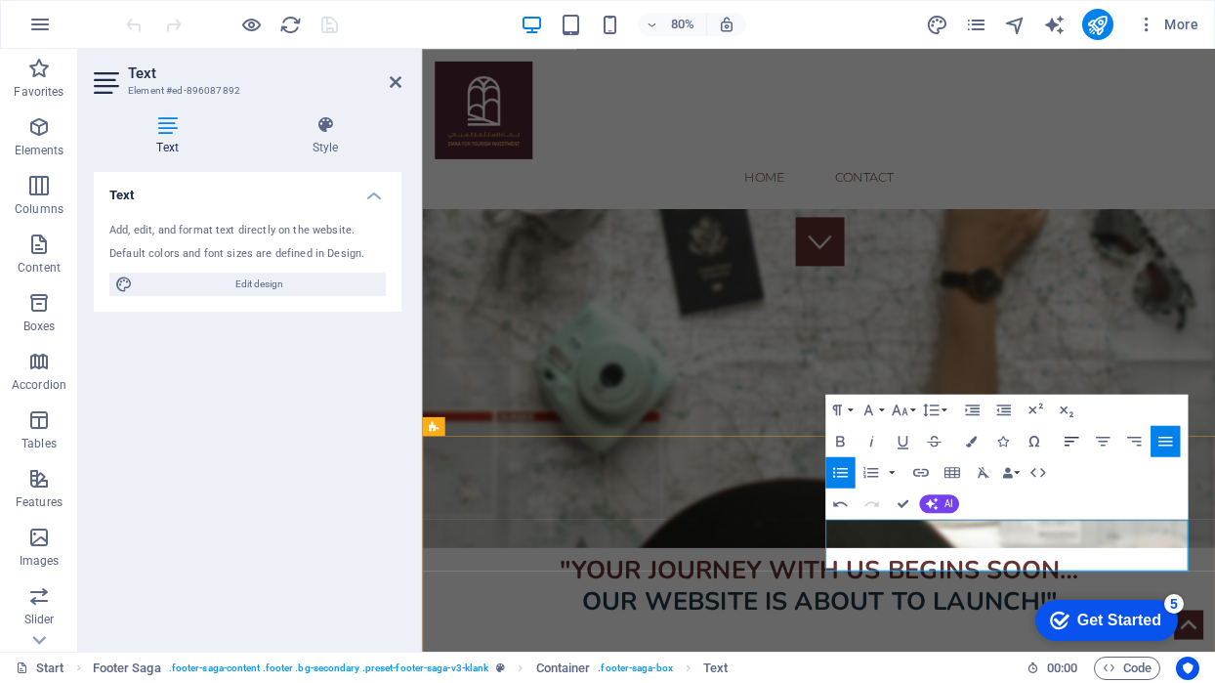
click at [1064, 447] on icon "button" at bounding box center [1071, 441] width 19 height 19
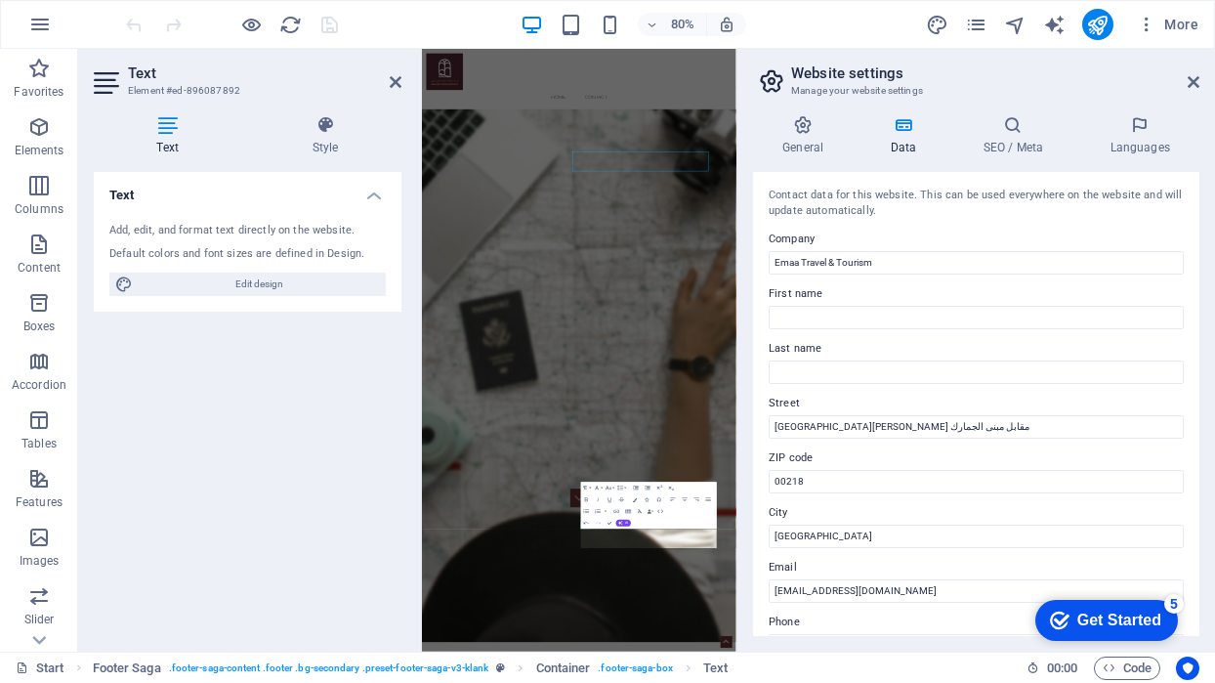
scroll to position [716, 0]
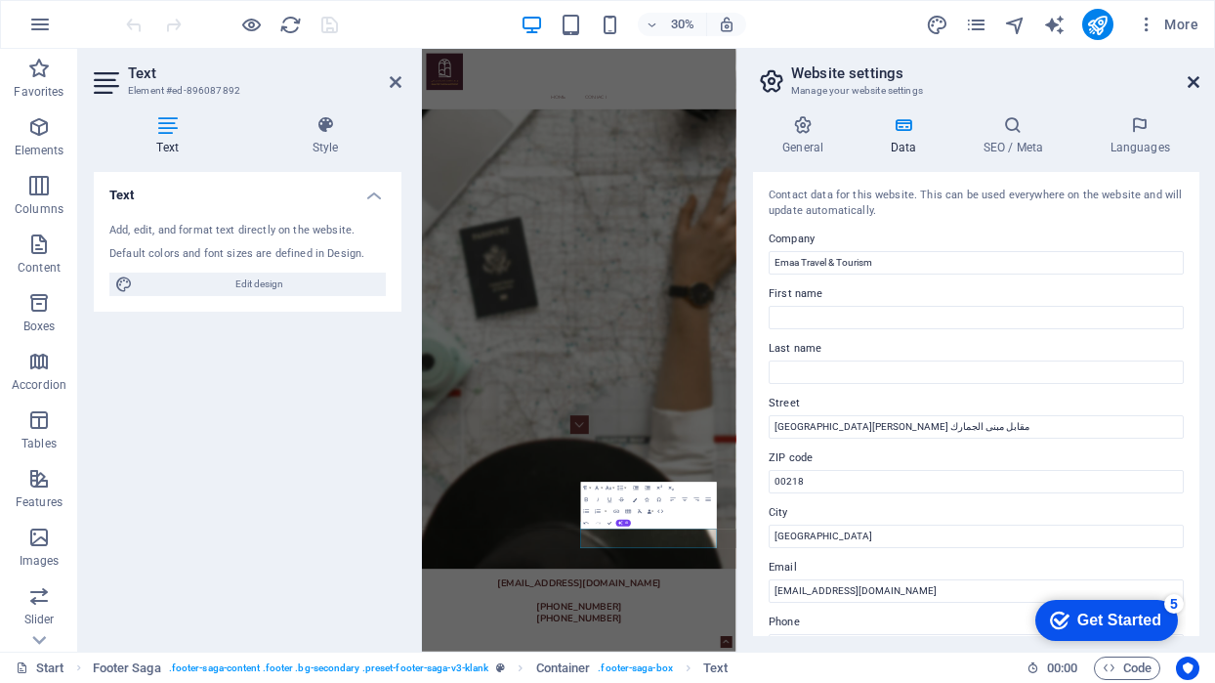
click at [1196, 85] on icon at bounding box center [1194, 82] width 12 height 16
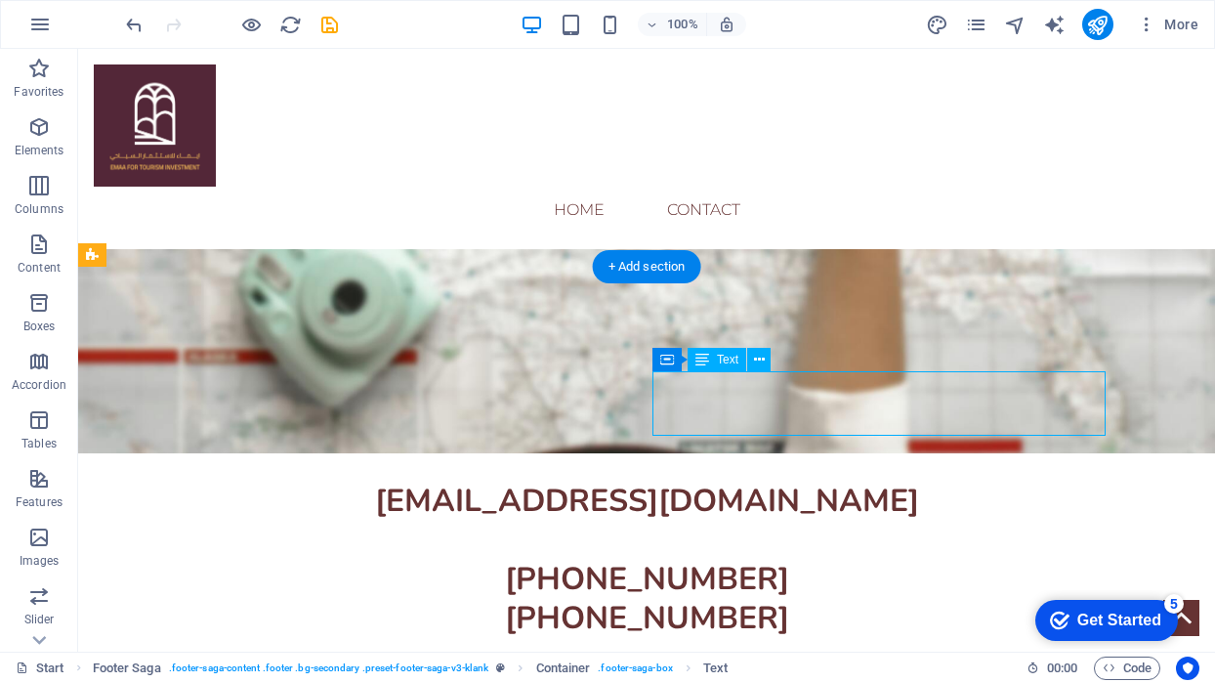
drag, startPoint x: 736, startPoint y: 431, endPoint x: 817, endPoint y: 402, distance: 86.2
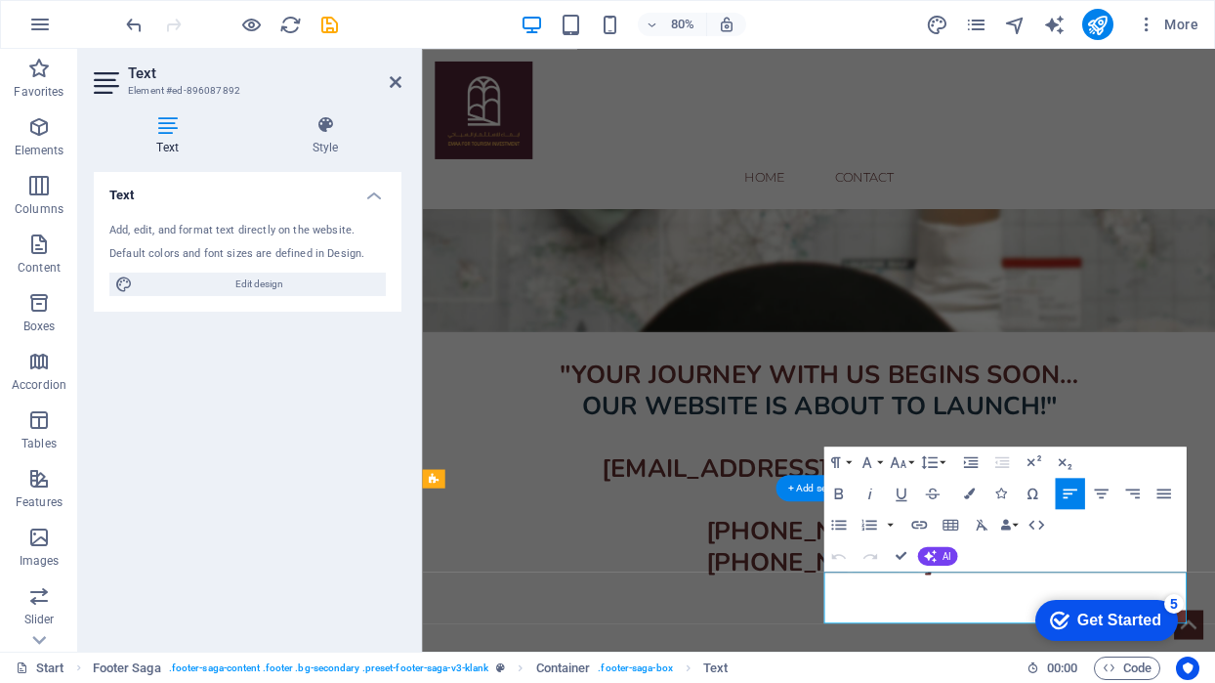
scroll to position [406, 0]
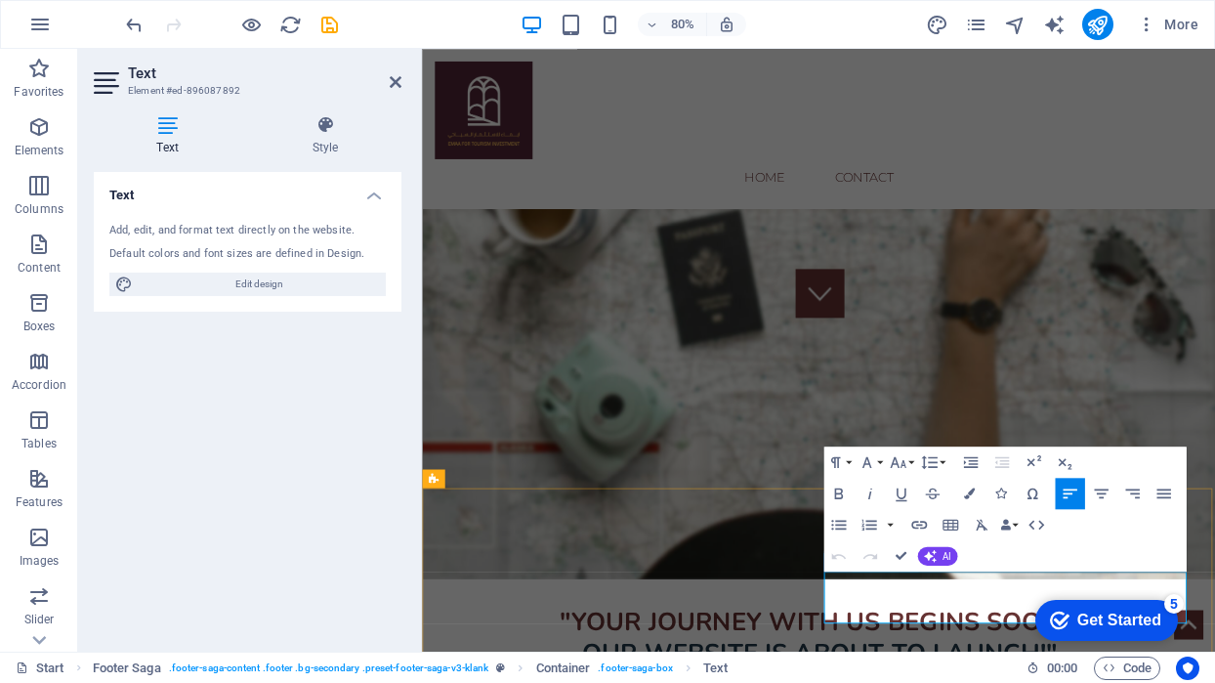
copy li "Email"
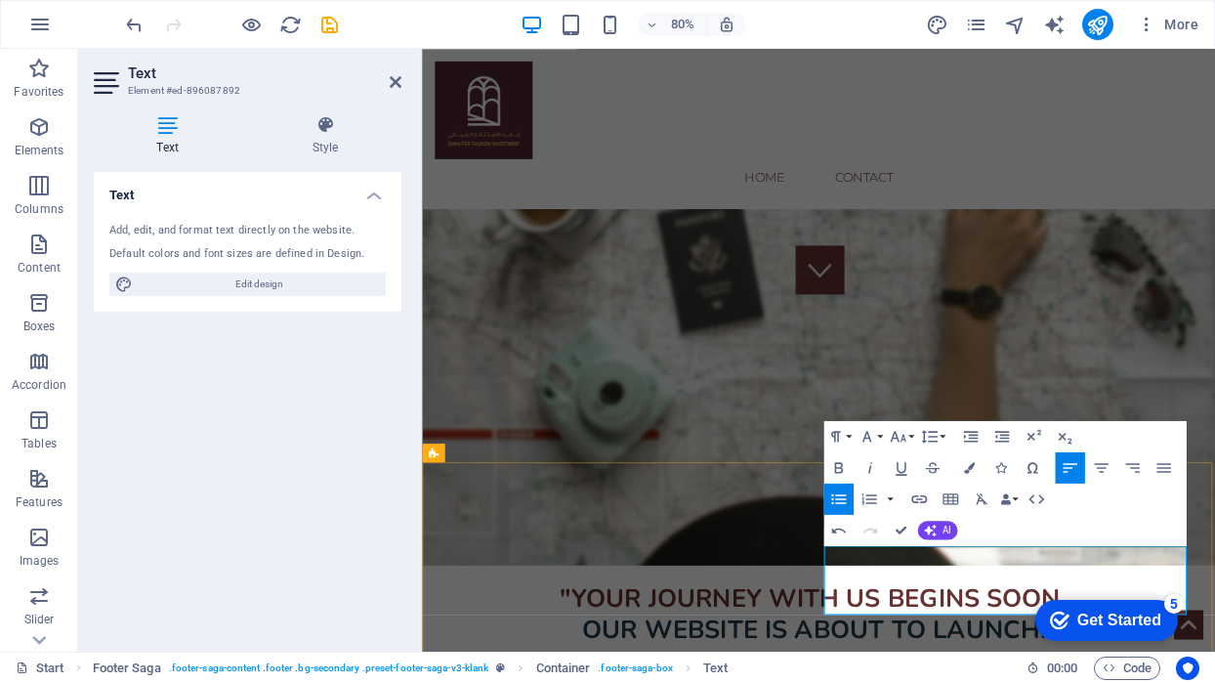
scroll to position [446, 0]
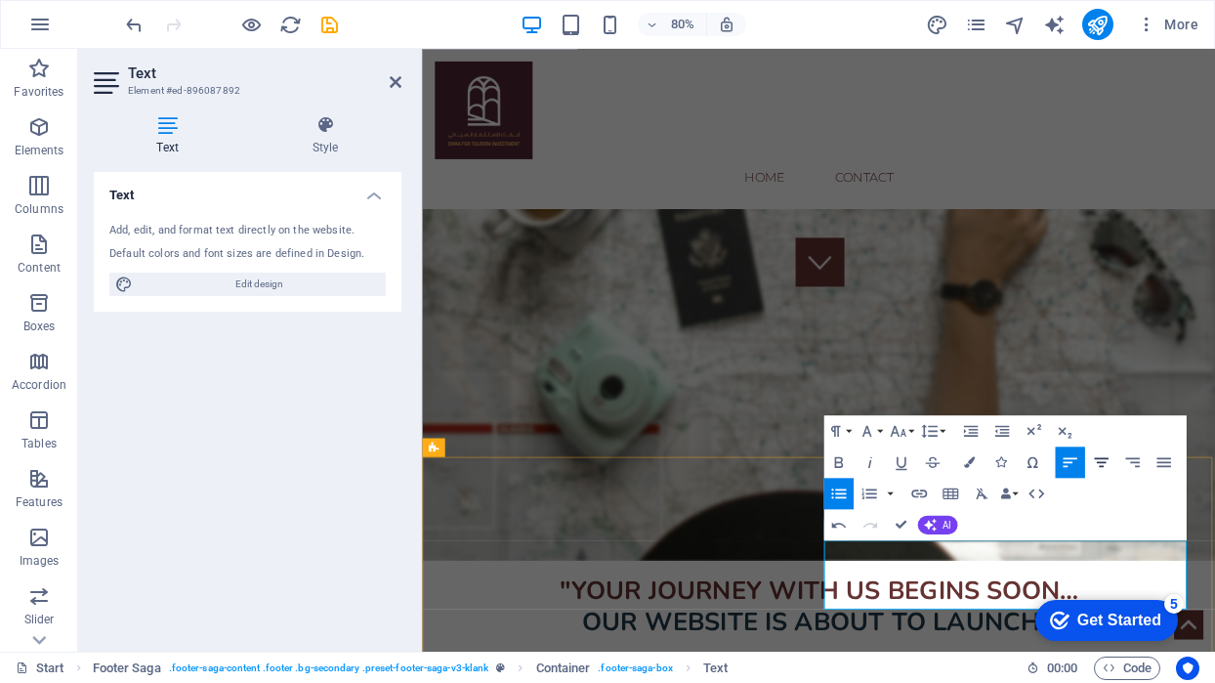
click at [1101, 460] on icon "button" at bounding box center [1100, 462] width 19 height 19
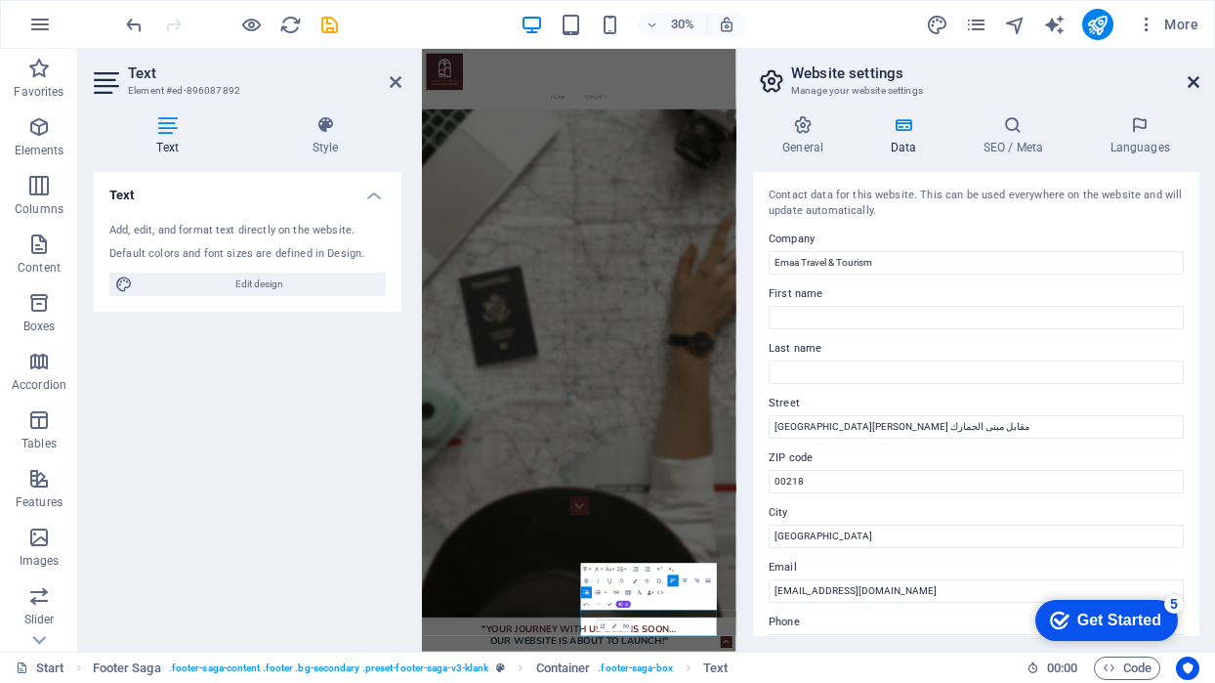
click at [1195, 77] on icon at bounding box center [1194, 82] width 12 height 16
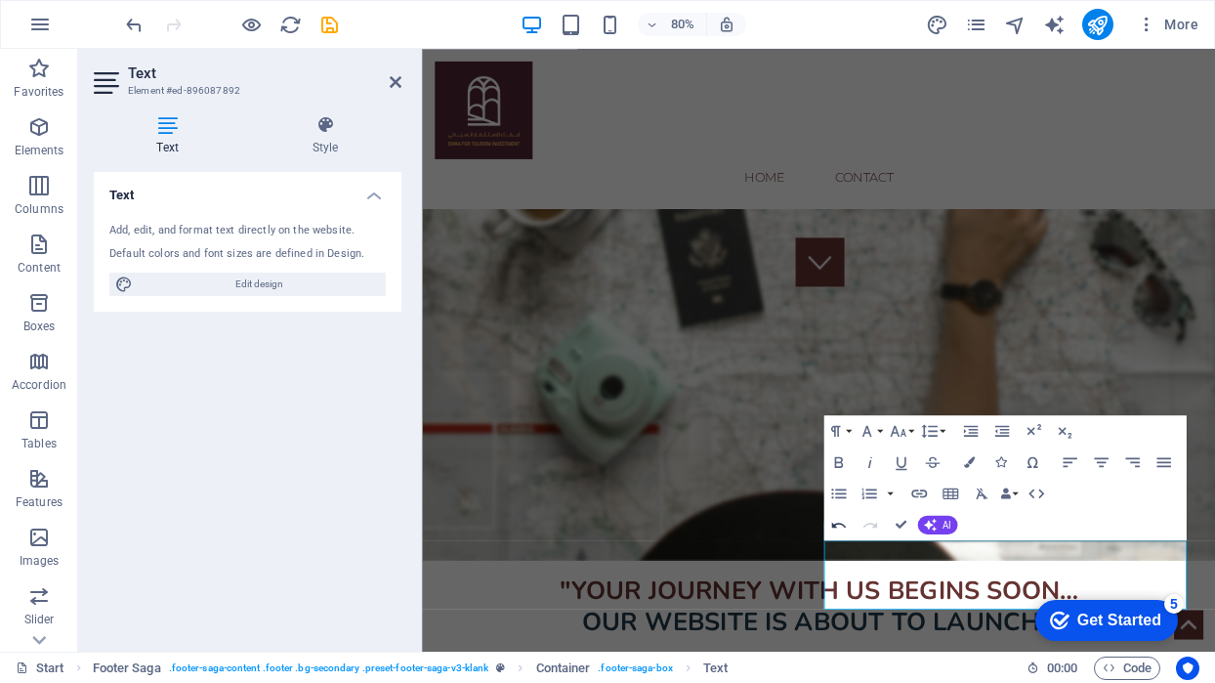
click at [836, 531] on icon "button" at bounding box center [838, 525] width 19 height 19
drag, startPoint x: 941, startPoint y: 710, endPoint x: 1062, endPoint y: 738, distance: 124.2
click at [1106, 459] on icon "button" at bounding box center [1101, 462] width 14 height 10
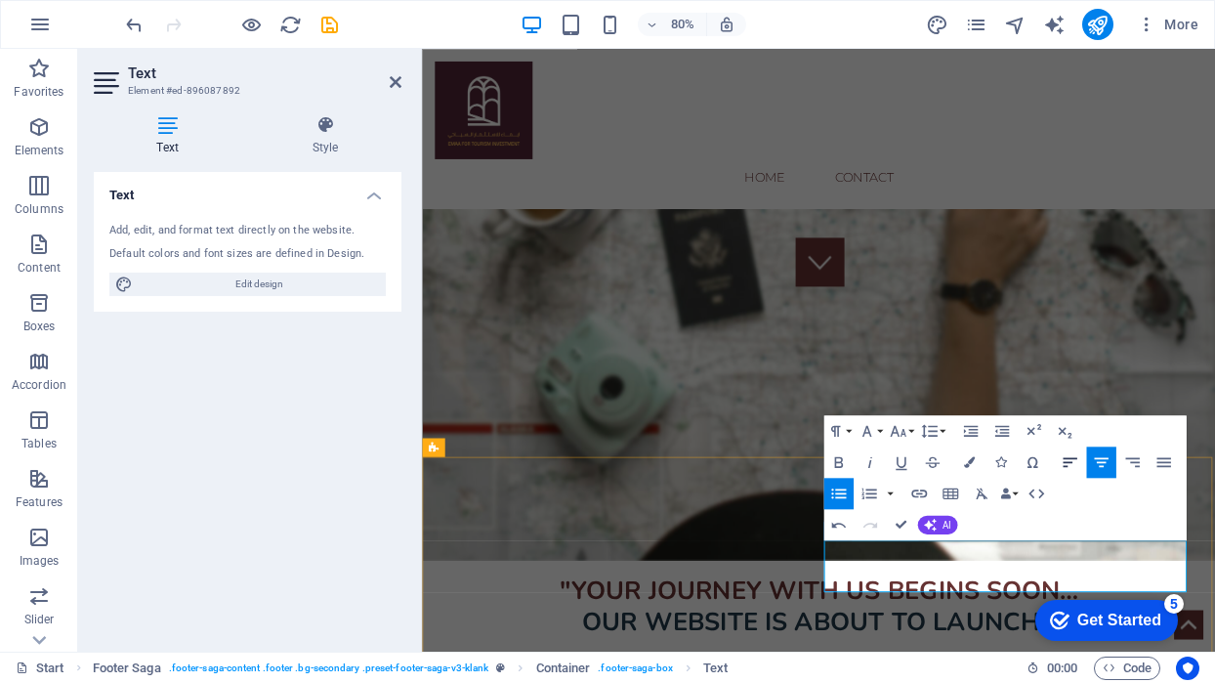
click at [1069, 463] on icon "button" at bounding box center [1070, 462] width 14 height 10
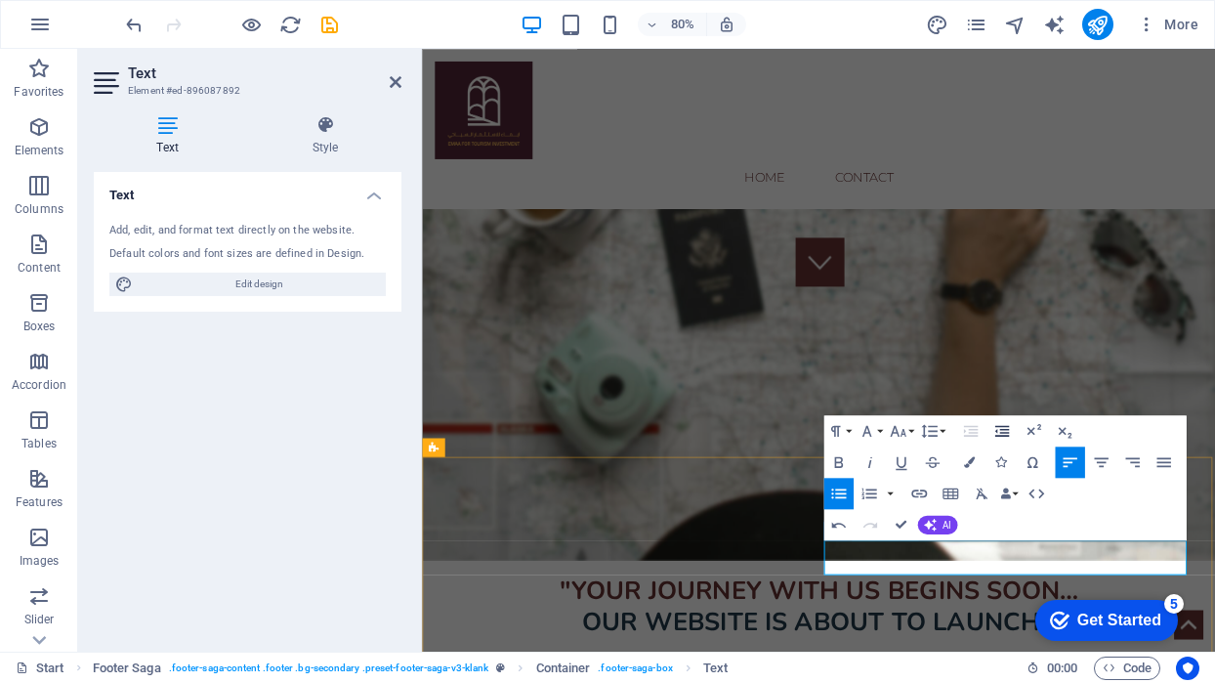
click at [1008, 432] on icon "button" at bounding box center [1002, 431] width 19 height 19
click at [969, 433] on icon "button" at bounding box center [970, 431] width 14 height 11
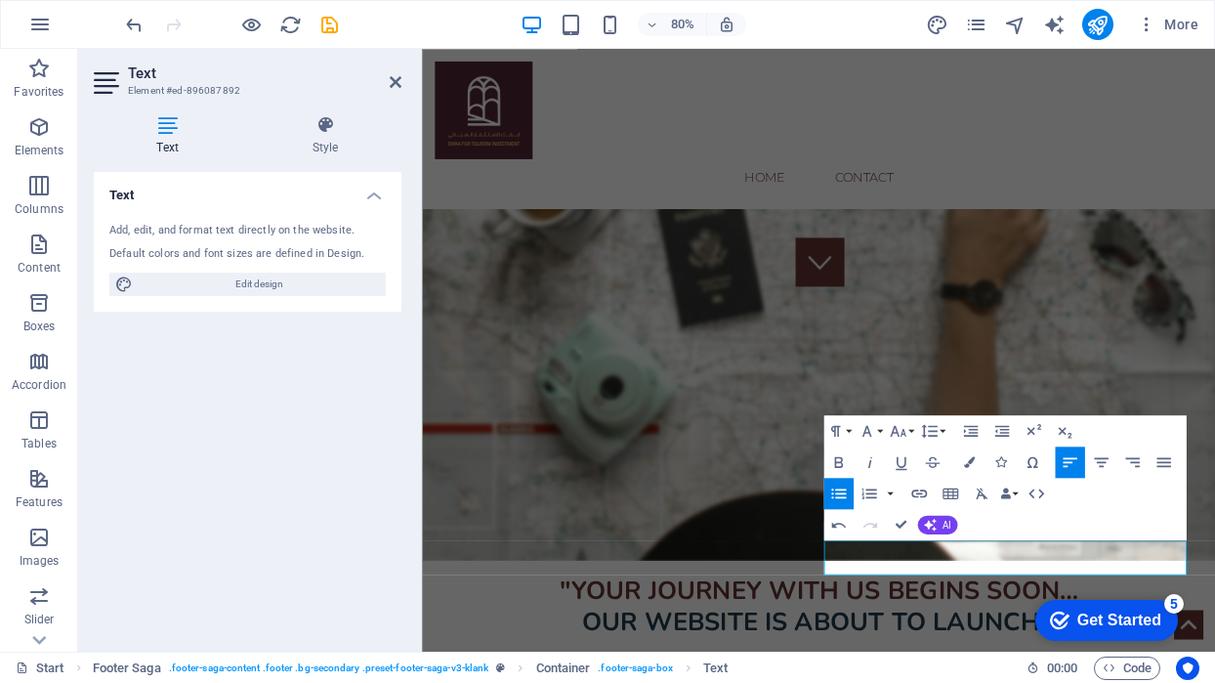
click at [1000, 430] on icon "button" at bounding box center [1002, 431] width 14 height 11
click at [1172, 453] on icon "button" at bounding box center [1163, 462] width 19 height 19
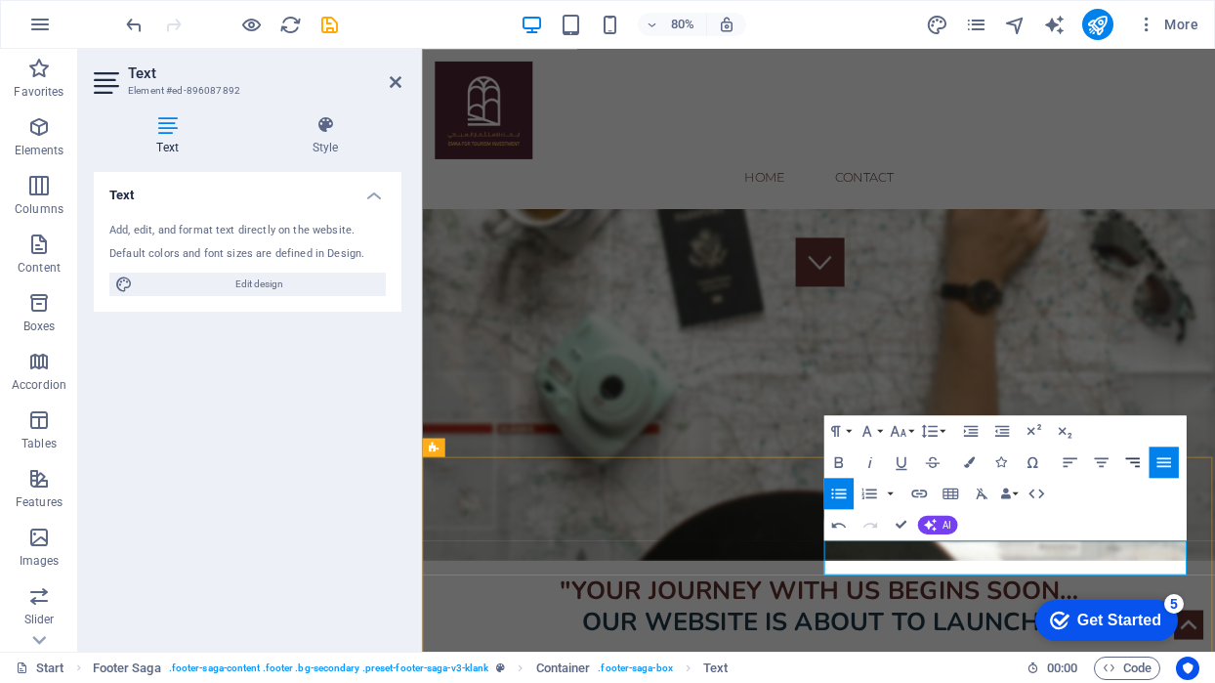
click at [1136, 457] on icon "button" at bounding box center [1132, 462] width 19 height 19
click at [1093, 461] on icon "button" at bounding box center [1100, 462] width 19 height 19
click at [1065, 461] on icon "button" at bounding box center [1069, 462] width 19 height 19
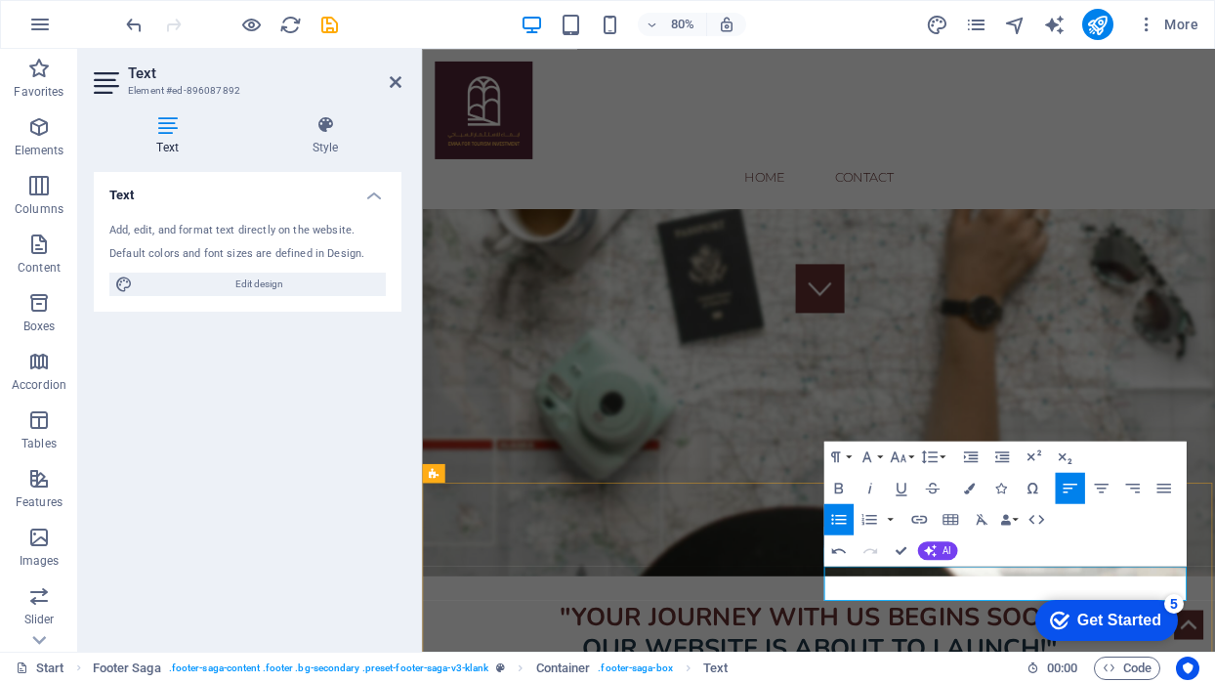
scroll to position [420, 0]
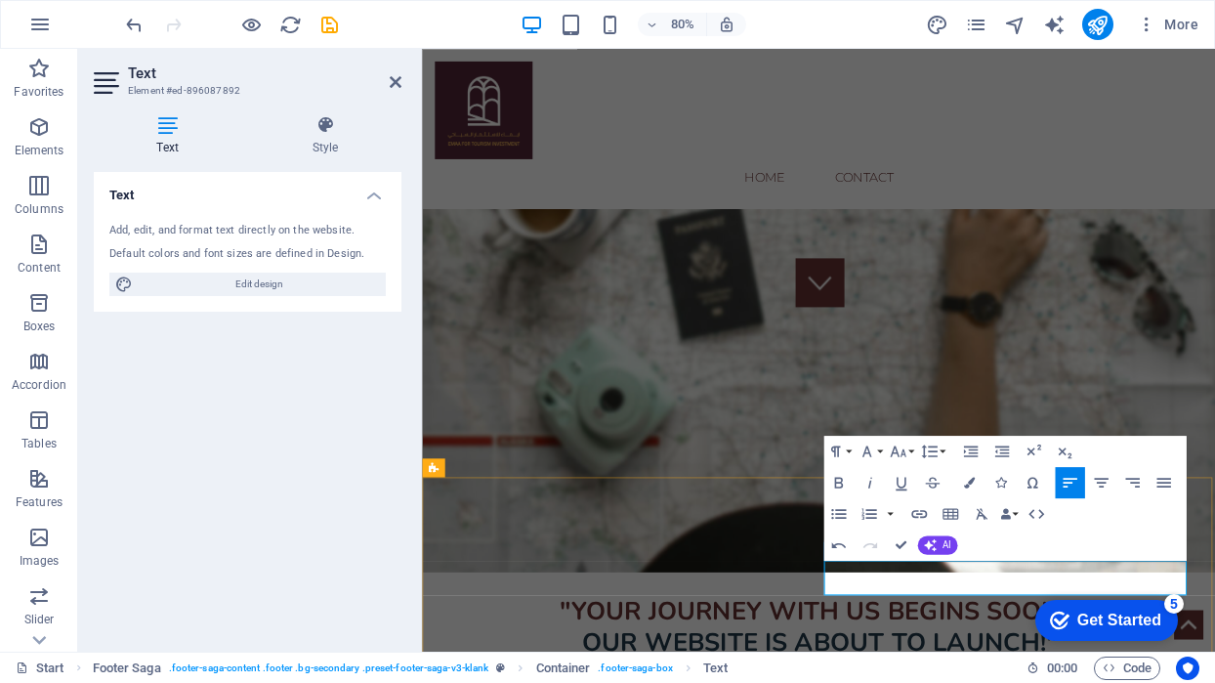
click at [1104, 482] on icon "button" at bounding box center [1100, 482] width 19 height 19
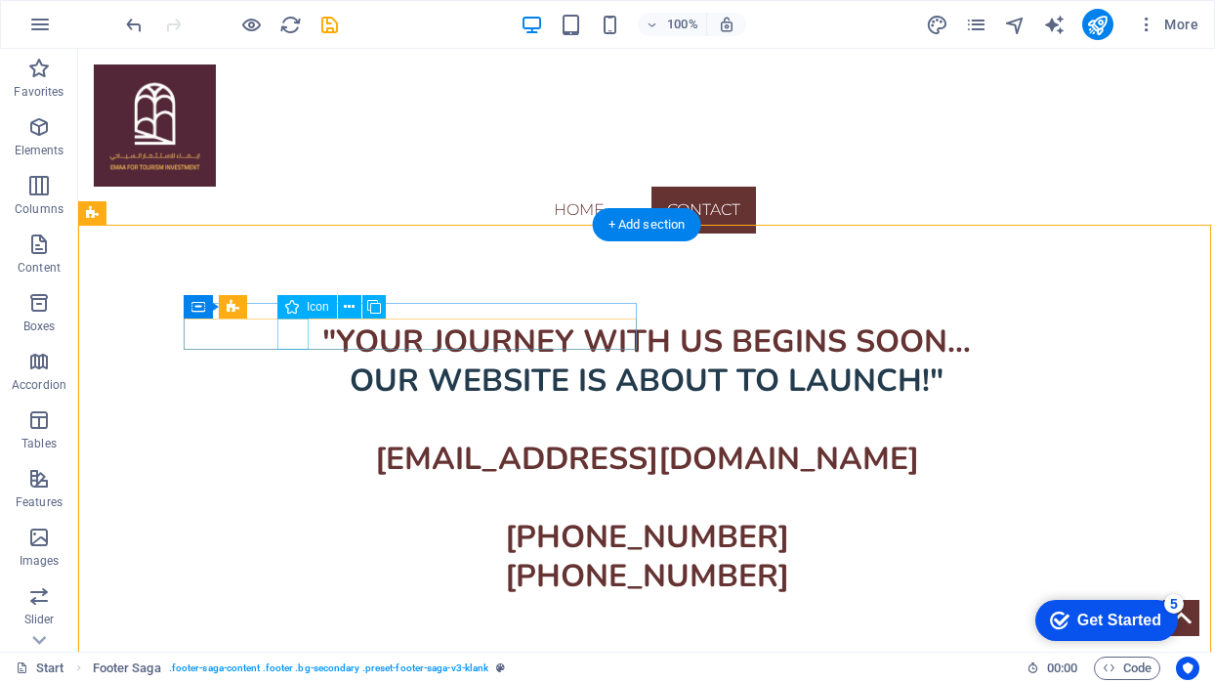
select select "xMidYMid"
select select "px"
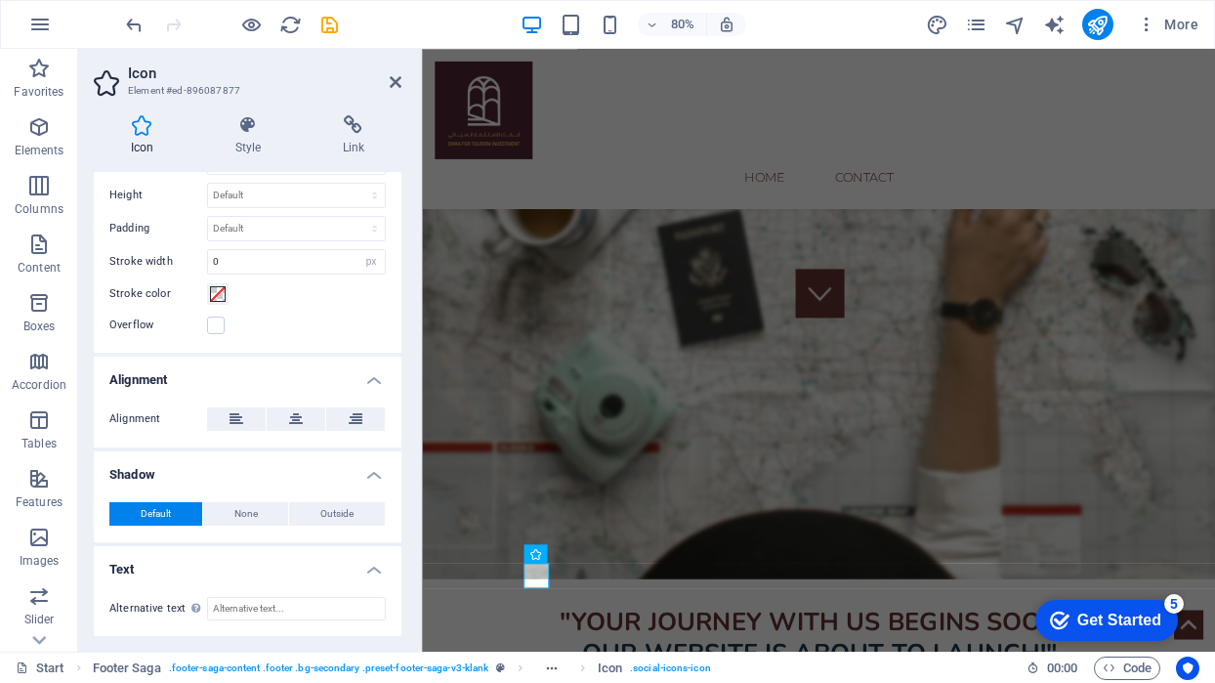
scroll to position [561, 0]
click at [350, 135] on h4 "Link" at bounding box center [354, 135] width 96 height 41
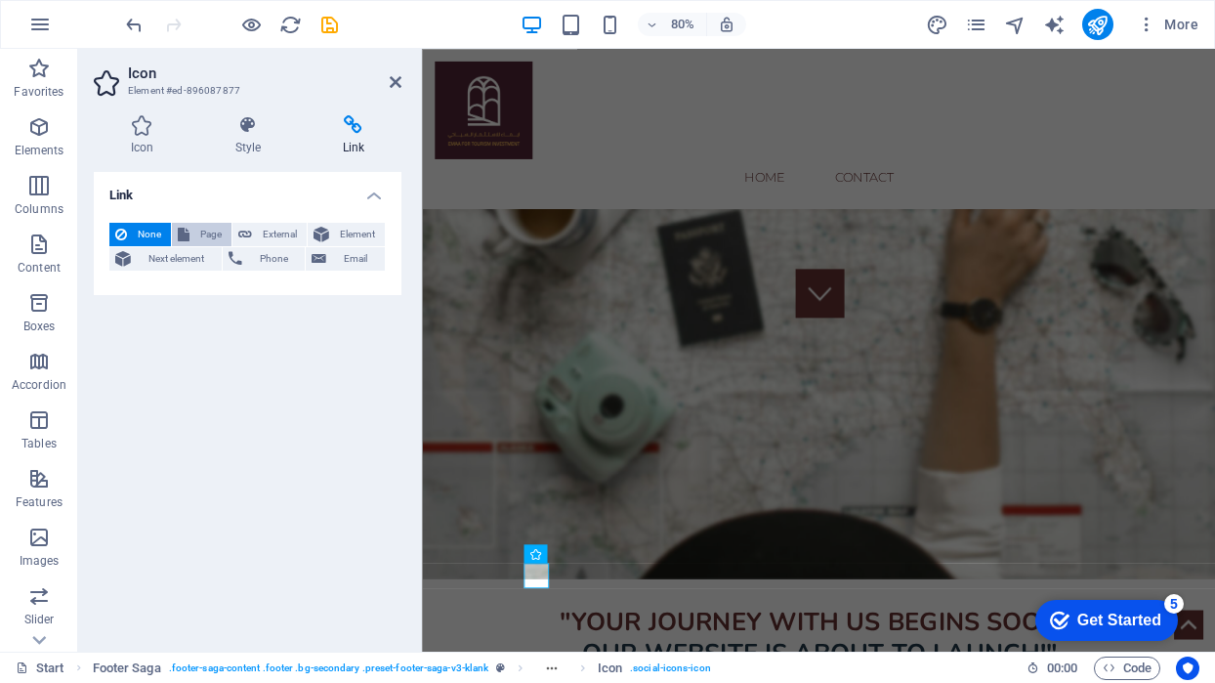
click at [201, 233] on span "Page" at bounding box center [210, 234] width 30 height 23
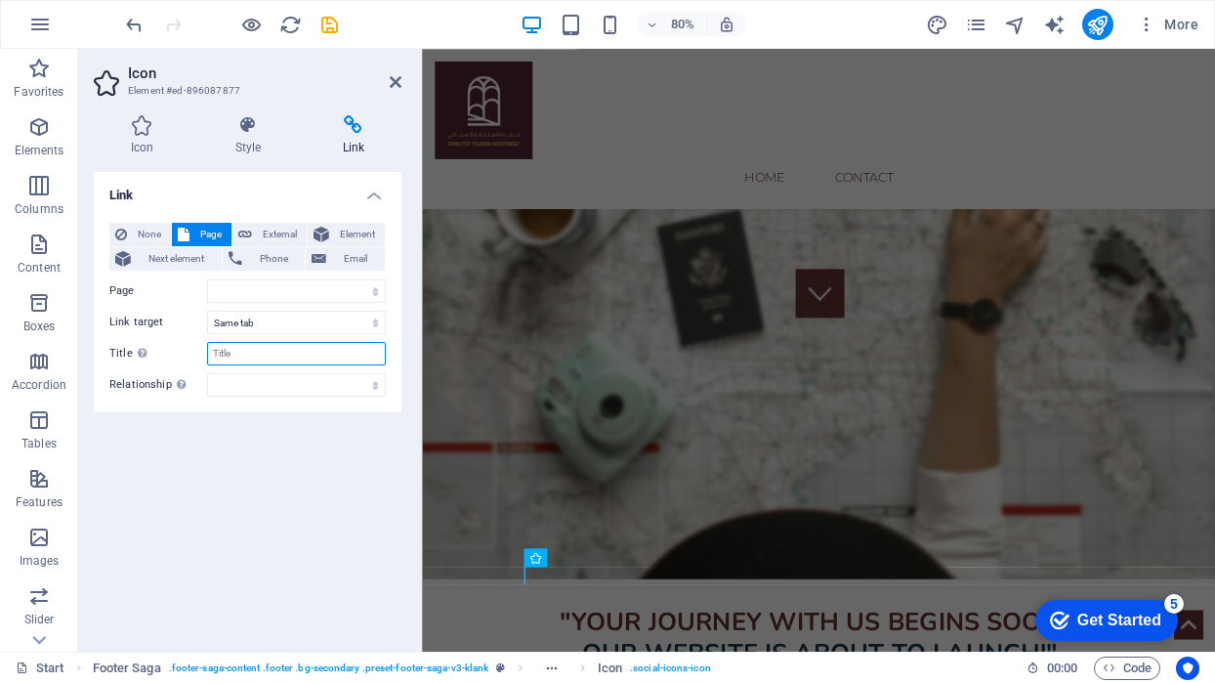
click at [240, 352] on input "Title Additional link description, should not be the same as the link text. The…" at bounding box center [296, 353] width 179 height 23
select select "0"
click at [253, 228] on button "External" at bounding box center [270, 234] width 74 height 23
select select "blank"
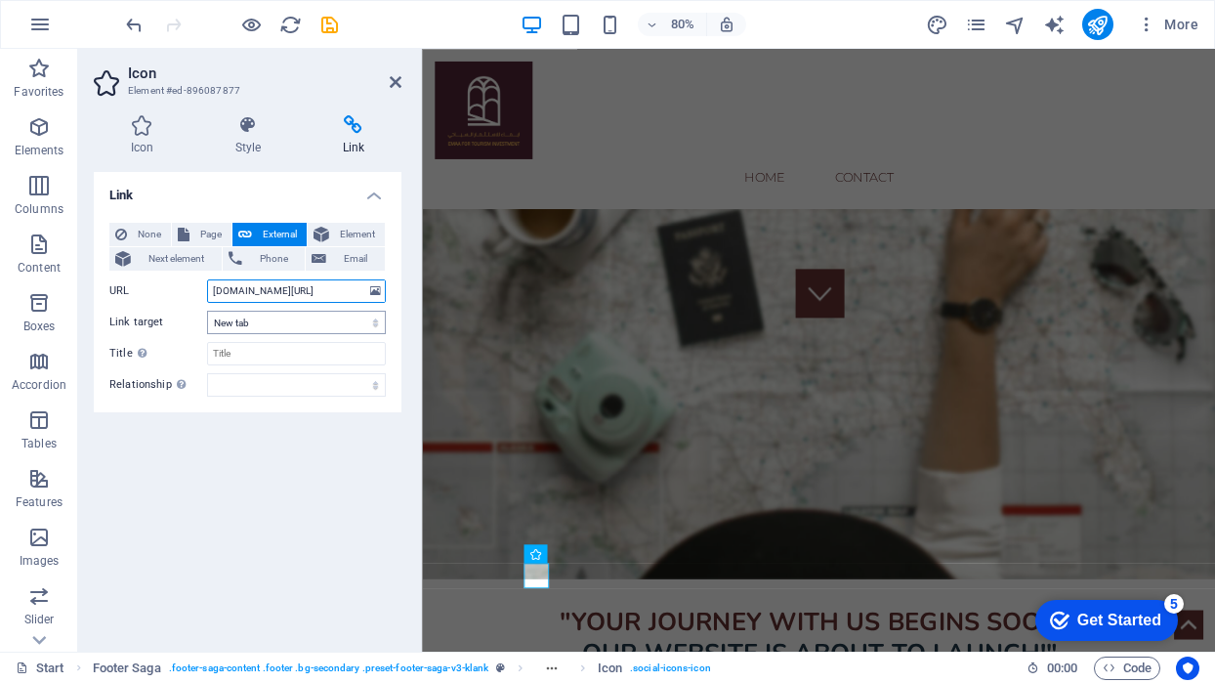
type input "[DOMAIN_NAME][URL]"
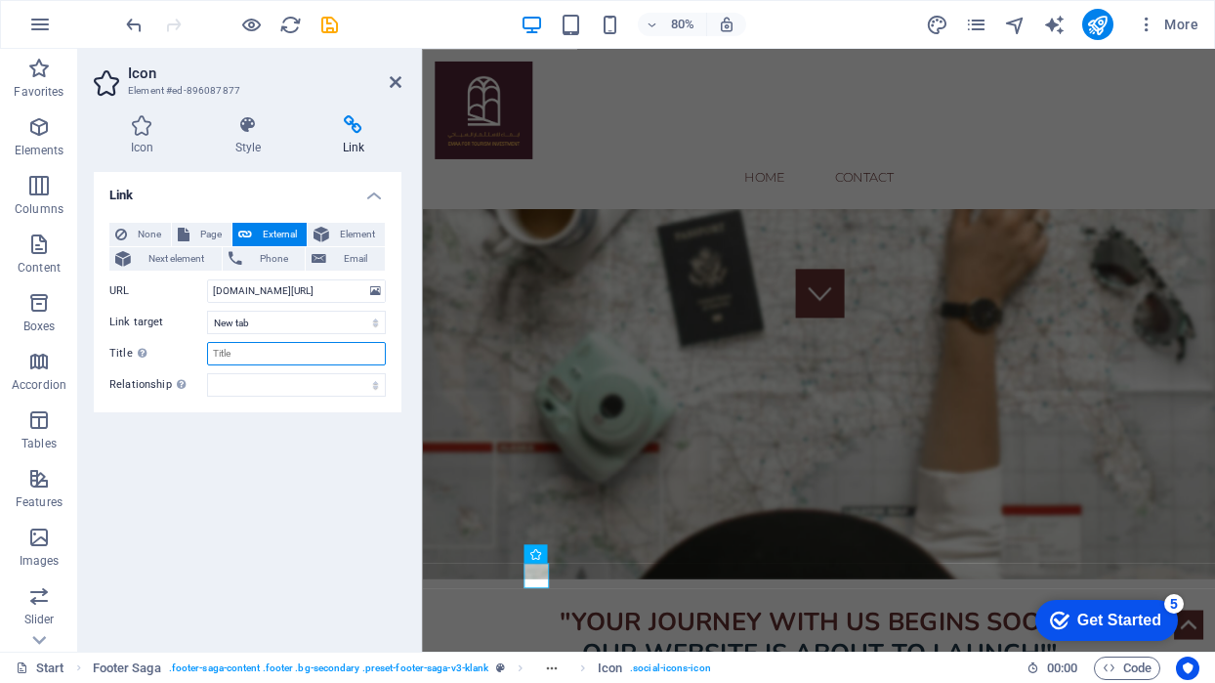
click at [216, 351] on input "Title Additional link description, should not be the same as the link text. The…" at bounding box center [296, 353] width 179 height 23
click at [149, 142] on h4 "Icon" at bounding box center [146, 135] width 105 height 41
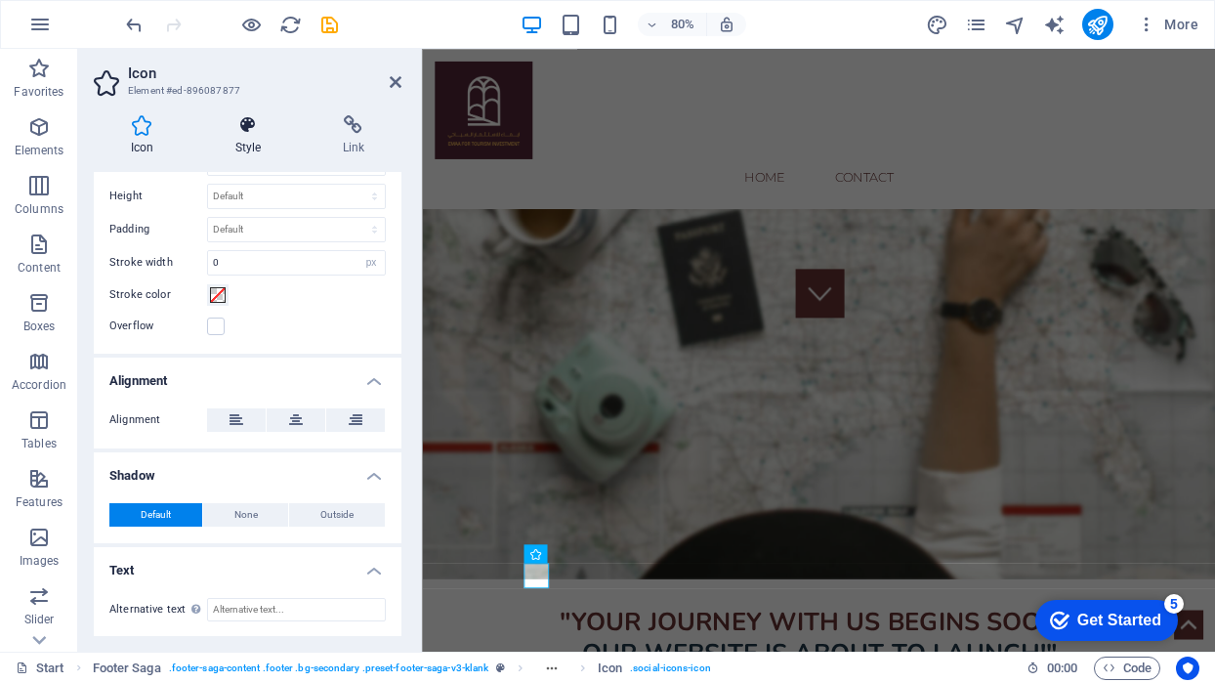
click at [253, 143] on h4 "Style" at bounding box center [251, 135] width 107 height 41
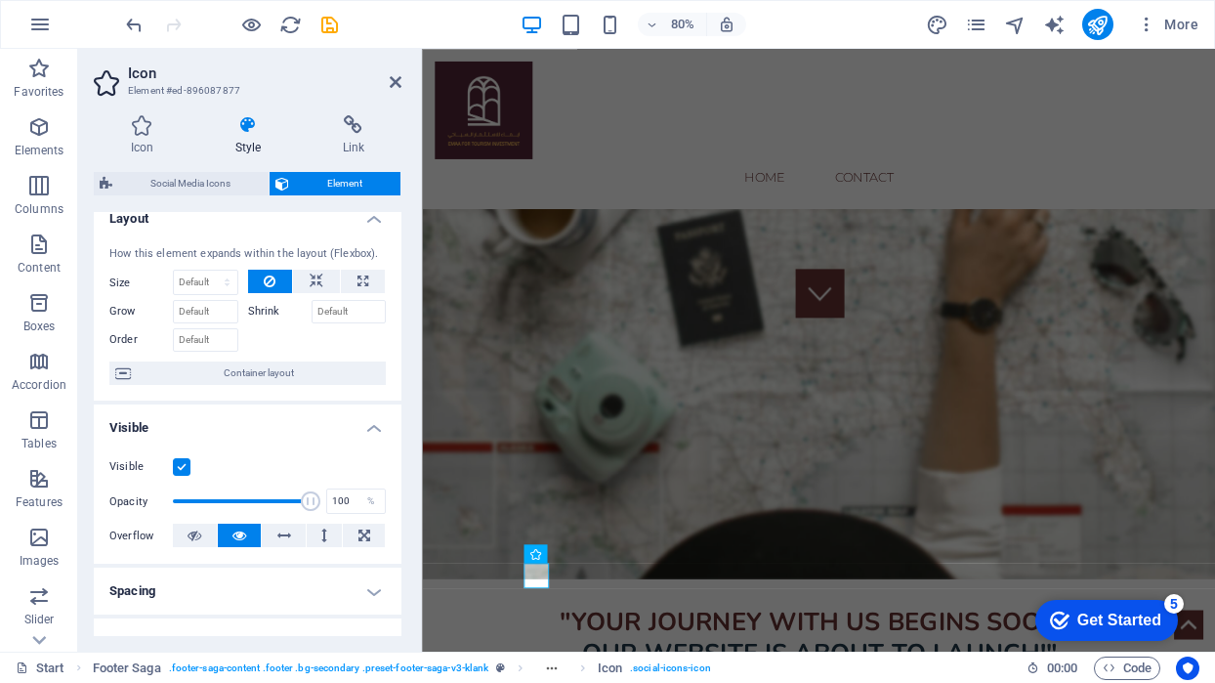
scroll to position [0, 0]
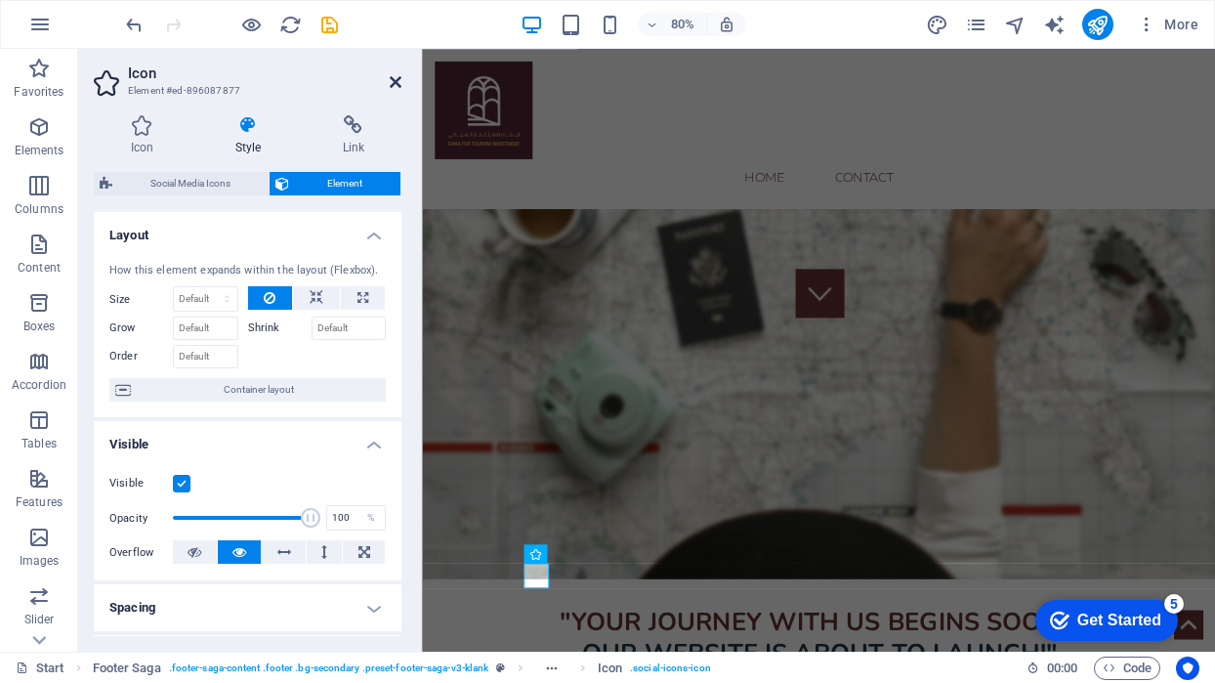
click at [396, 82] on icon at bounding box center [396, 82] width 12 height 16
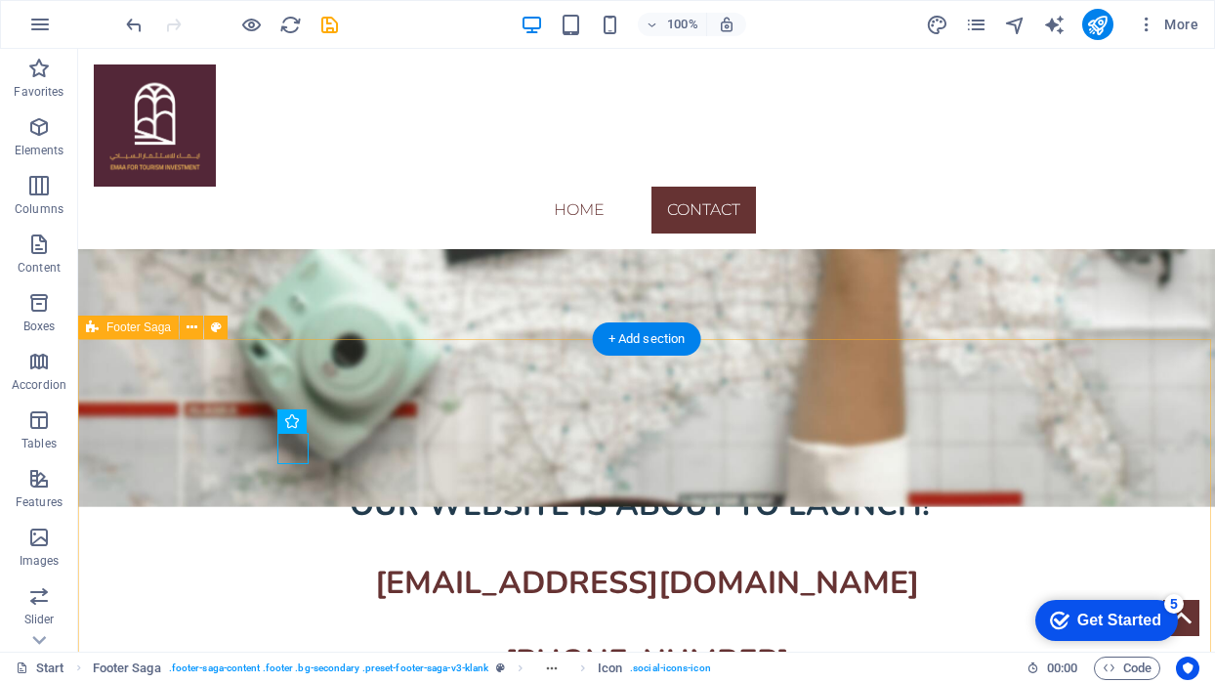
scroll to position [623, 0]
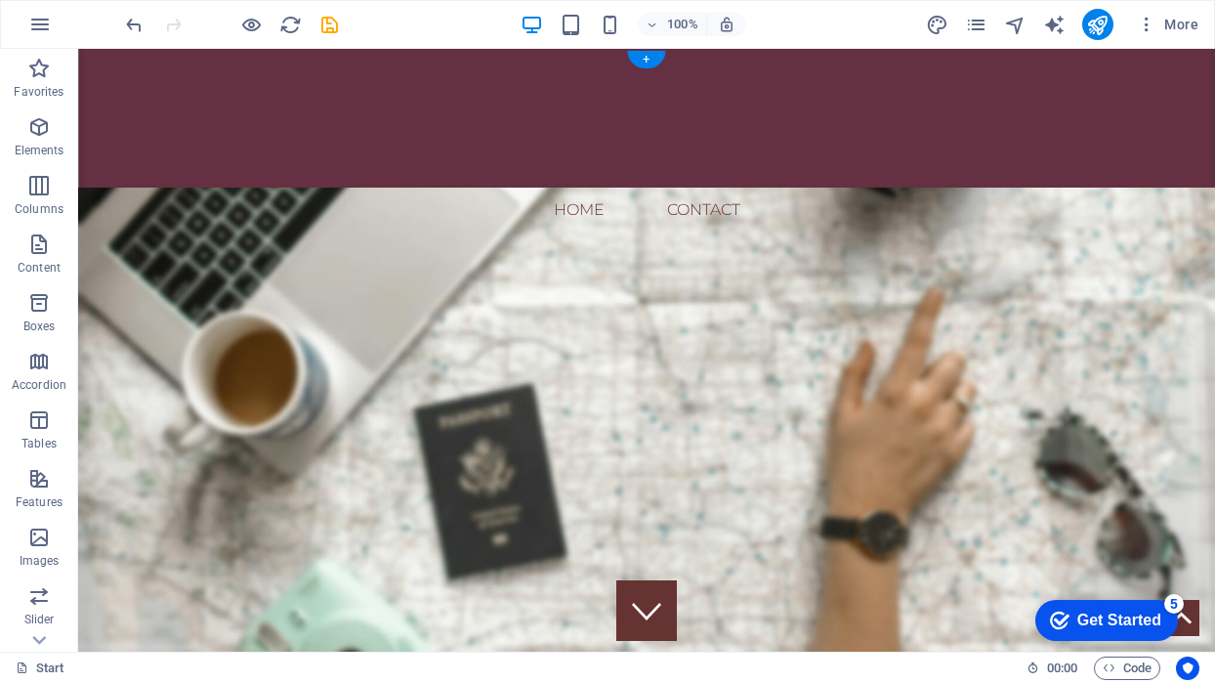
scroll to position [0, 0]
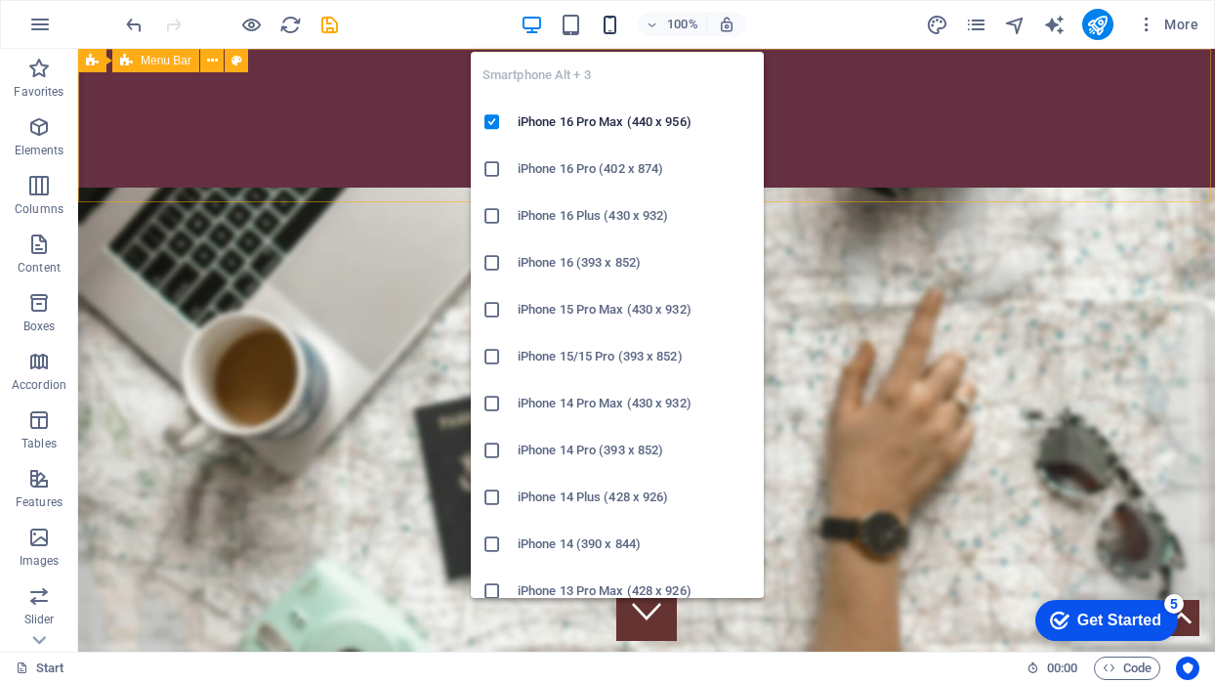
click at [609, 17] on icon "button" at bounding box center [610, 25] width 22 height 22
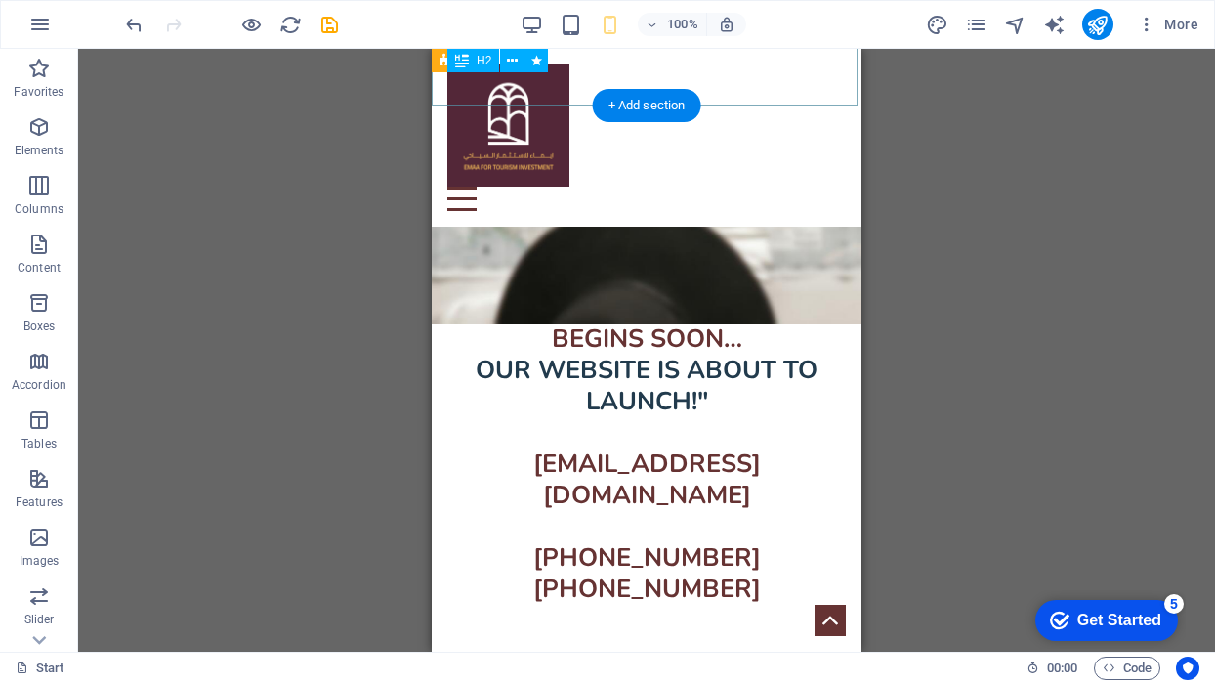
scroll to position [612, 0]
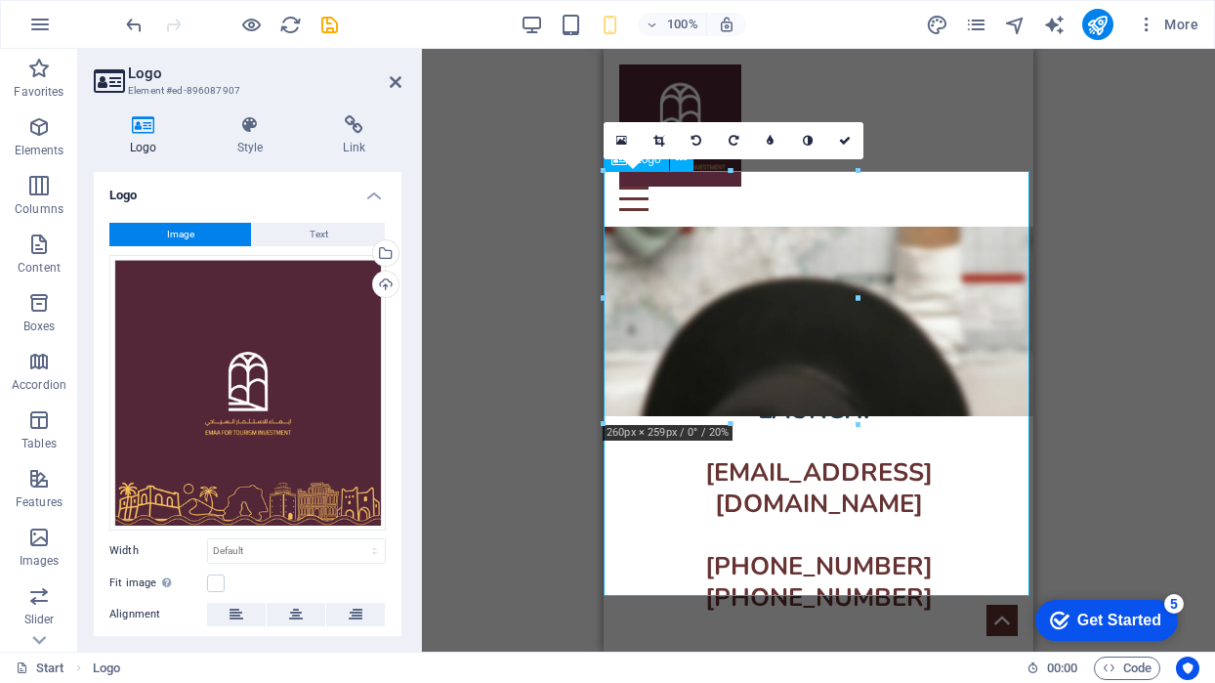
scroll to position [694, 0]
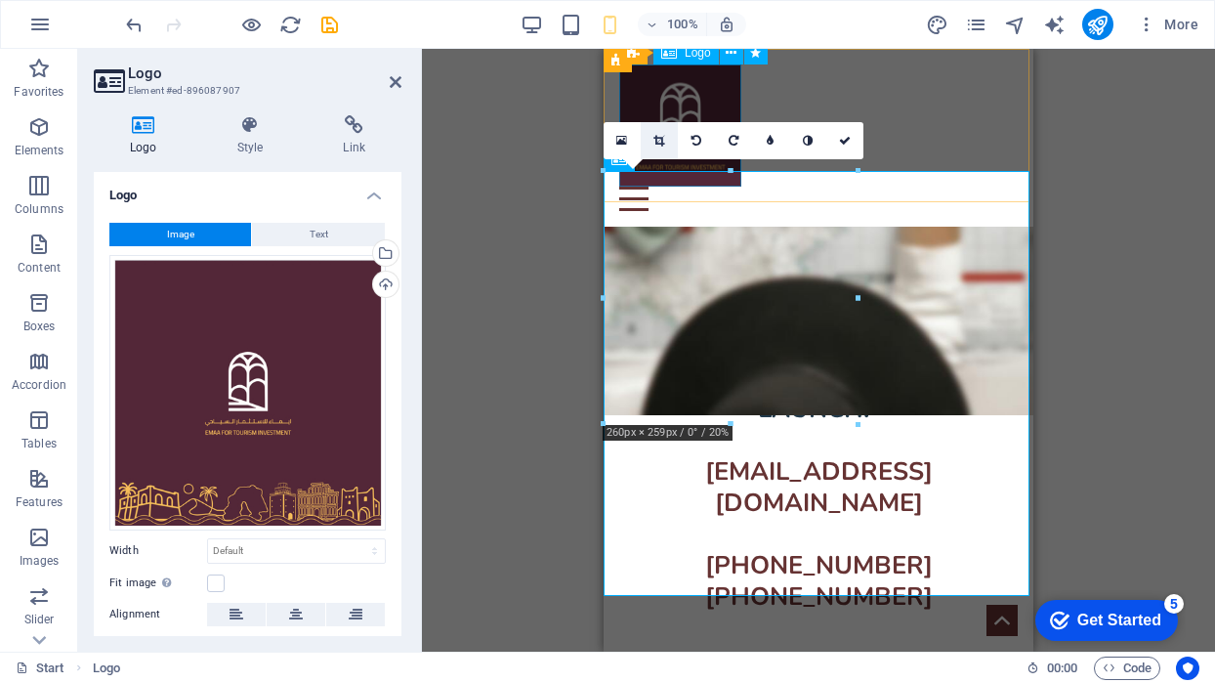
click at [663, 140] on icon at bounding box center [659, 141] width 11 height 12
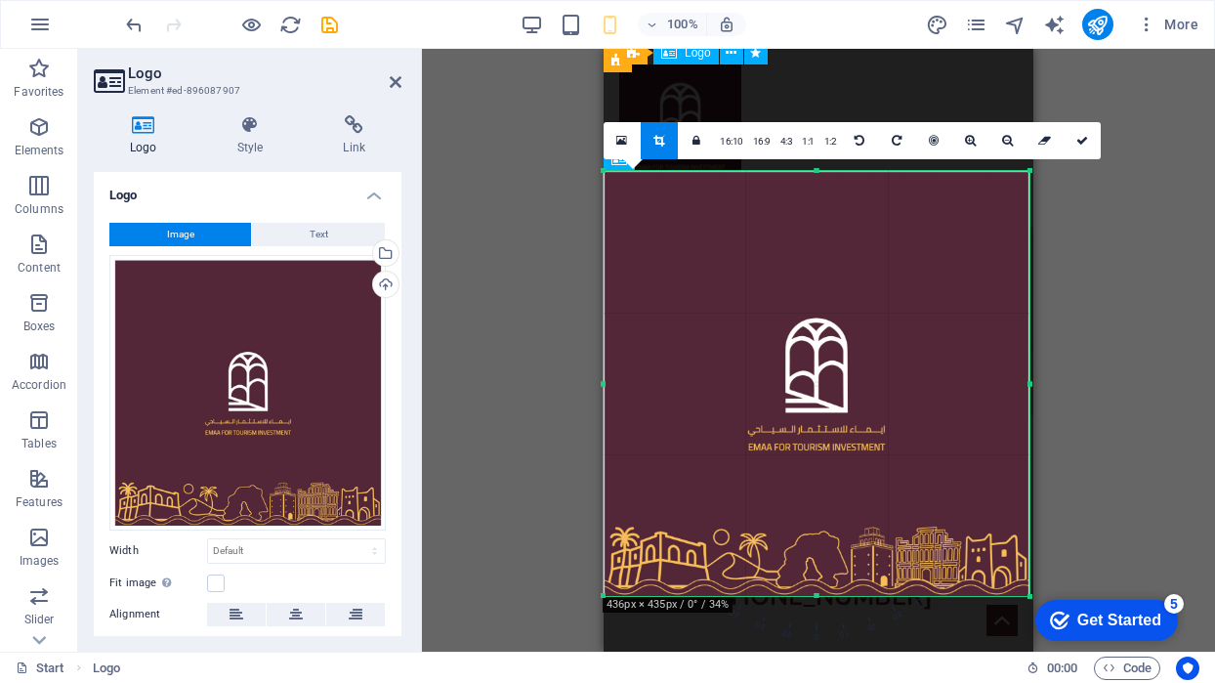
click at [823, 173] on div "180 170 160 150 140 130 120 110 100 90 80 70 60 50 40 30 20 10 0 -10 -20 -30 -4…" at bounding box center [817, 383] width 426 height 425
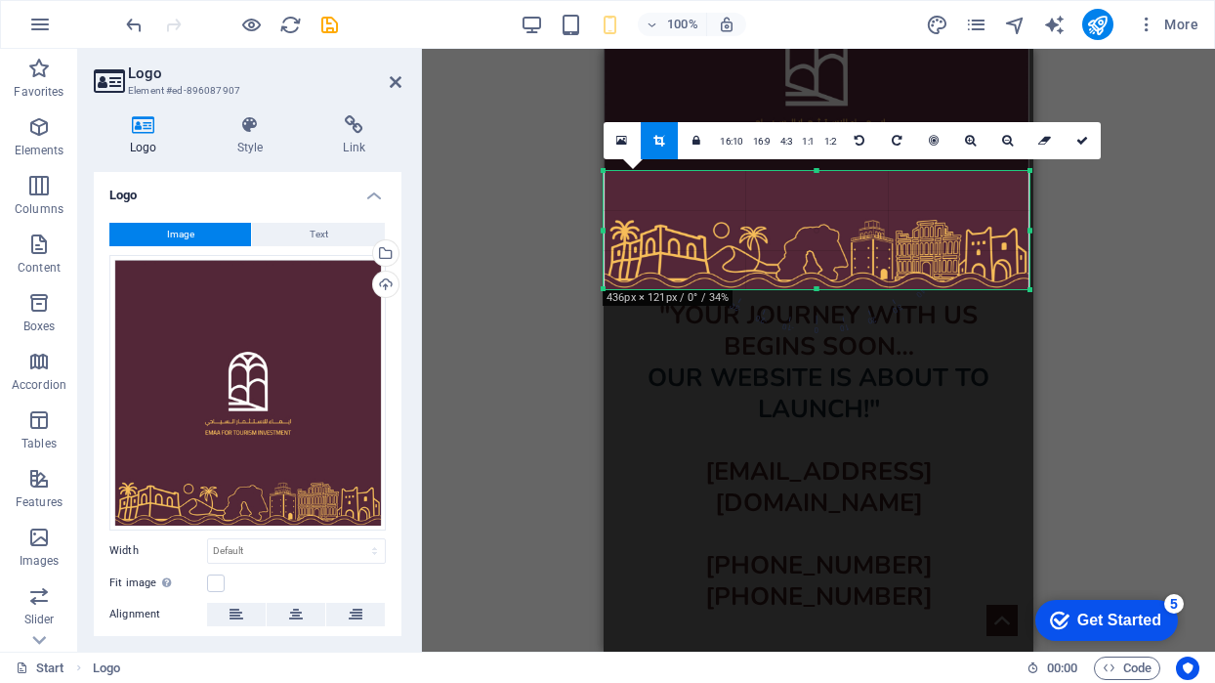
drag, startPoint x: 818, startPoint y: 170, endPoint x: 819, endPoint y: 477, distance: 306.8
click at [819, 477] on div "Drag here to replace the existing content. Press “Ctrl” if you want to create a…" at bounding box center [819, 3] width 430 height 1297
drag, startPoint x: 1031, startPoint y: 231, endPoint x: 1046, endPoint y: 231, distance: 15.6
click at [1054, 231] on div "Drag here to replace the existing content. Press “Ctrl” if you want to create a…" at bounding box center [818, 350] width 793 height 603
click at [932, 142] on icon at bounding box center [934, 141] width 10 height 12
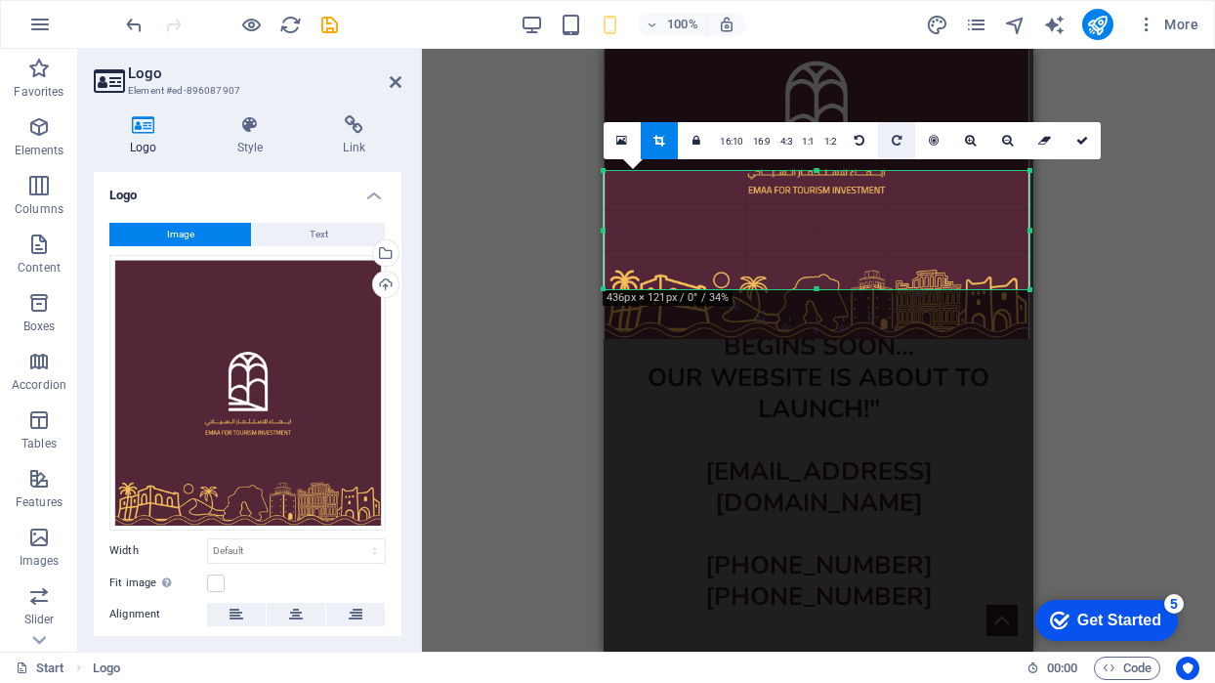
drag, startPoint x: 914, startPoint y: 260, endPoint x: 909, endPoint y: 156, distance: 103.7
click at [909, 171] on div "180 170 160 150 140 130 120 110 100 90 80 70 60 50 40 30 20 10 0 -10 -20 -30 -4…" at bounding box center [817, 230] width 426 height 118
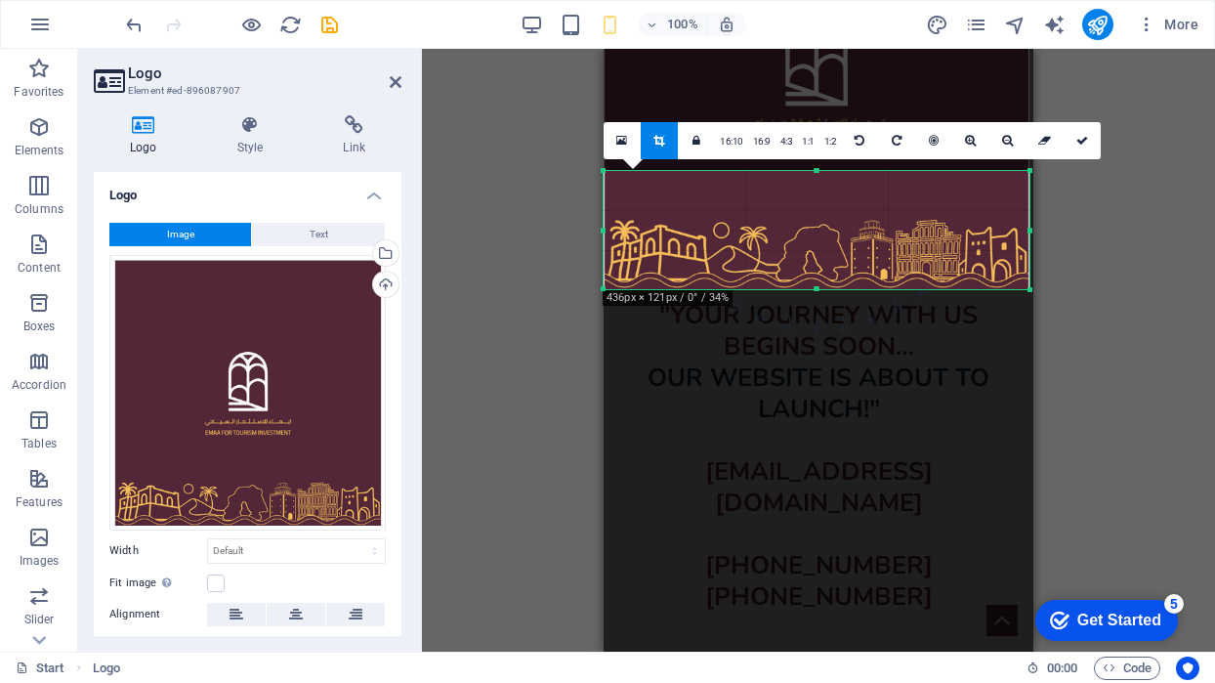
drag, startPoint x: 916, startPoint y: 251, endPoint x: 921, endPoint y: 200, distance: 51.0
click at [921, 200] on div at bounding box center [817, 76] width 426 height 425
click at [1081, 139] on icon at bounding box center [1083, 141] width 12 height 12
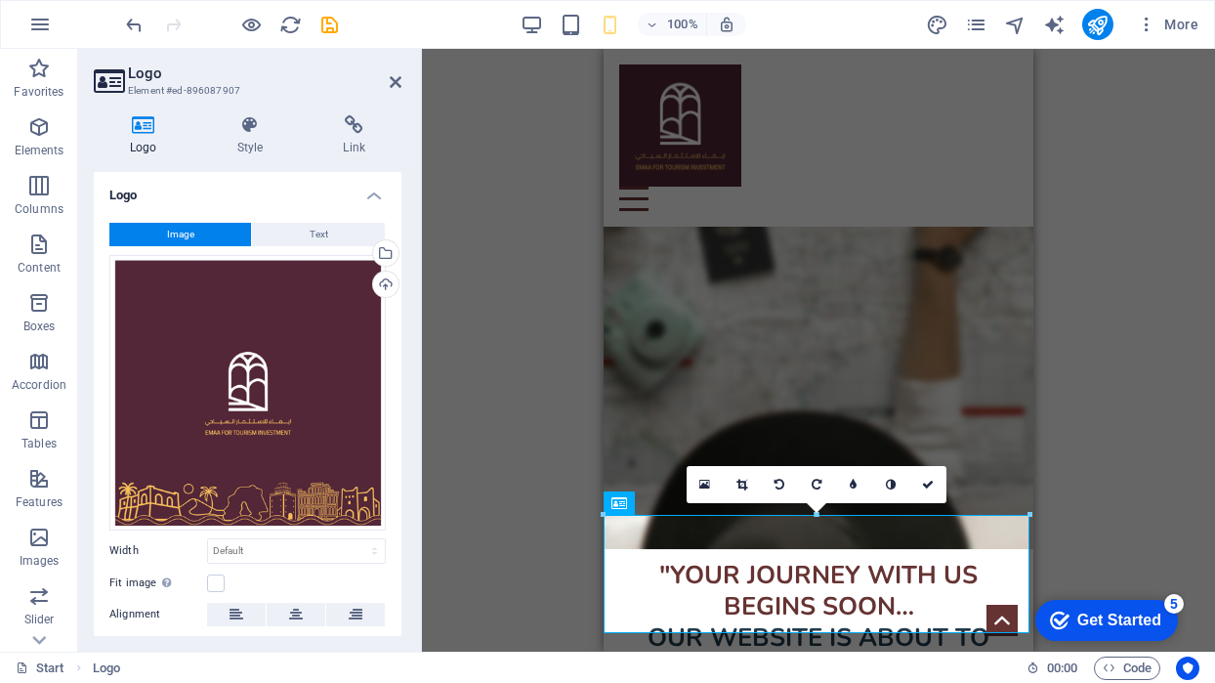
scroll to position [498, 0]
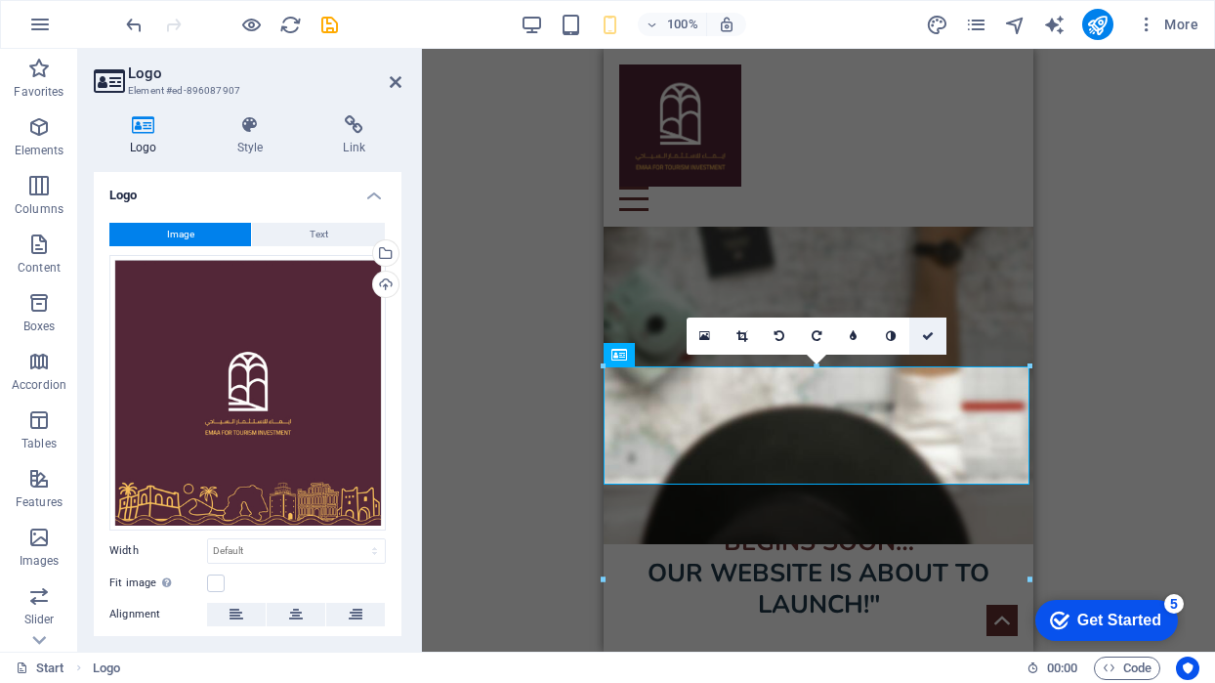
click at [931, 331] on icon at bounding box center [928, 336] width 12 height 12
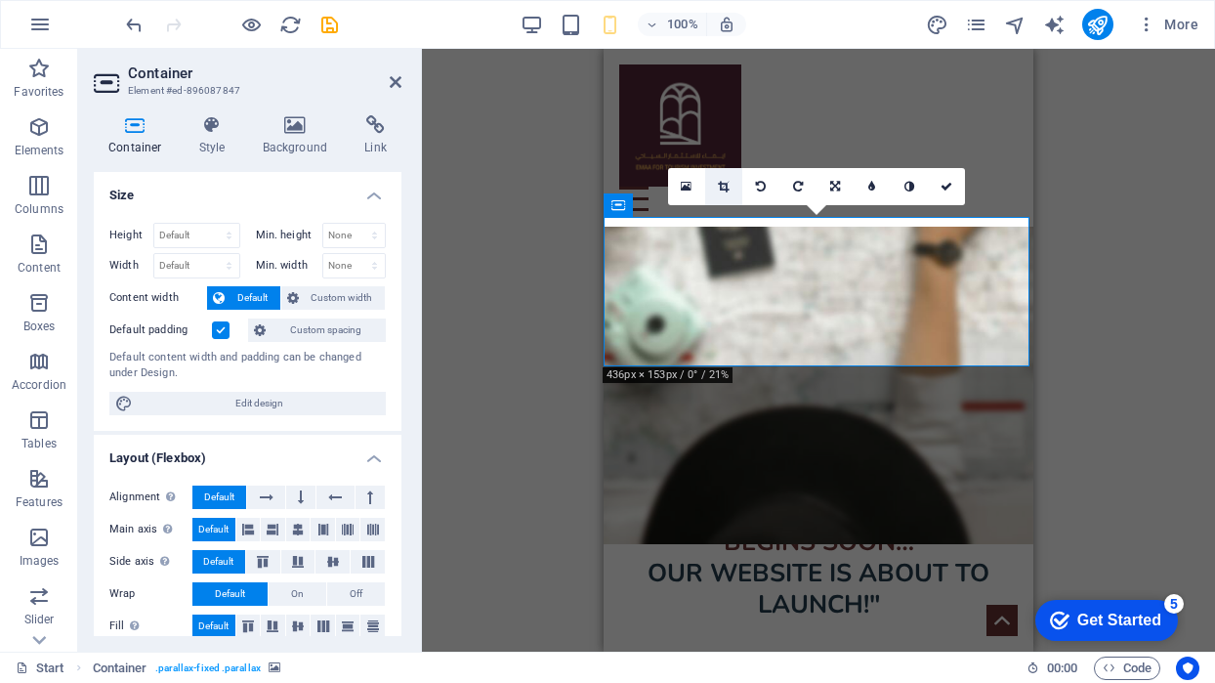
click at [729, 193] on link at bounding box center [723, 186] width 37 height 37
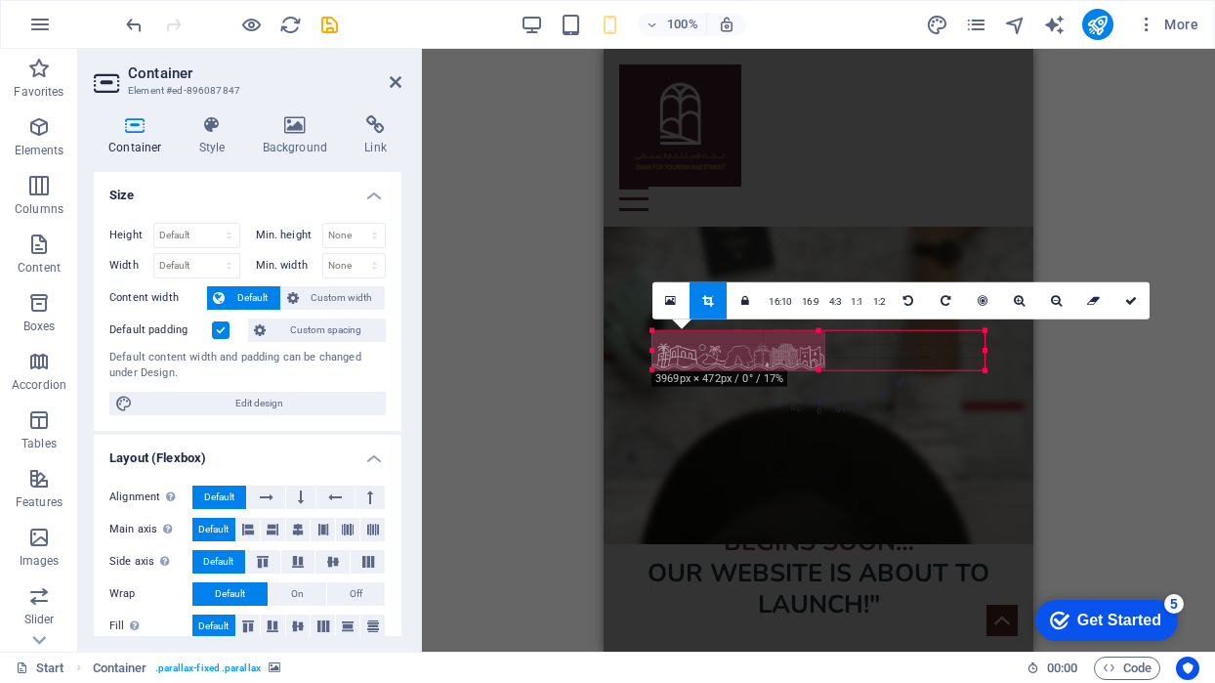
drag, startPoint x: 990, startPoint y: 352, endPoint x: 978, endPoint y: 348, distance: 12.4
click at [978, 348] on div "180 170 160 150 140 130 120 110 100 90 80 70 60 50 40 30 20 10 0 -10 -20 -30 -4…" at bounding box center [819, 350] width 332 height 40
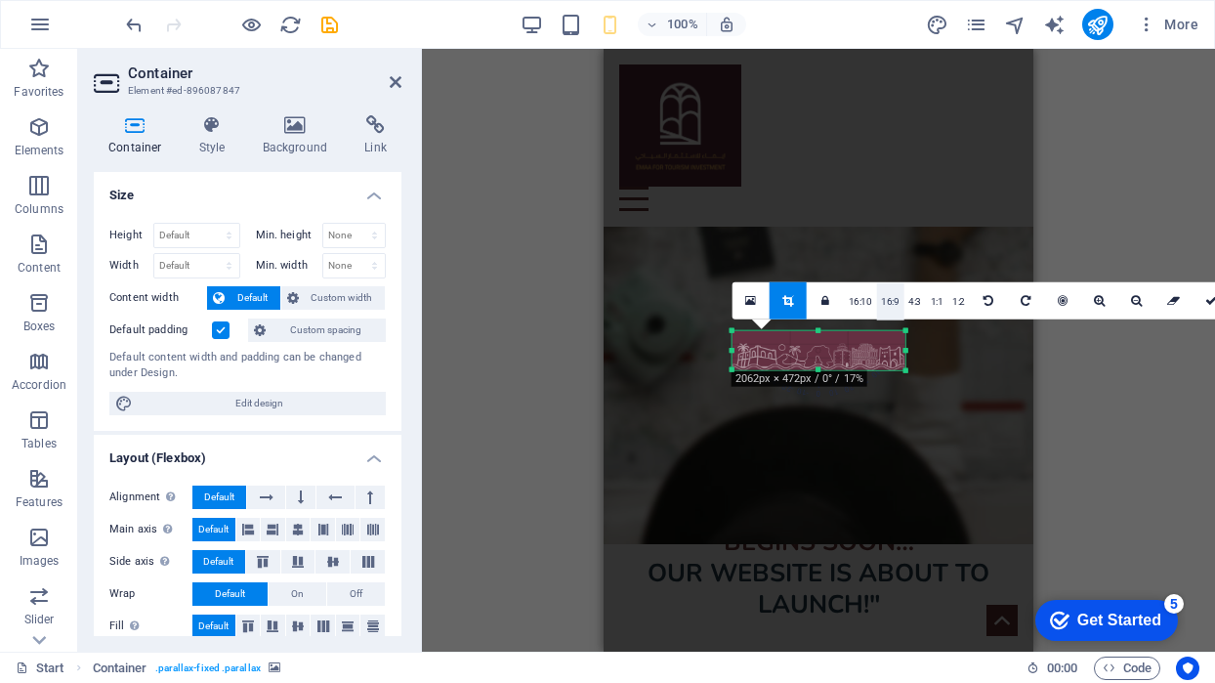
click at [880, 305] on link "16:9" at bounding box center [889, 300] width 27 height 37
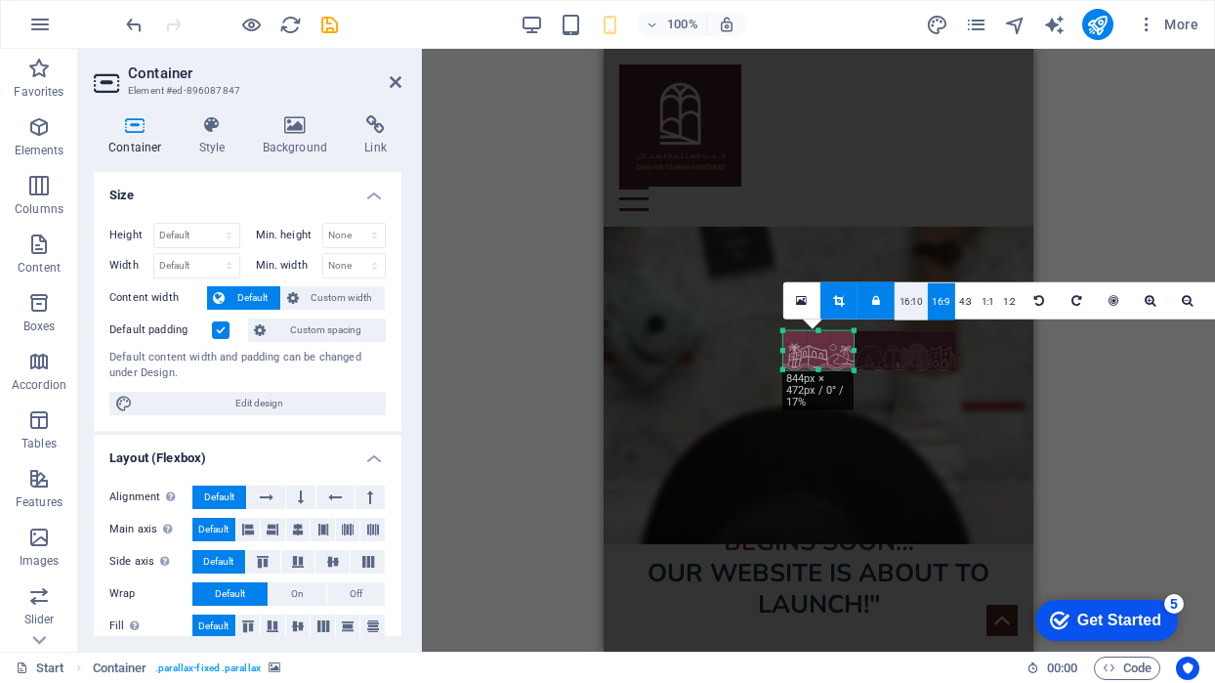
click at [914, 309] on link "16:10" at bounding box center [911, 300] width 33 height 37
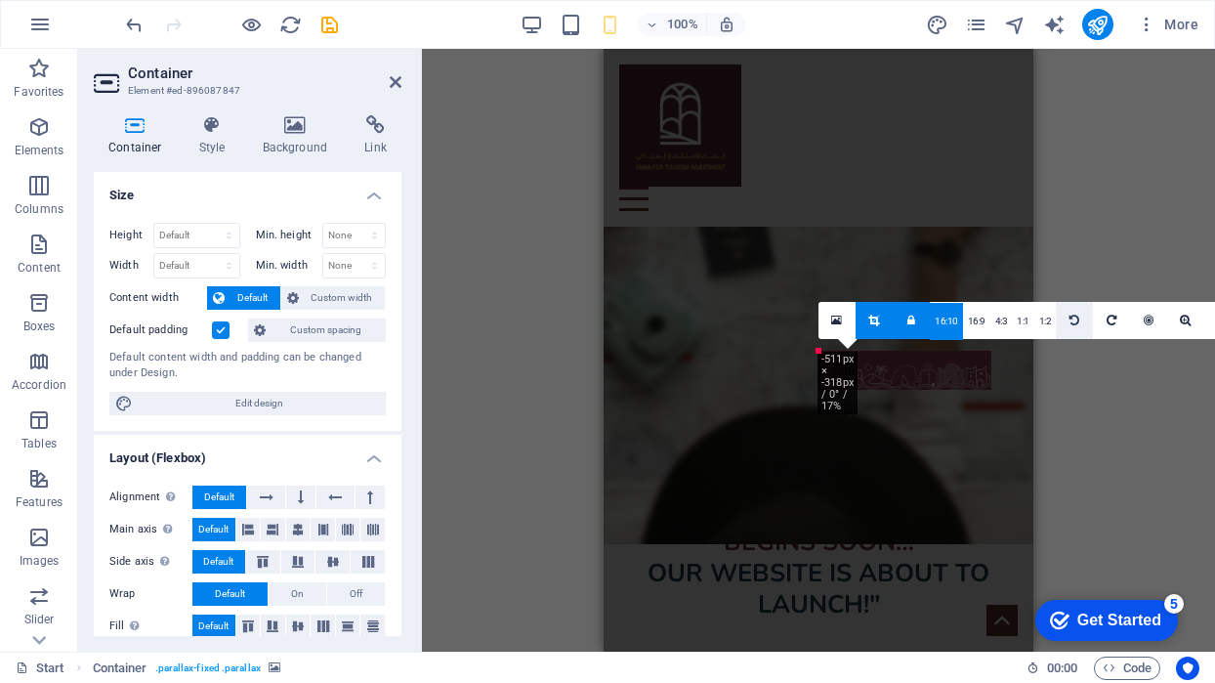
click at [1070, 319] on icon at bounding box center [1075, 321] width 10 height 12
click at [130, 24] on icon "undo" at bounding box center [134, 25] width 22 height 22
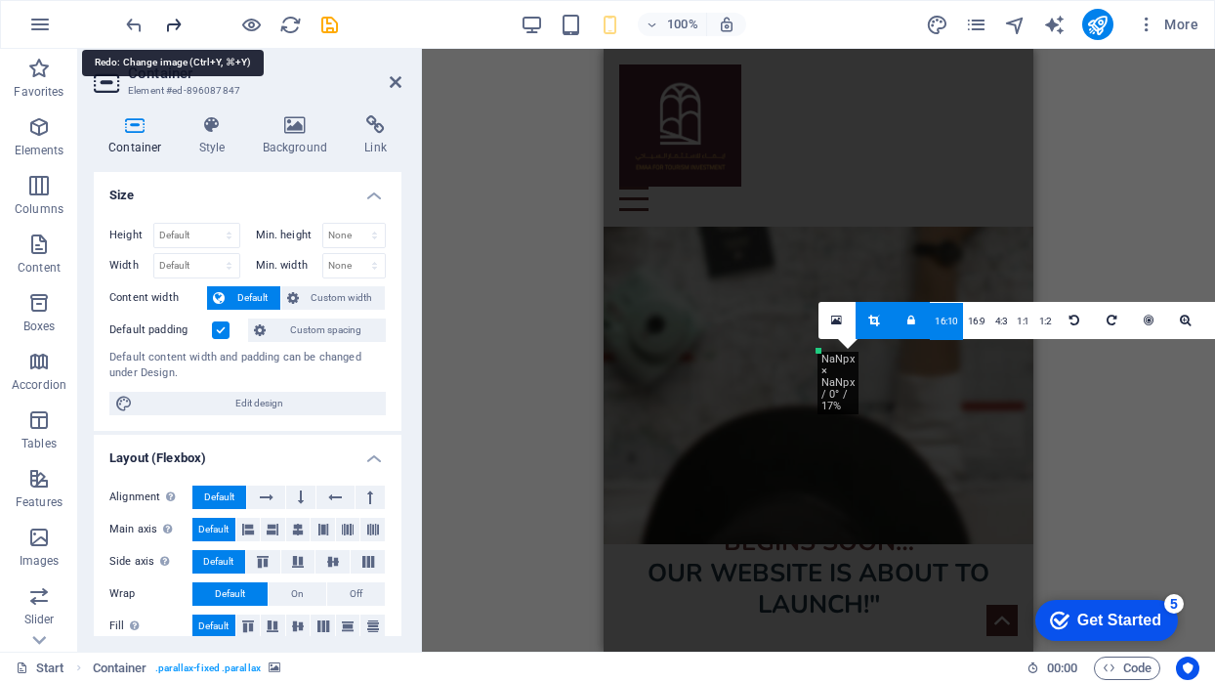
click at [173, 21] on icon "redo" at bounding box center [173, 25] width 22 height 22
click at [870, 318] on icon at bounding box center [874, 321] width 11 height 12
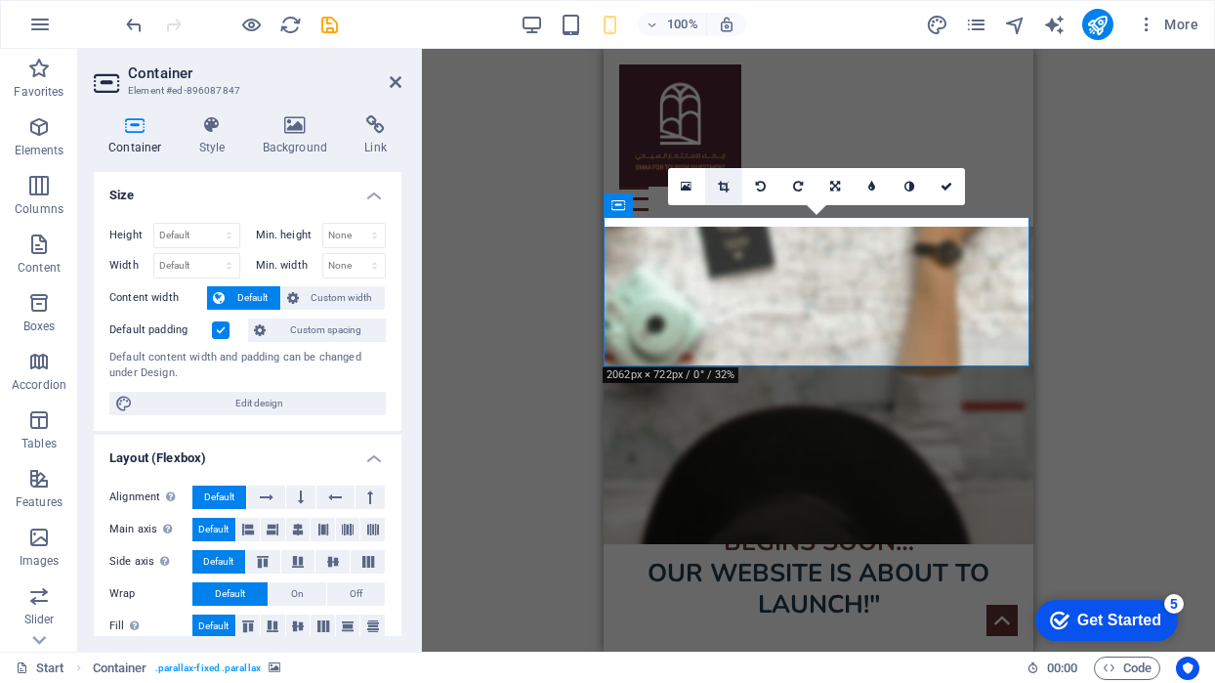
click at [722, 183] on icon at bounding box center [723, 187] width 11 height 12
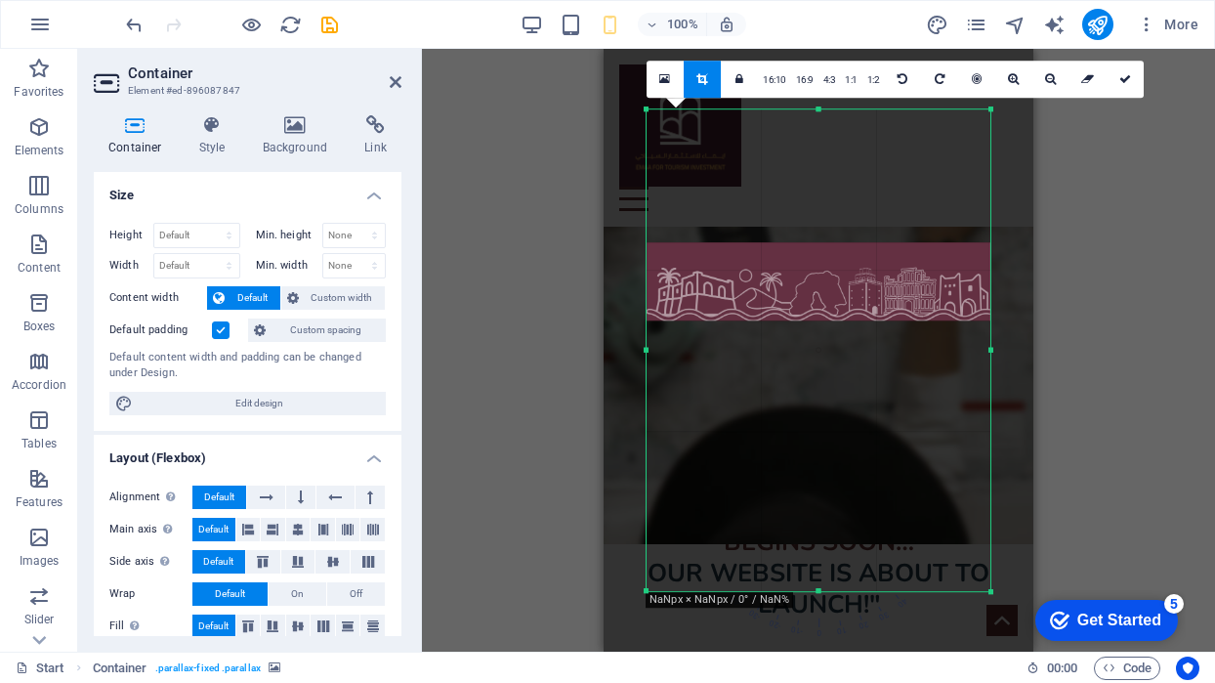
drag, startPoint x: 806, startPoint y: 171, endPoint x: 802, endPoint y: 304, distance: 132.9
click at [802, 304] on div at bounding box center [819, 281] width 344 height 79
drag, startPoint x: 993, startPoint y: 352, endPoint x: 1040, endPoint y: 353, distance: 46.9
click at [1040, 353] on div "Drag here to replace the existing content. Press “Ctrl” if you want to create a…" at bounding box center [818, 350] width 793 height 603
drag, startPoint x: 646, startPoint y: 106, endPoint x: 586, endPoint y: 80, distance: 65.2
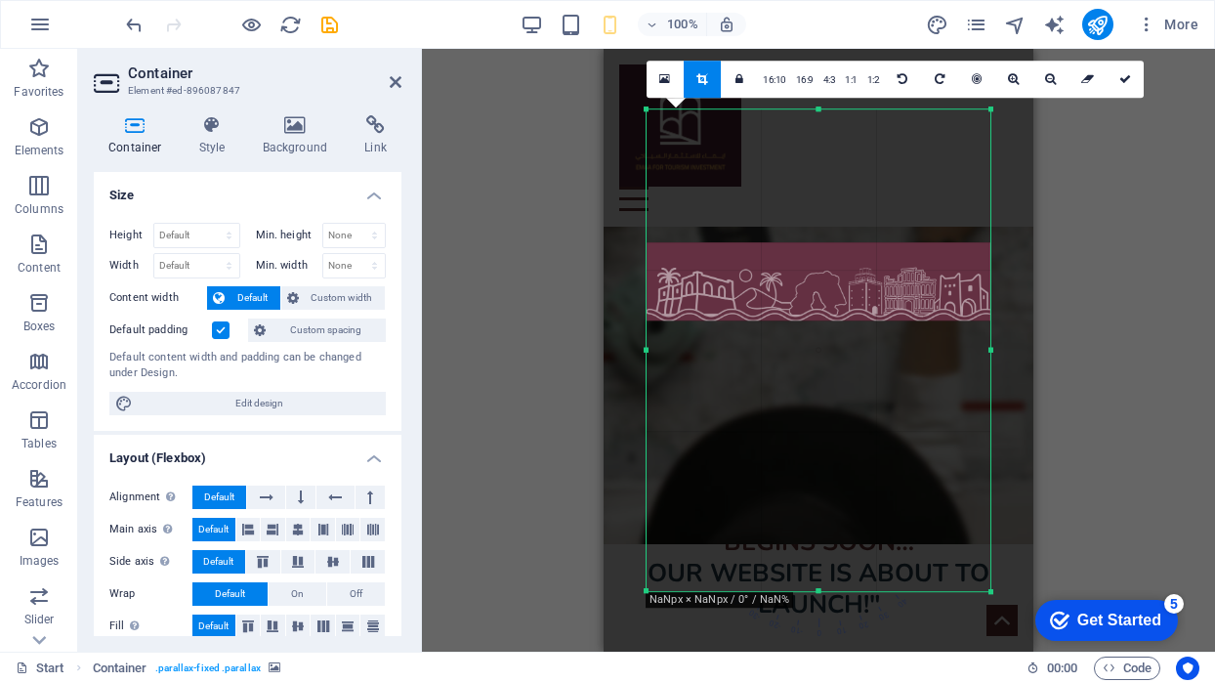
click at [586, 80] on div "Drag here to replace the existing content. Press “Ctrl” if you want to create a…" at bounding box center [818, 350] width 793 height 603
click at [1015, 76] on icon at bounding box center [1013, 79] width 11 height 12
click at [1047, 79] on icon at bounding box center [1050, 79] width 11 height 12
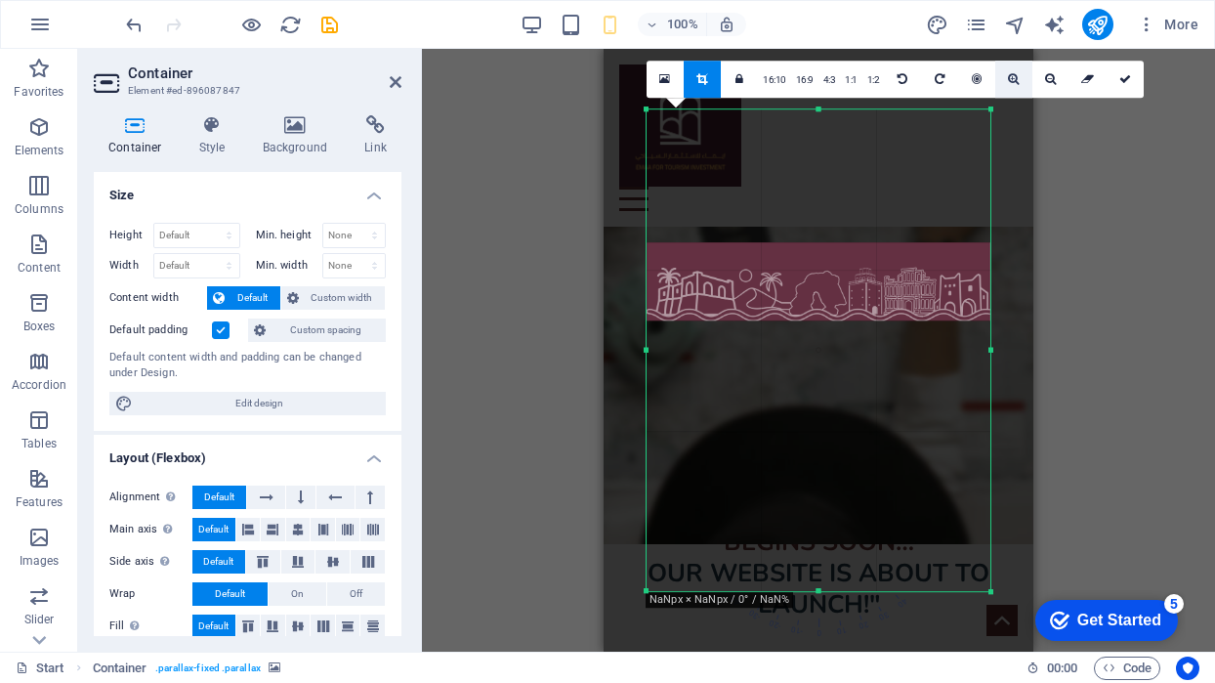
click at [1008, 77] on icon at bounding box center [1013, 79] width 11 height 12
click at [972, 77] on icon at bounding box center [977, 79] width 10 height 12
click at [507, 410] on div "Drag here to replace the existing content. Press “Ctrl” if you want to create a…" at bounding box center [818, 350] width 793 height 603
click at [728, 301] on div at bounding box center [819, 281] width 344 height 79
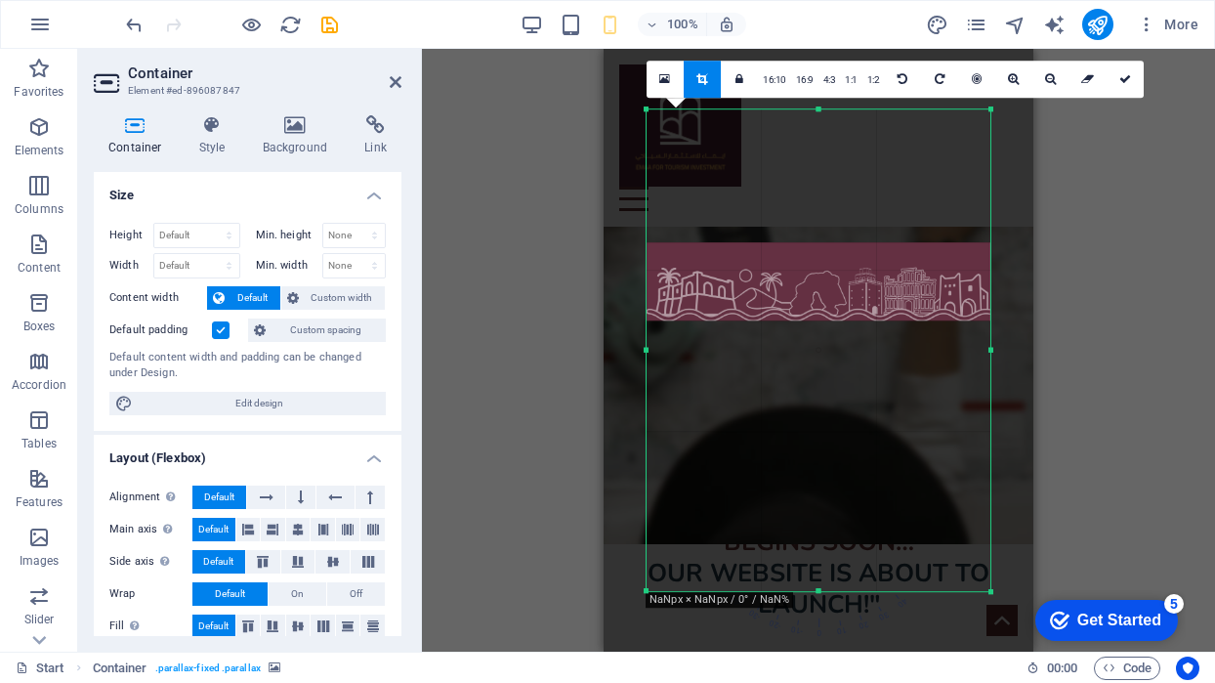
click at [535, 306] on div "Drag here to replace the existing content. Press “Ctrl” if you want to create a…" at bounding box center [818, 350] width 793 height 603
click at [1132, 284] on div "Drag here to replace the existing content. Press “Ctrl” if you want to create a…" at bounding box center [818, 350] width 793 height 603
click at [1128, 68] on link at bounding box center [1125, 79] width 37 height 37
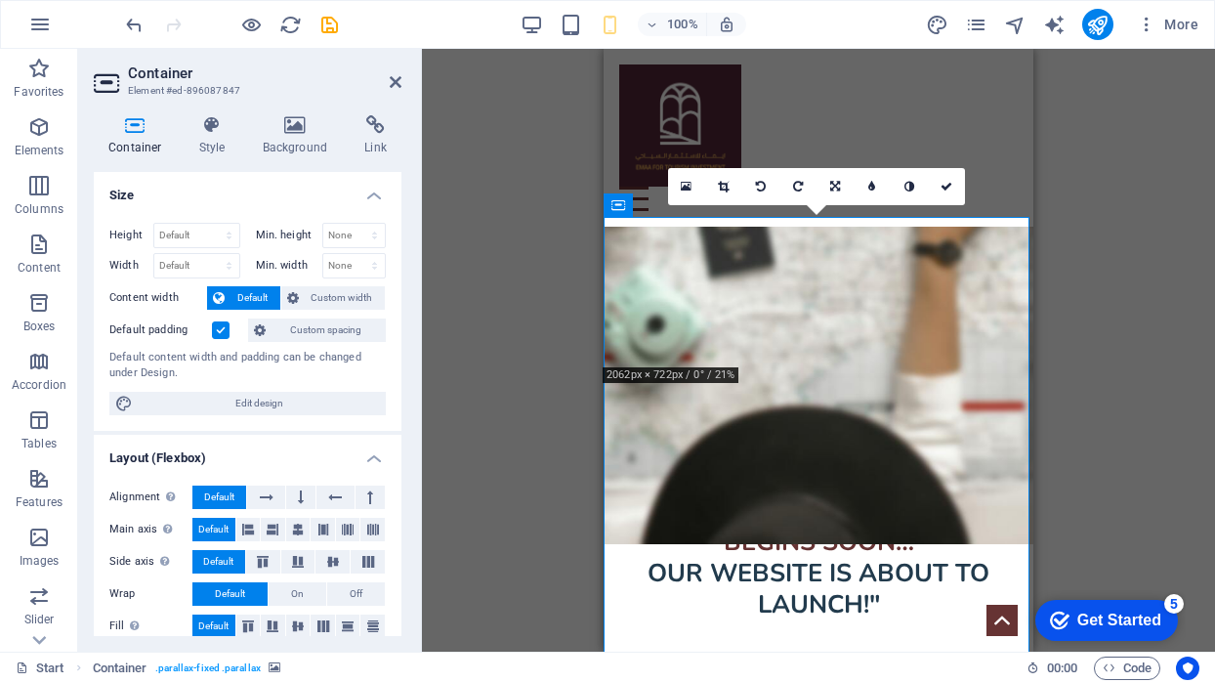
click at [1128, 68] on div "Drag here to replace the existing content. Press “Ctrl” if you want to create a…" at bounding box center [818, 350] width 793 height 603
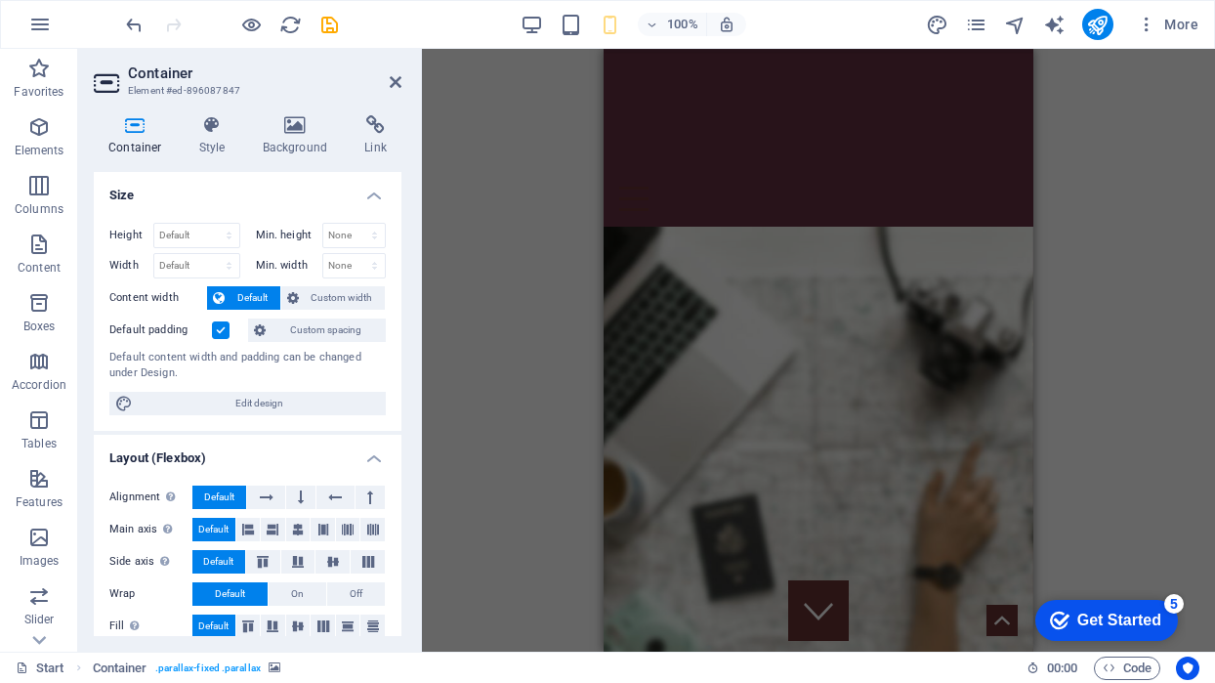
scroll to position [0, 0]
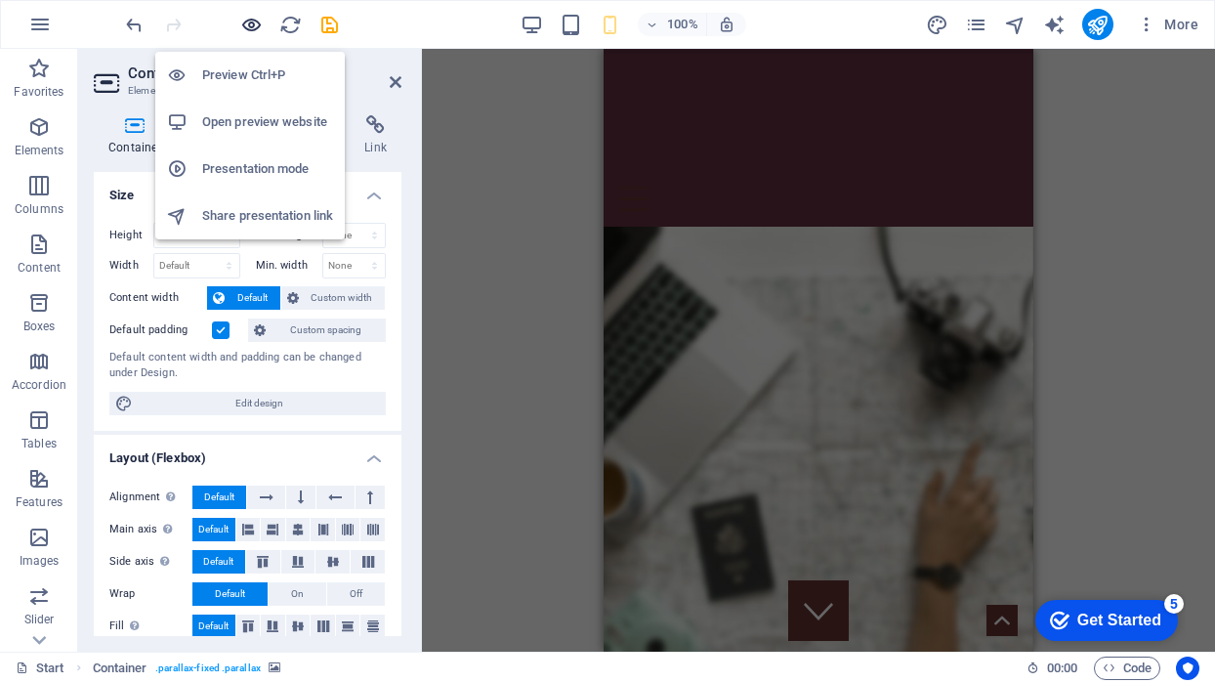
click at [253, 20] on icon "button" at bounding box center [251, 25] width 22 height 22
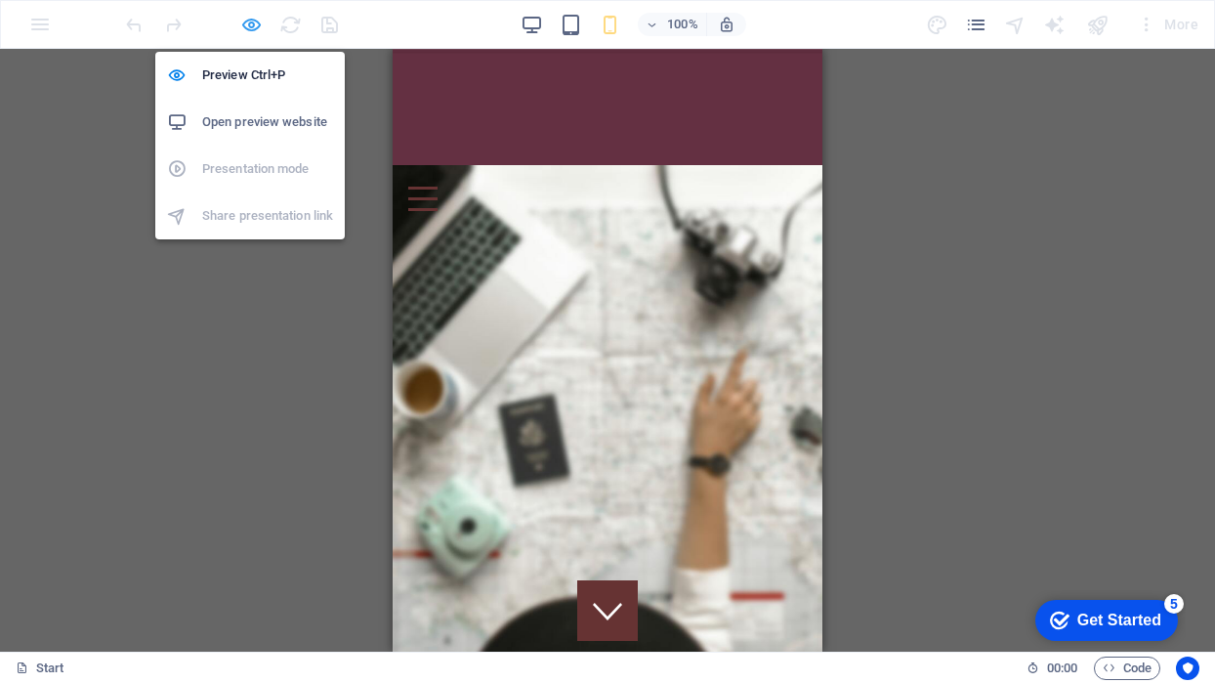
click at [249, 28] on icon "button" at bounding box center [251, 25] width 22 height 22
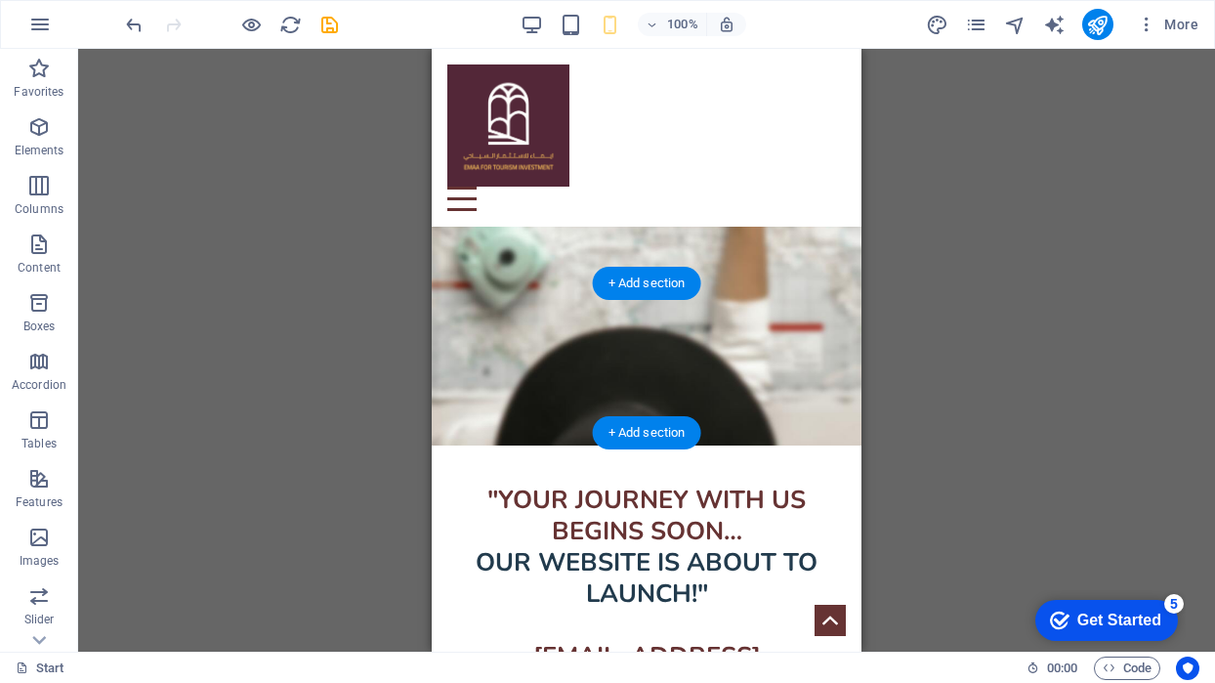
scroll to position [405, 0]
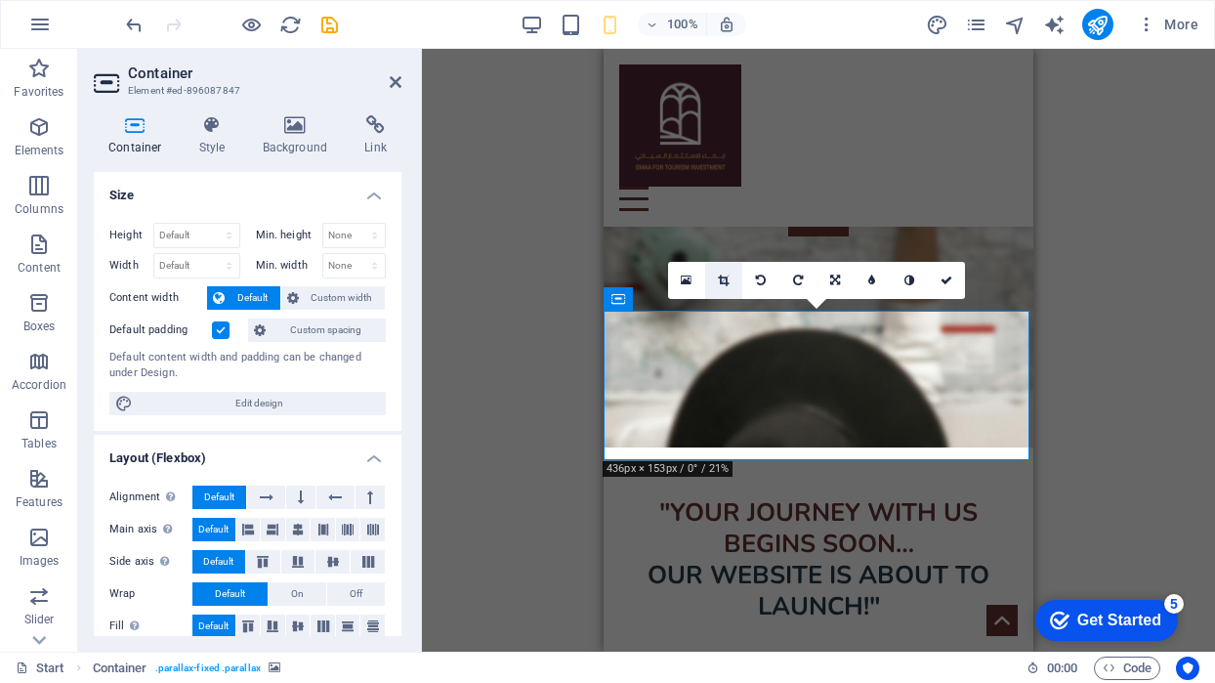
click at [723, 280] on icon at bounding box center [723, 281] width 11 height 12
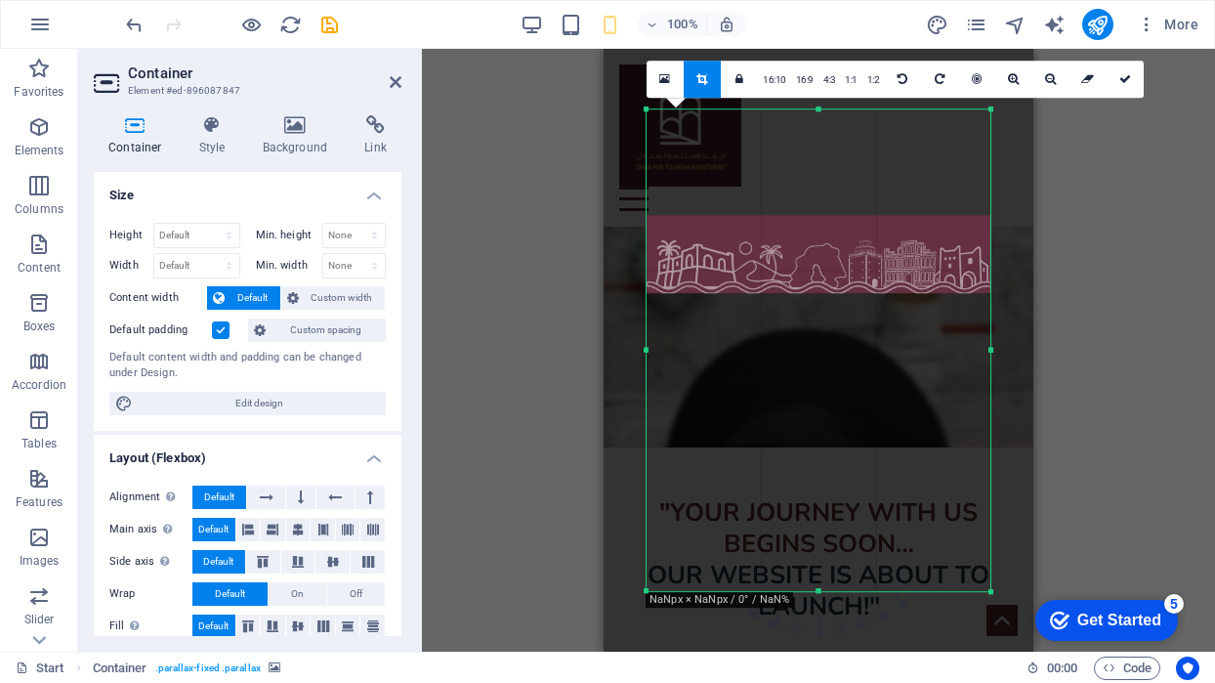
drag, startPoint x: 893, startPoint y: 179, endPoint x: 891, endPoint y: 289, distance: 110.4
click at [891, 289] on div at bounding box center [819, 254] width 344 height 79
click at [894, 284] on div at bounding box center [819, 254] width 344 height 79
click at [1090, 333] on div "Drag here to replace the existing content. Press “Ctrl” if you want to create a…" at bounding box center [818, 350] width 793 height 603
click at [1120, 82] on icon at bounding box center [1126, 79] width 12 height 12
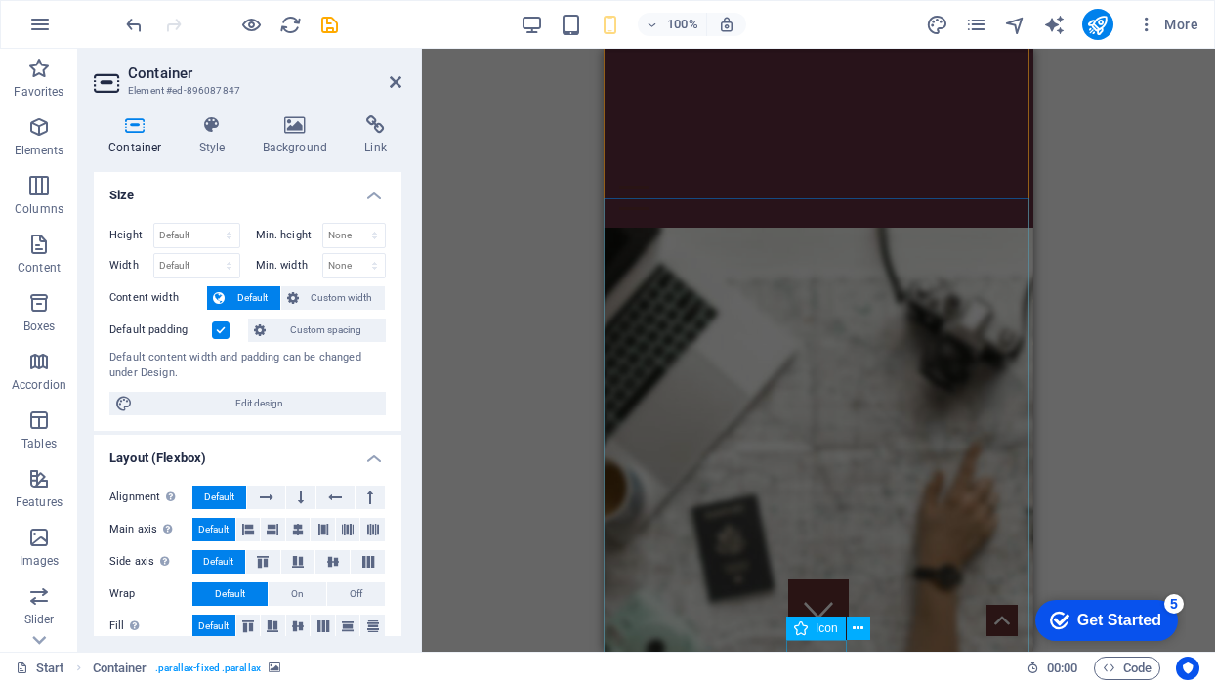
scroll to position [0, 0]
click at [1171, 22] on span "More" at bounding box center [1168, 25] width 62 height 20
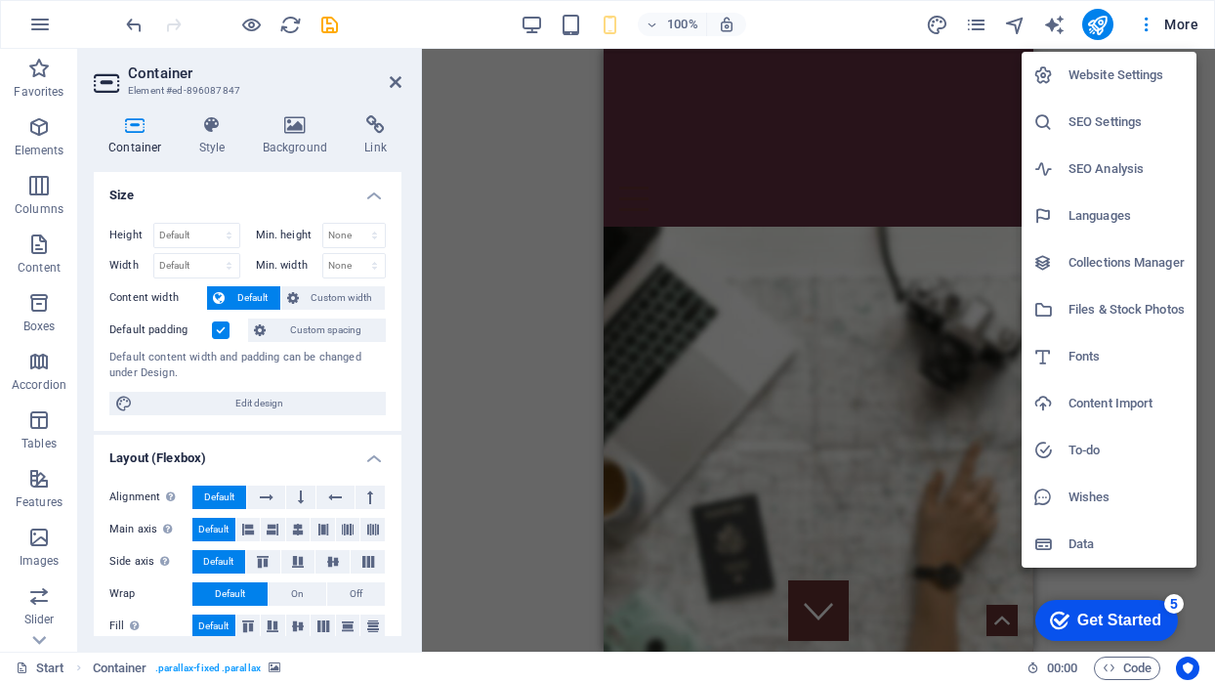
click at [1130, 73] on h6 "Website Settings" at bounding box center [1127, 75] width 116 height 23
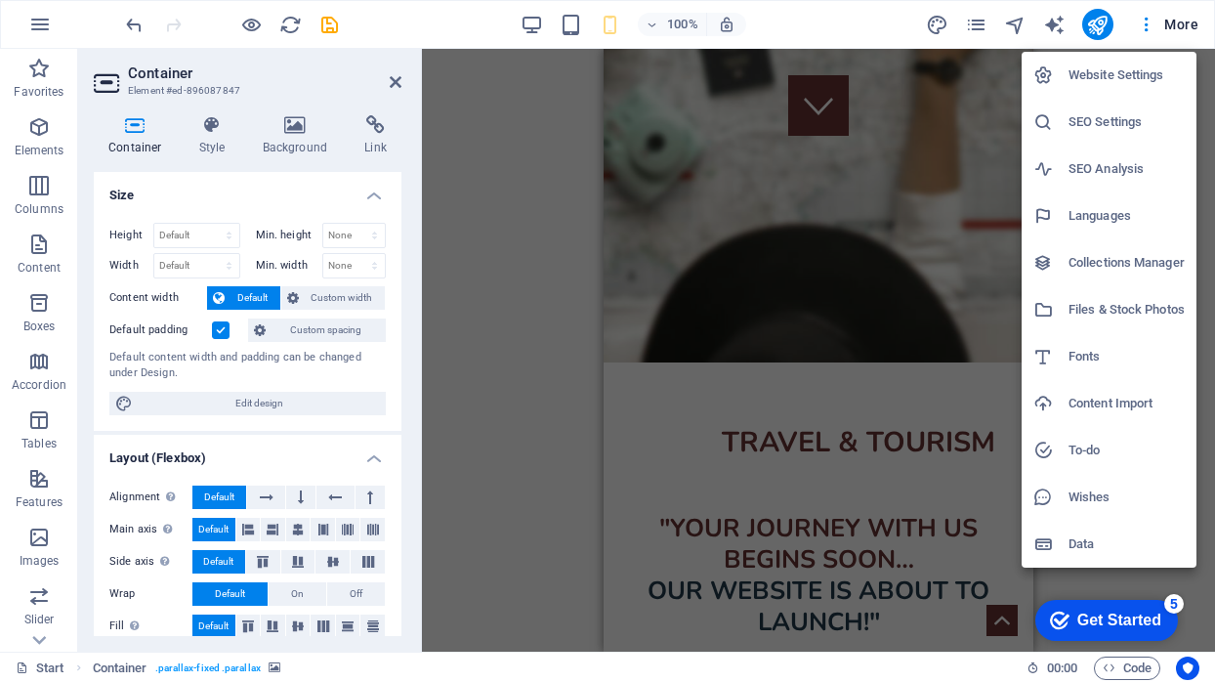
select select "6"
select select "41"
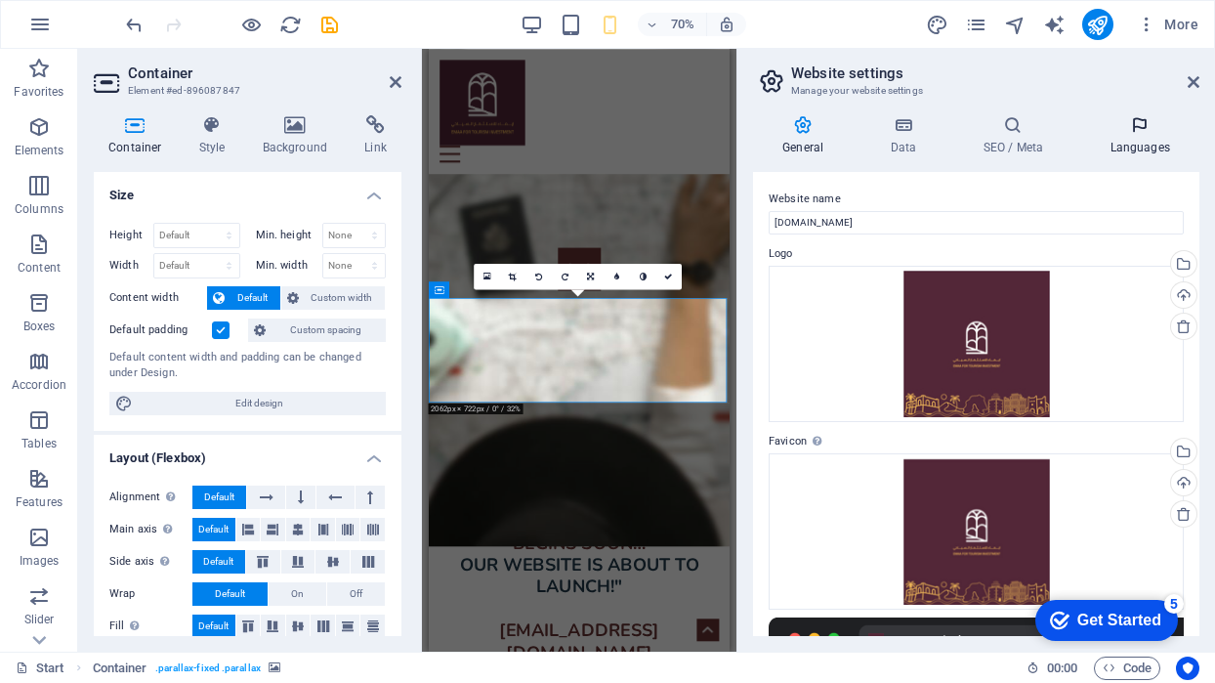
click at [1134, 142] on h4 "Languages" at bounding box center [1140, 135] width 119 height 41
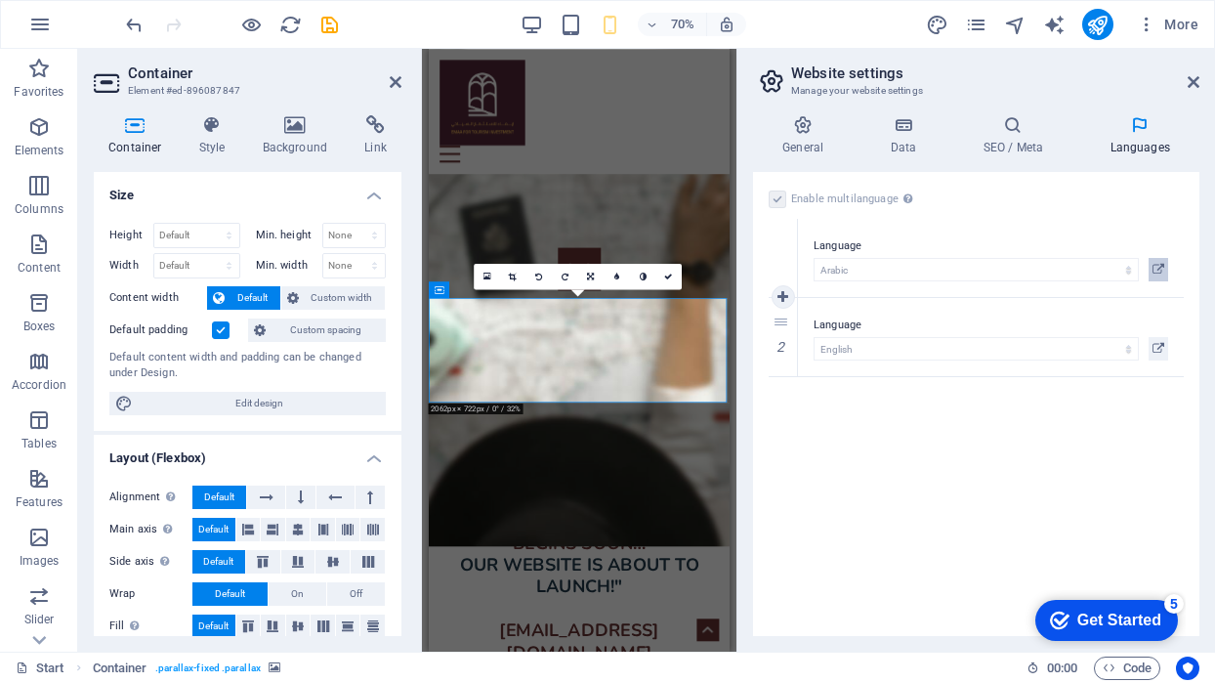
click at [1163, 269] on icon at bounding box center [1159, 269] width 12 height 23
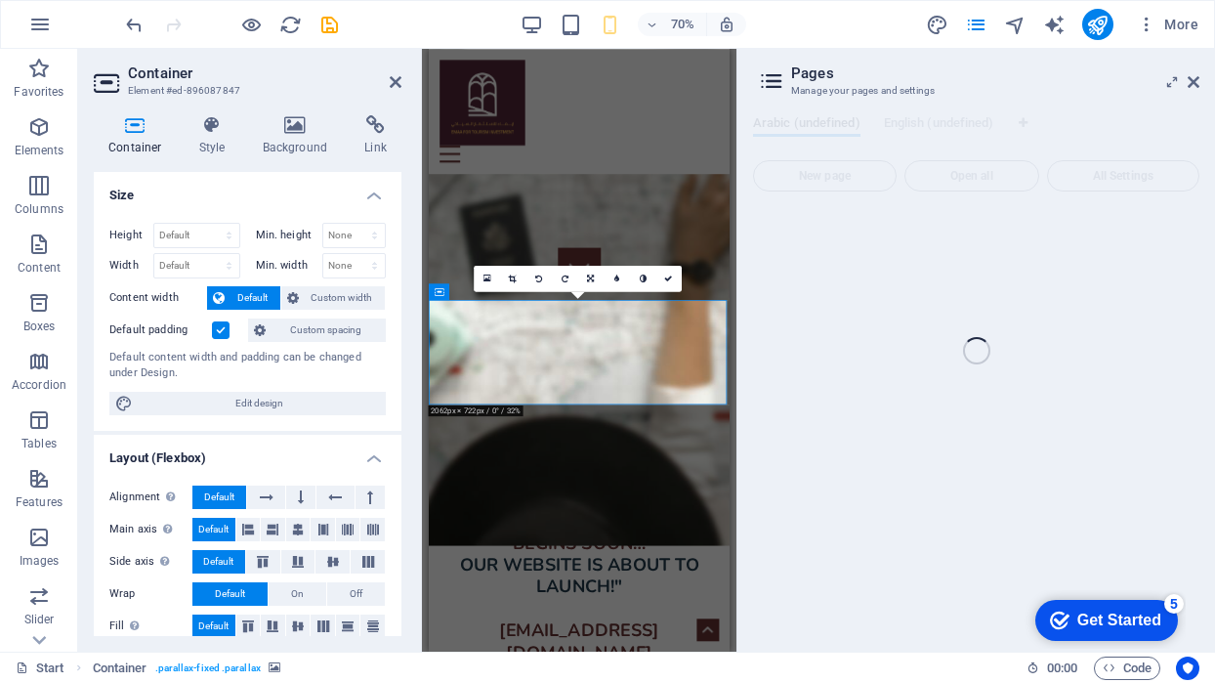
scroll to position [502, 0]
click at [666, 278] on icon at bounding box center [668, 279] width 8 height 8
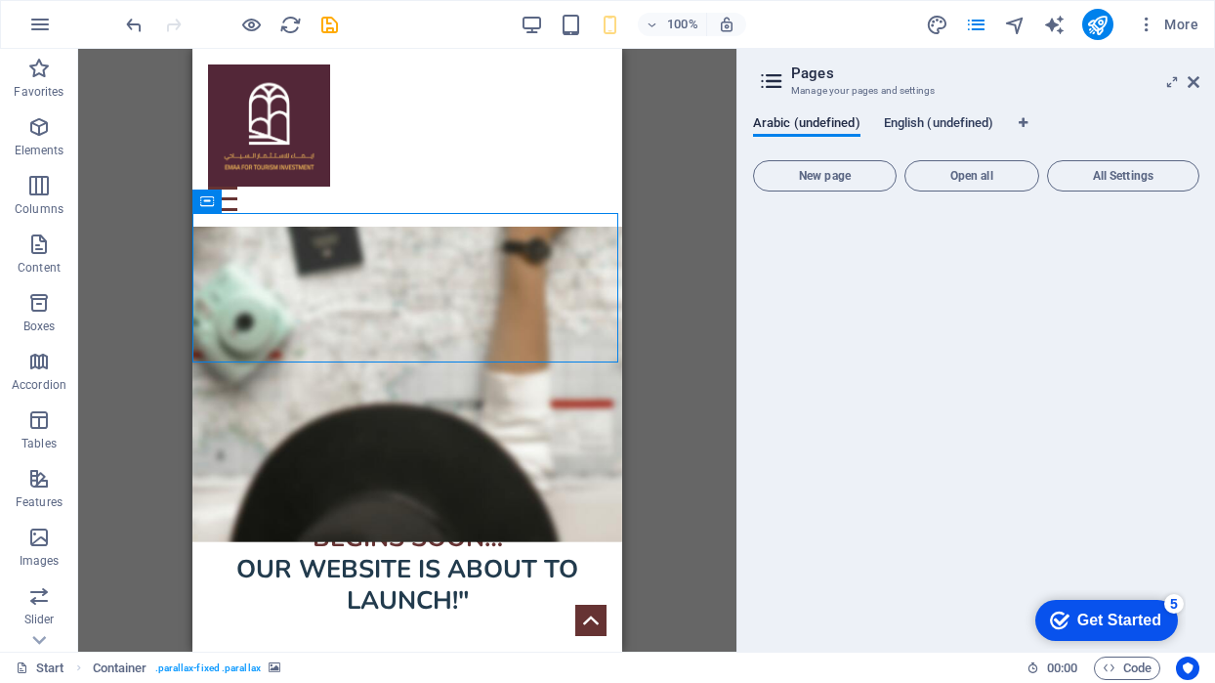
click at [912, 130] on span "English (undefined)" at bounding box center [939, 124] width 110 height 27
click at [790, 125] on span "Arabic (undefined)" at bounding box center [806, 124] width 107 height 27
click at [959, 178] on span "Open all" at bounding box center [972, 176] width 117 height 12
click at [981, 181] on span "Open all" at bounding box center [972, 176] width 117 height 12
click at [996, 166] on button "Open all" at bounding box center [972, 175] width 135 height 31
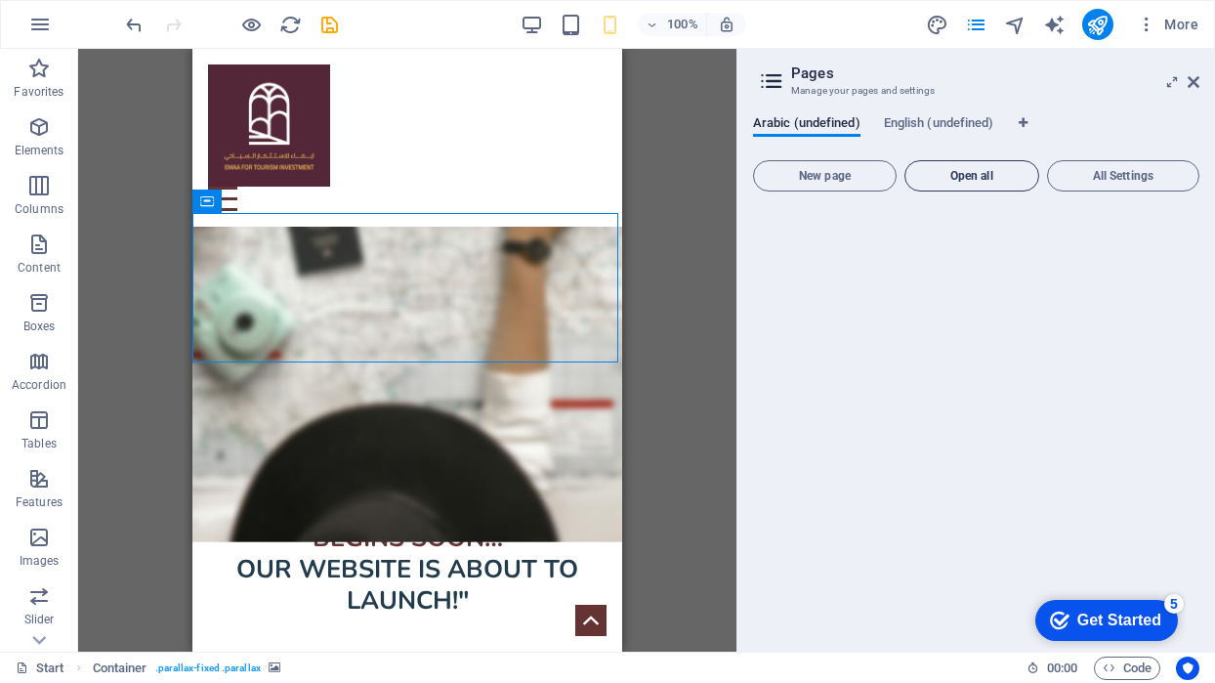
click at [996, 166] on button "Open all" at bounding box center [972, 175] width 135 height 31
click at [1097, 20] on icon "publish" at bounding box center [1097, 25] width 22 height 22
